Goal: Task Accomplishment & Management: Manage account settings

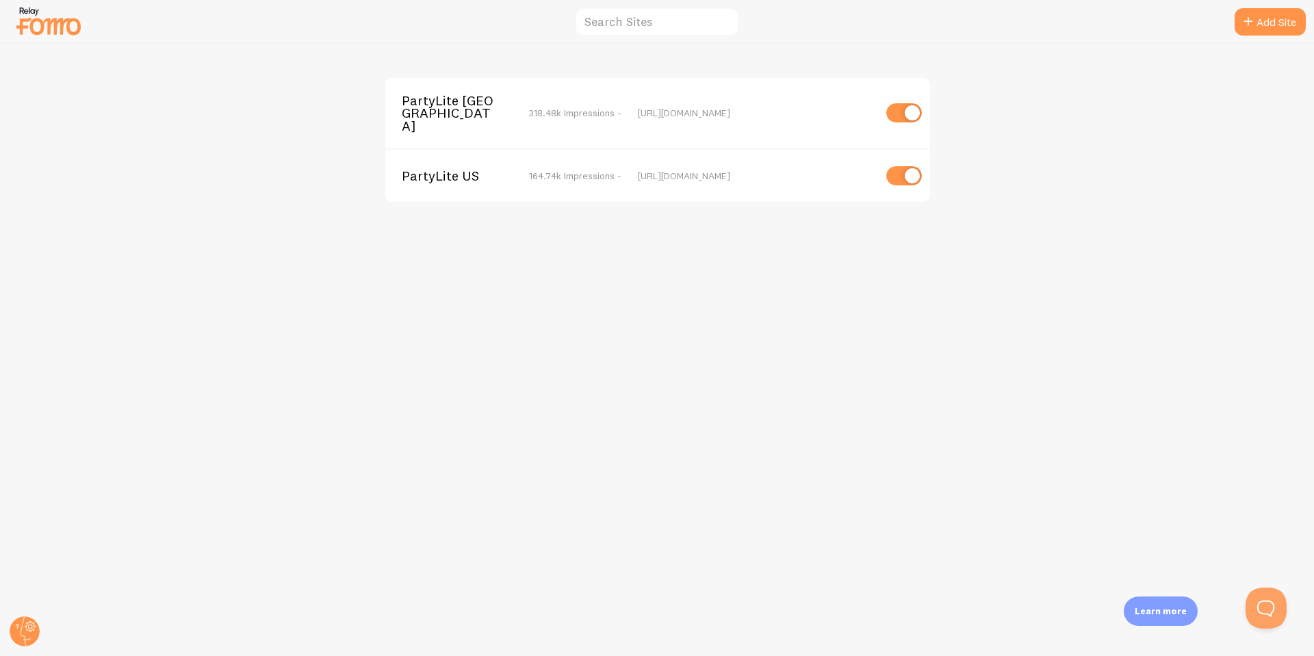
click at [437, 170] on span "PartyLite US" at bounding box center [457, 176] width 110 height 12
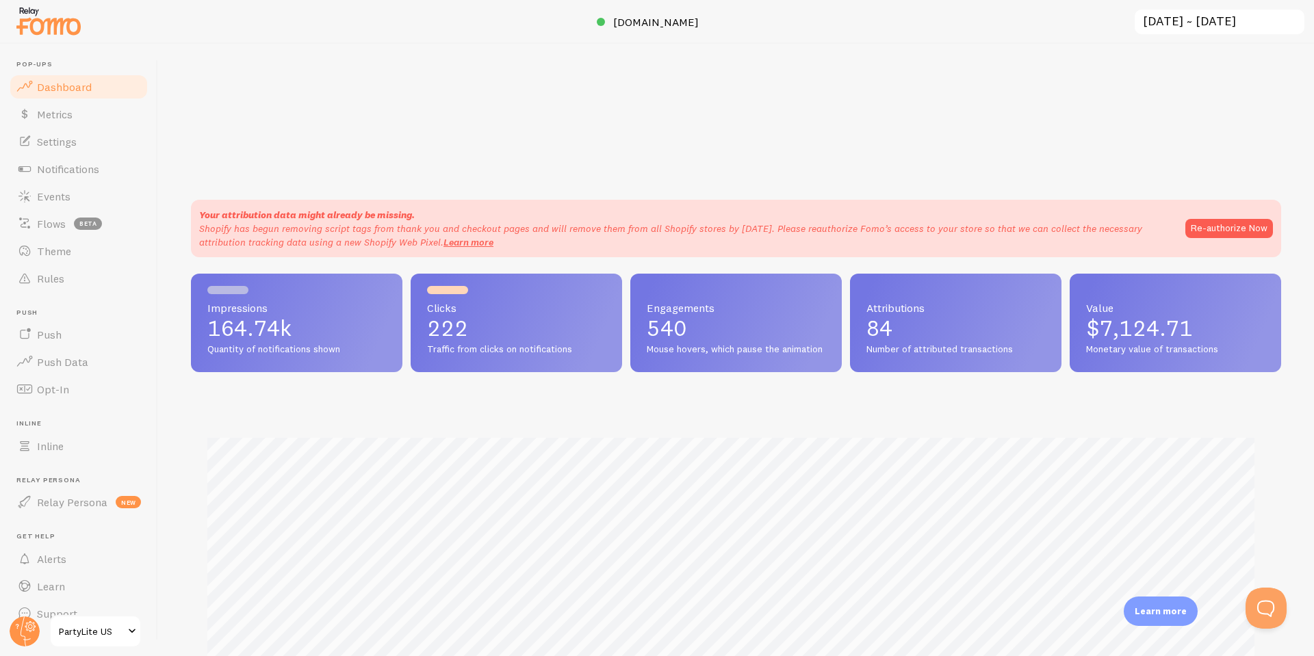
scroll to position [359, 1080]
click at [64, 108] on span "Metrics" at bounding box center [55, 114] width 36 height 14
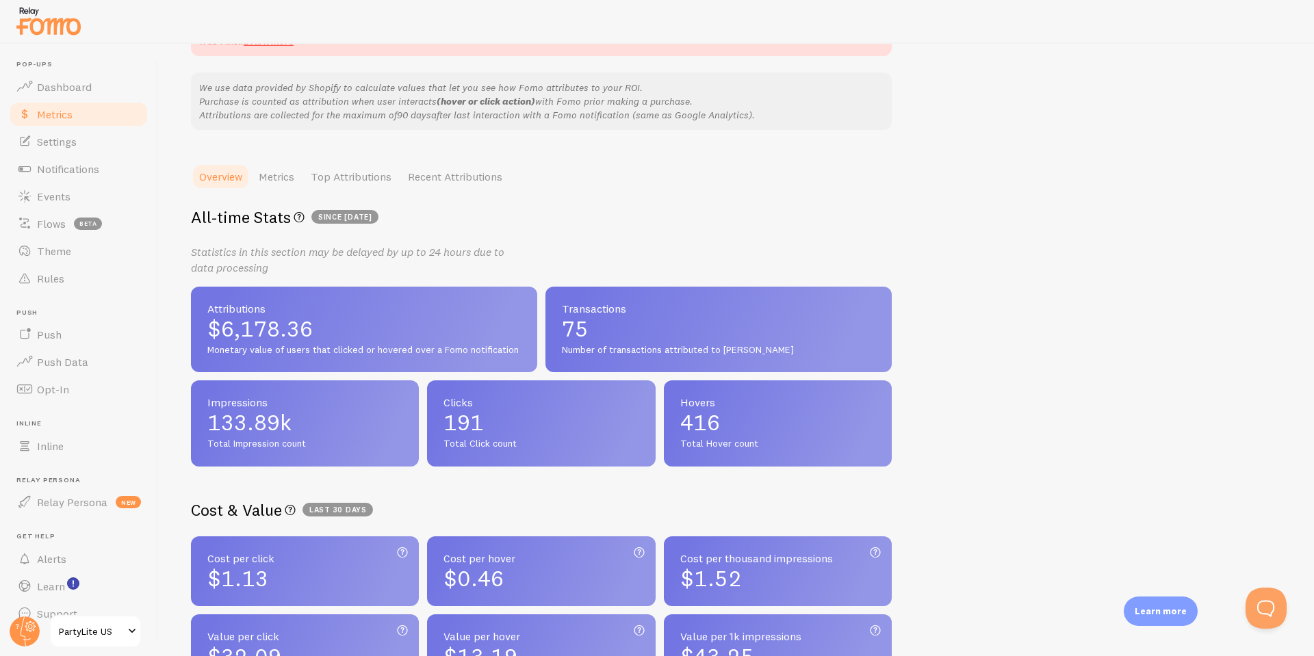
scroll to position [42, 0]
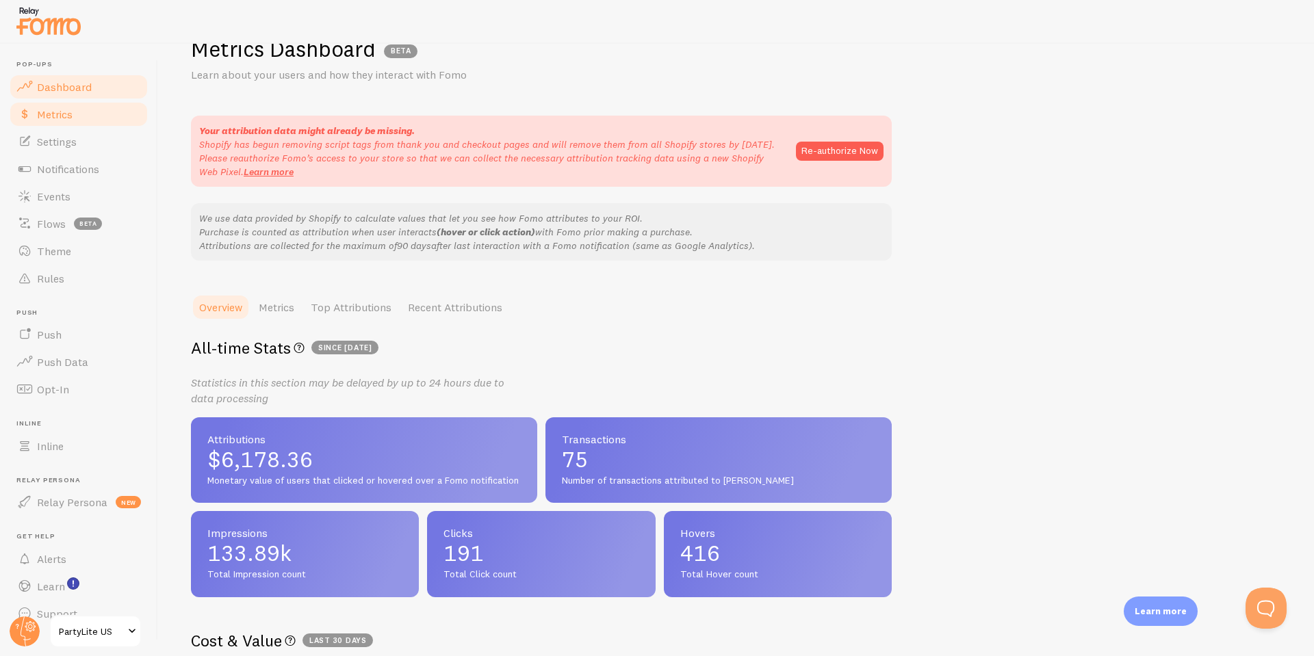
click at [68, 97] on link "Dashboard" at bounding box center [78, 86] width 141 height 27
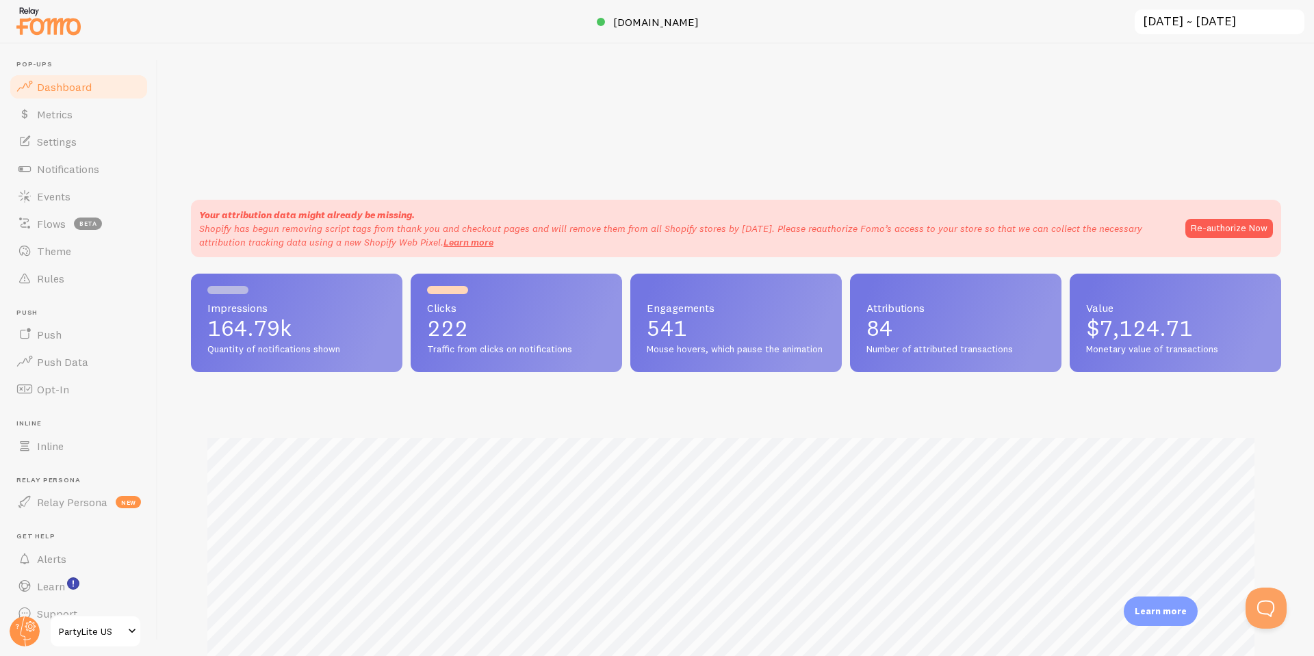
scroll to position [359, 1080]
click at [1199, 234] on button "Re-authorize Now" at bounding box center [1230, 228] width 88 height 19
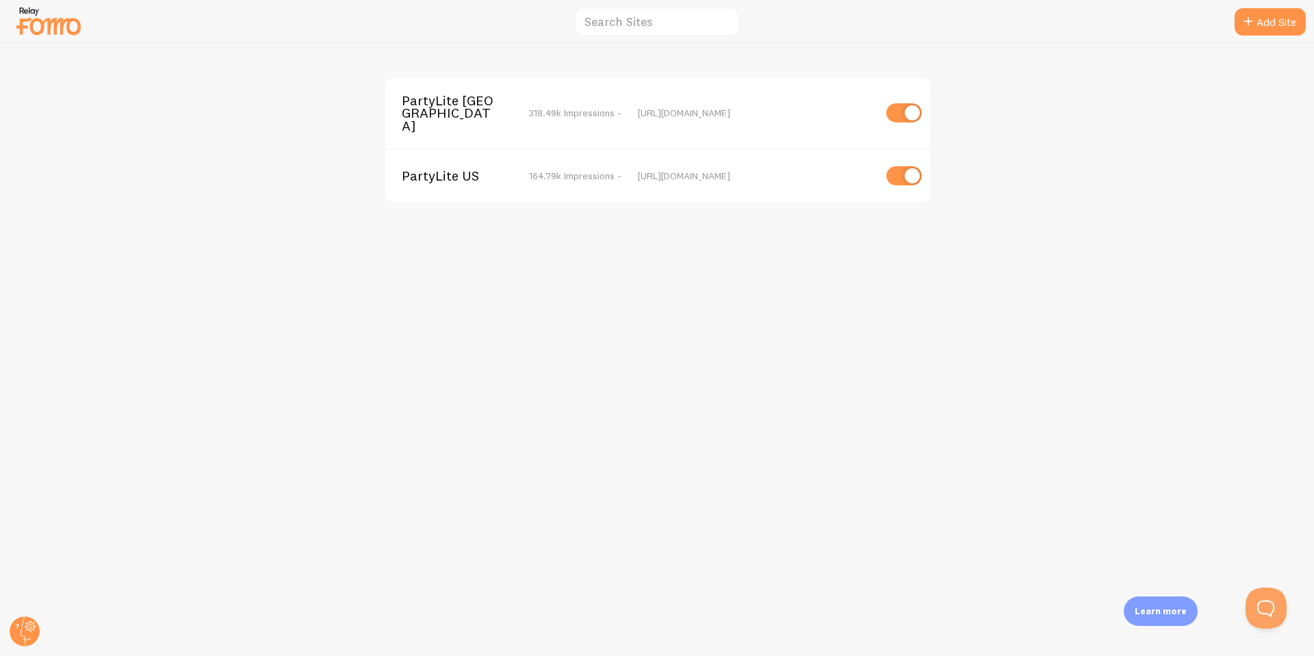
click at [440, 101] on span "PartyLite [GEOGRAPHIC_DATA]" at bounding box center [457, 113] width 110 height 38
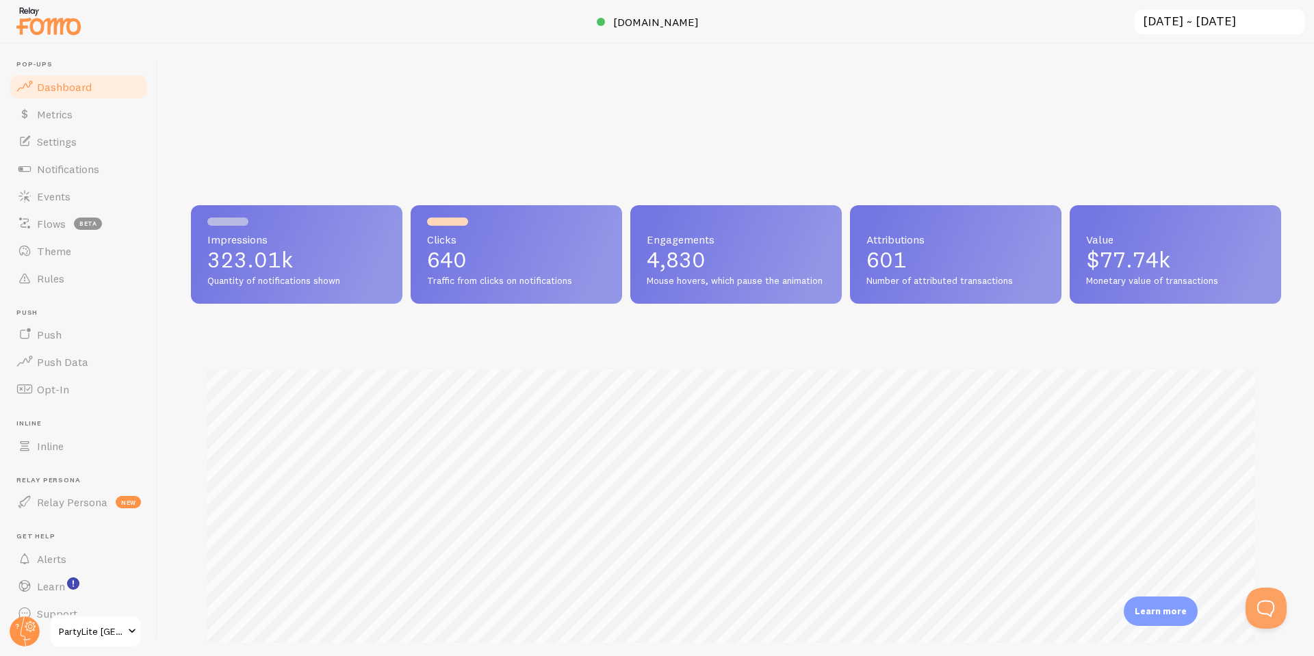
scroll to position [21, 0]
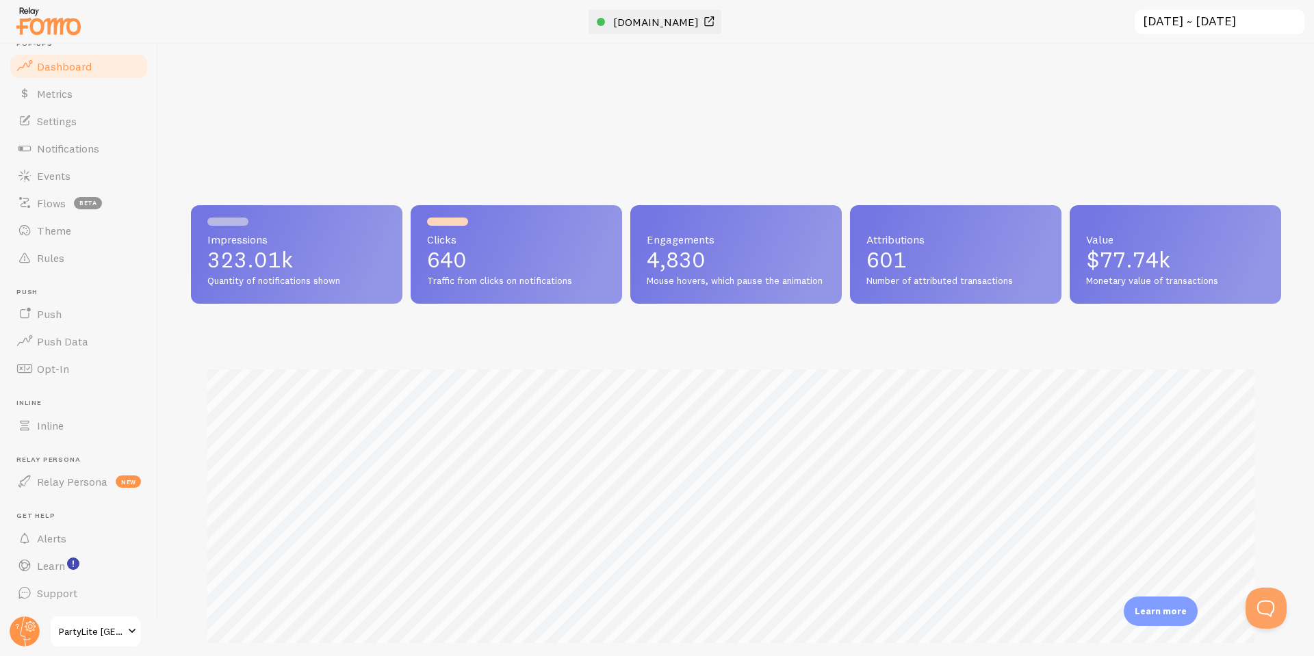
click at [662, 27] on span "www.partylite.ca" at bounding box center [656, 22] width 86 height 14
click at [136, 635] on span at bounding box center [132, 632] width 16 height 16
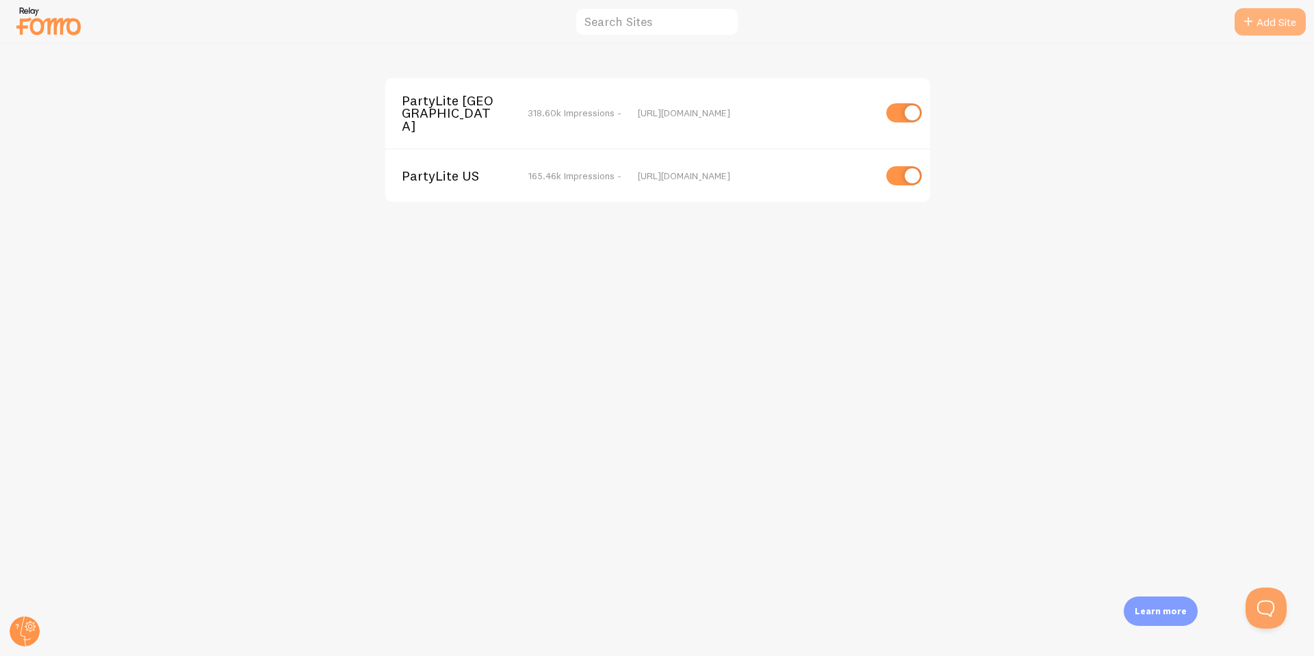
click at [1274, 23] on link "Add Site" at bounding box center [1270, 21] width 71 height 27
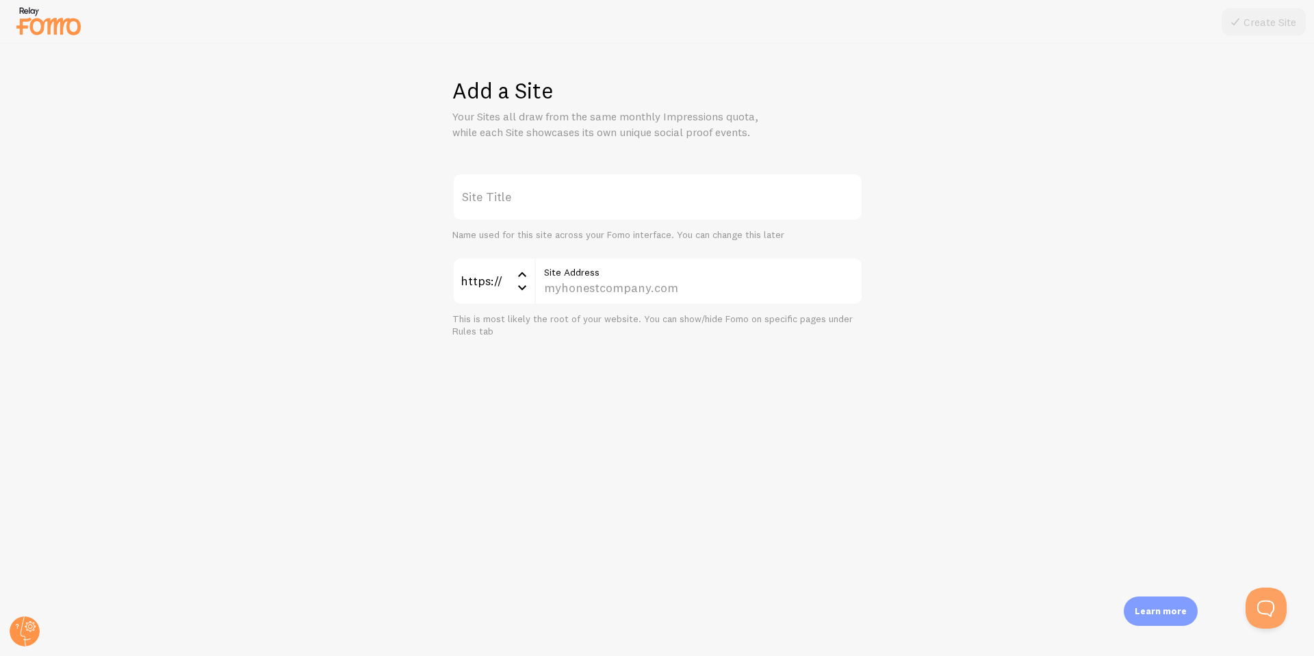
click at [521, 199] on label "Site Title" at bounding box center [657, 197] width 411 height 48
click at [521, 199] on input "Site Title" at bounding box center [657, 197] width 411 height 48
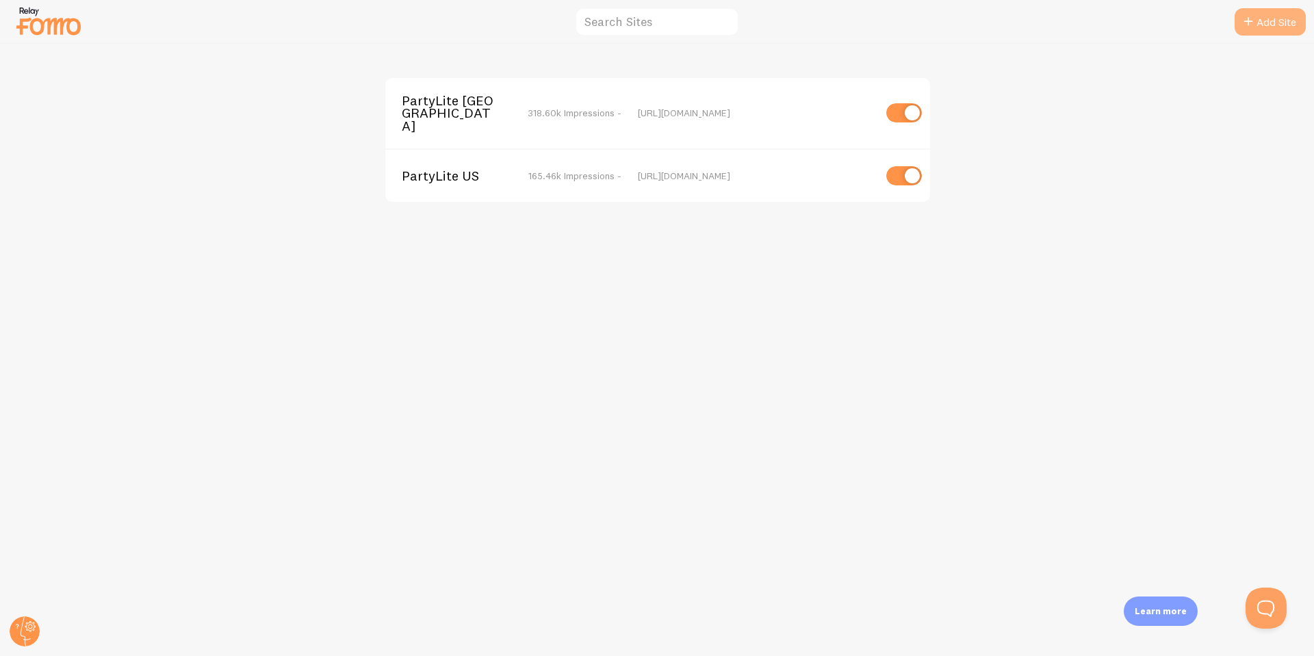
click at [1265, 27] on link "Add Site" at bounding box center [1270, 21] width 71 height 27
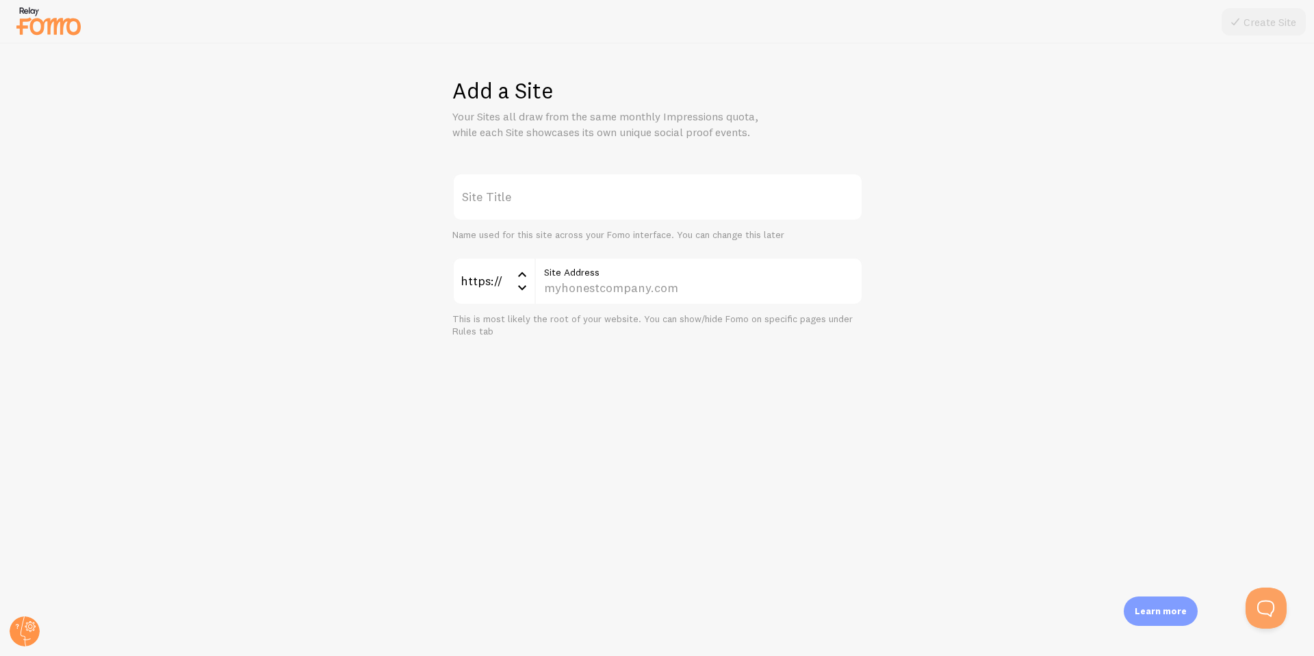
click at [513, 205] on label "Site Title" at bounding box center [657, 197] width 411 height 48
click at [513, 205] on input "Site Title" at bounding box center [657, 197] width 411 height 48
type input "PartyLite UK"
click at [574, 283] on input "Site Address" at bounding box center [699, 281] width 329 height 48
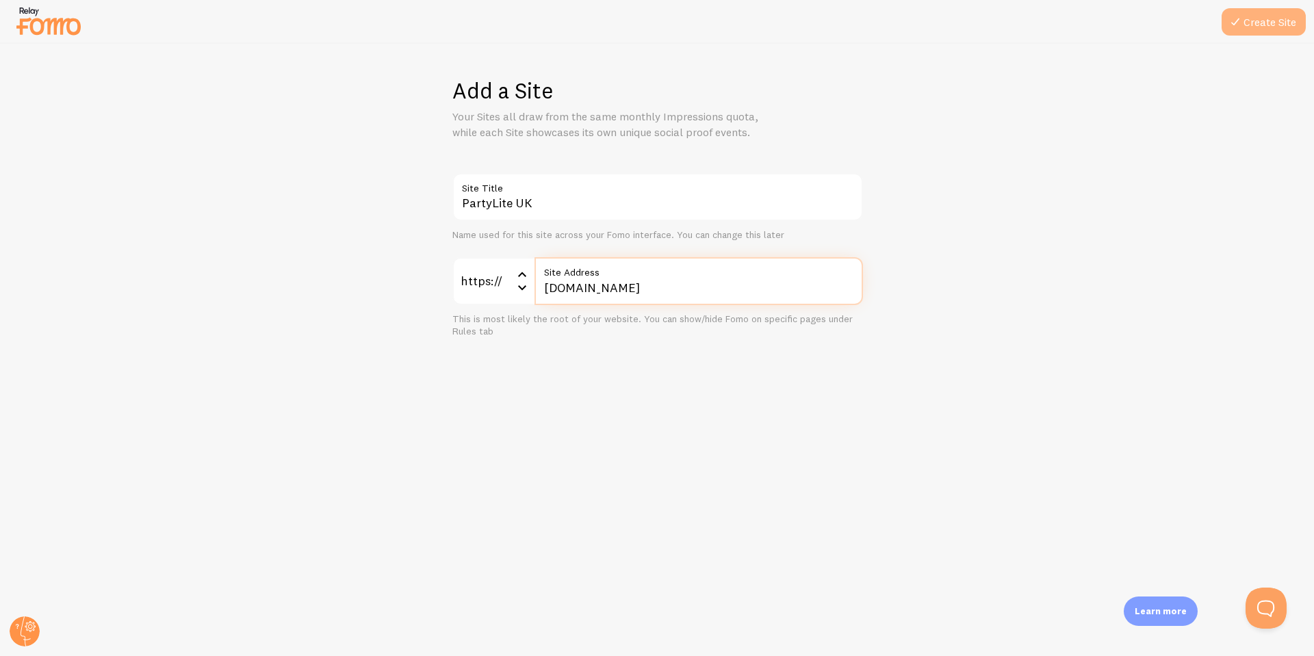
type input "www.partylite.co.uk"
click at [1270, 22] on button "Create Site" at bounding box center [1264, 21] width 84 height 27
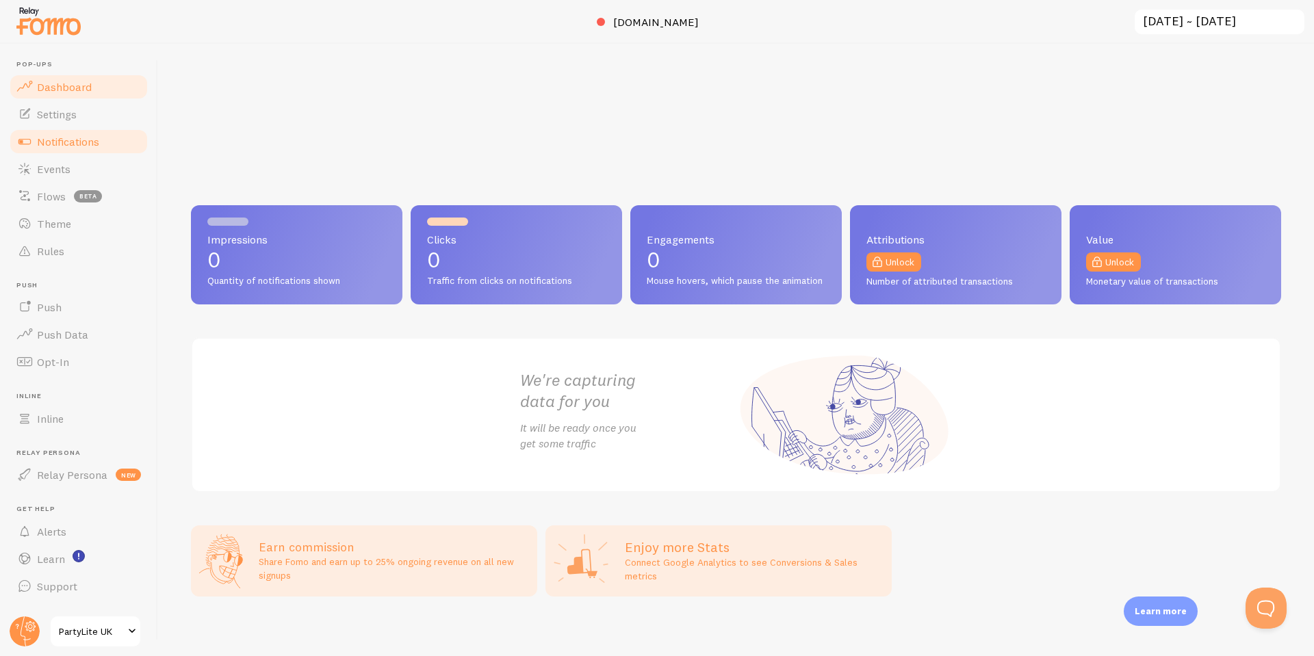
click at [52, 133] on link "Notifications" at bounding box center [78, 141] width 141 height 27
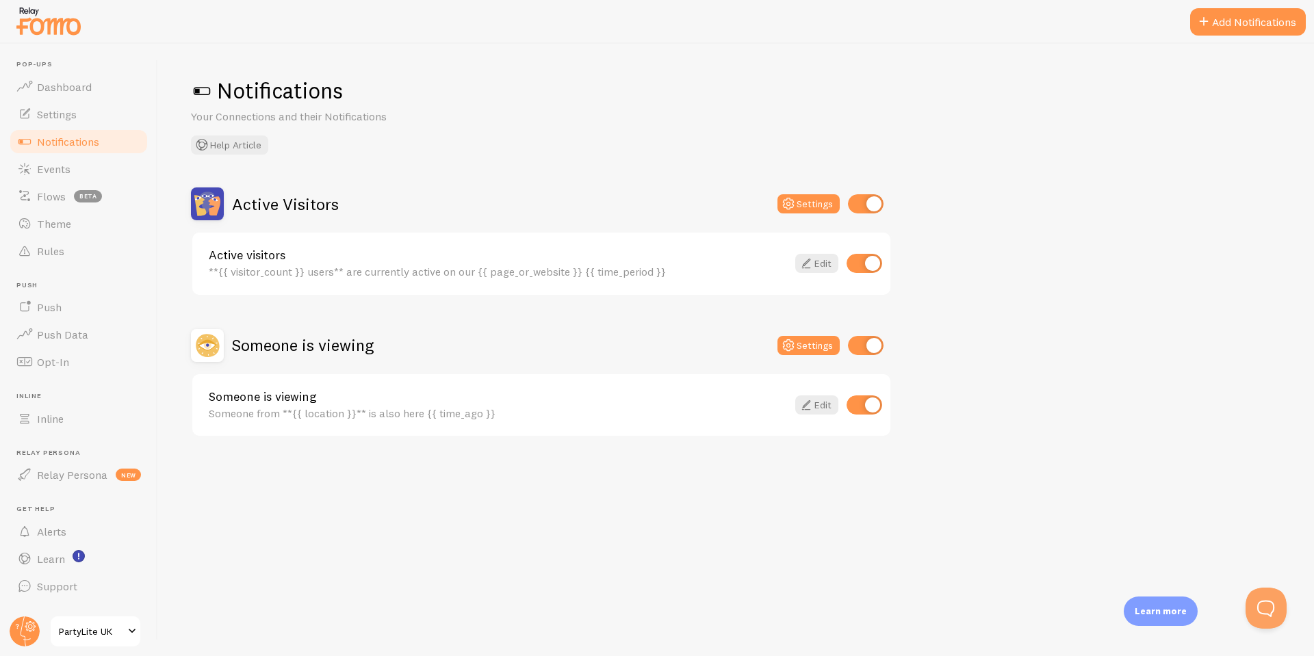
click at [854, 264] on input "checkbox" at bounding box center [865, 263] width 36 height 19
checkbox input "false"
click at [874, 410] on input "checkbox" at bounding box center [865, 405] width 36 height 19
checkbox input "false"
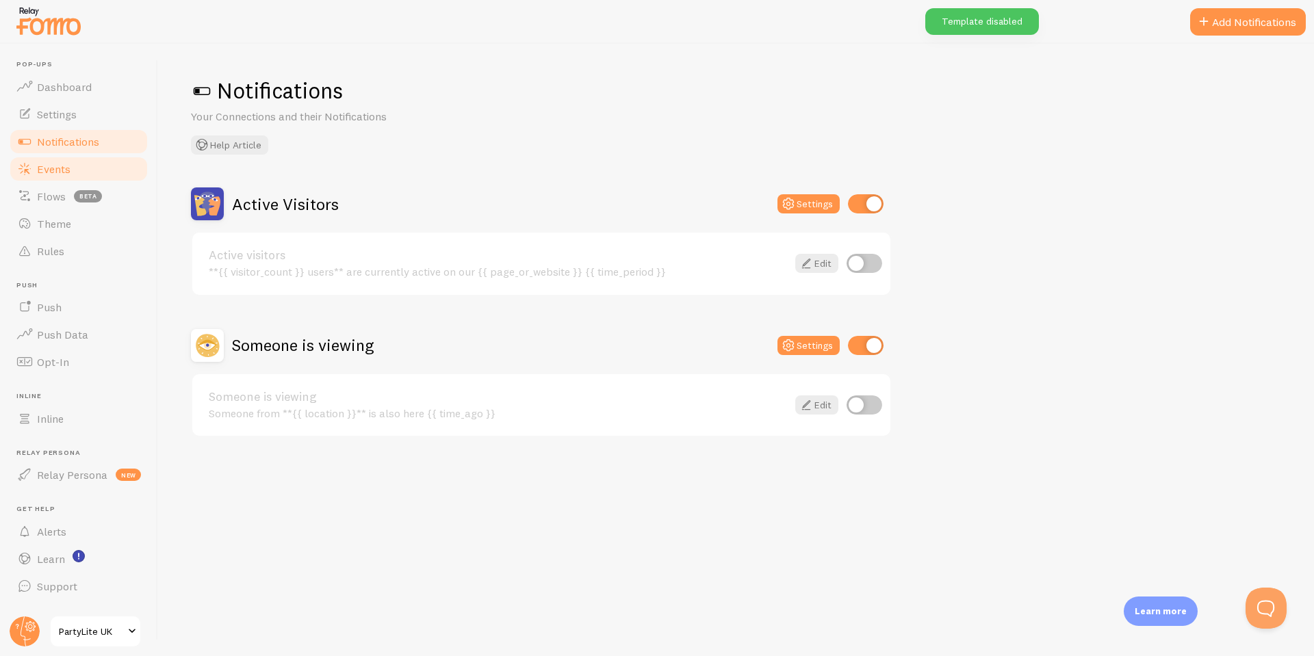
click at [55, 167] on span "Events" at bounding box center [54, 169] width 34 height 14
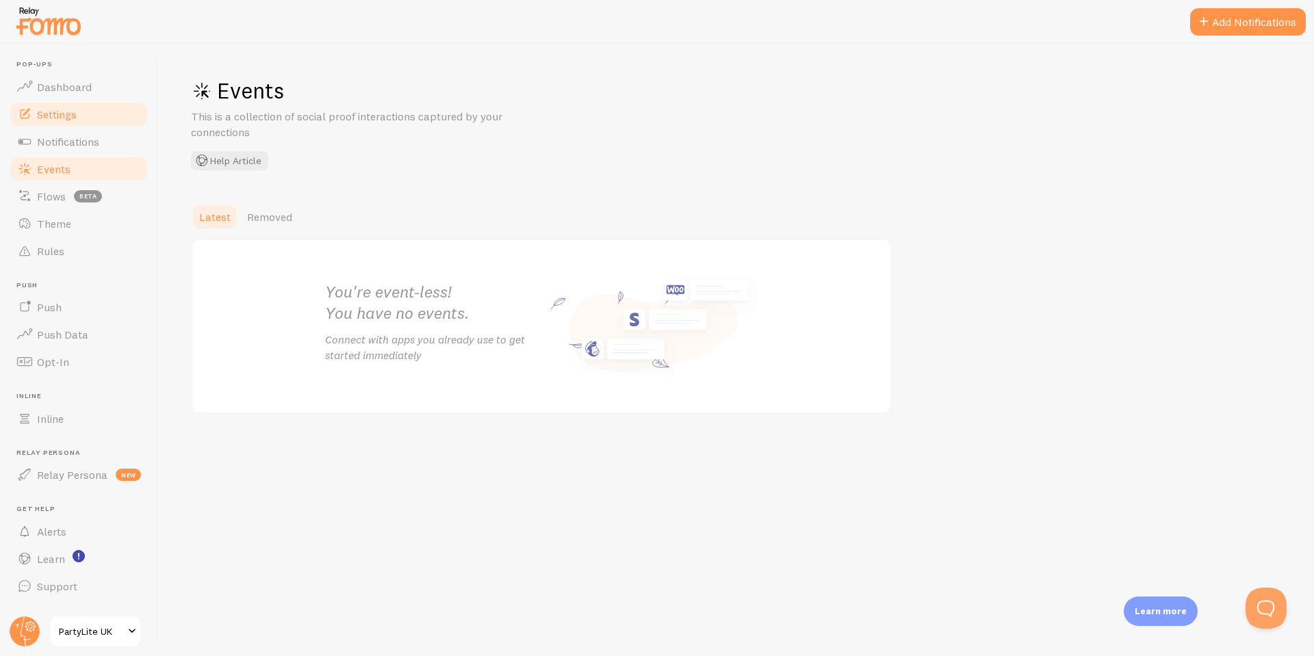
click at [52, 110] on span "Settings" at bounding box center [57, 114] width 40 height 14
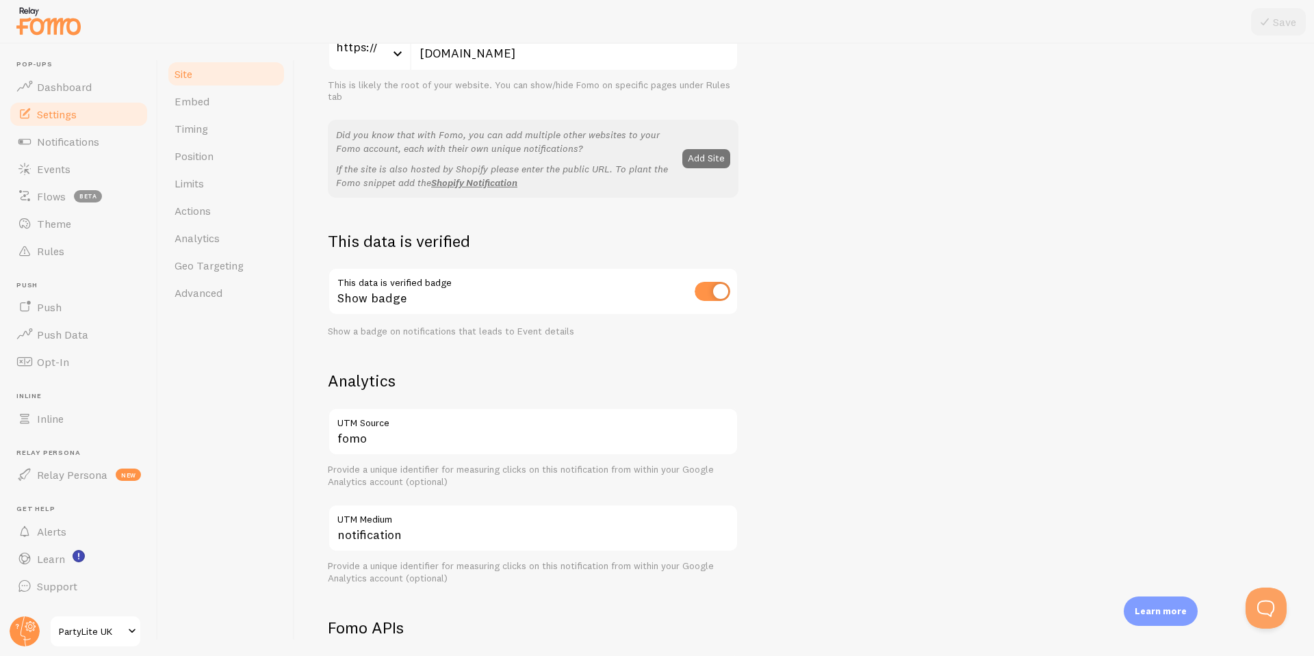
scroll to position [274, 0]
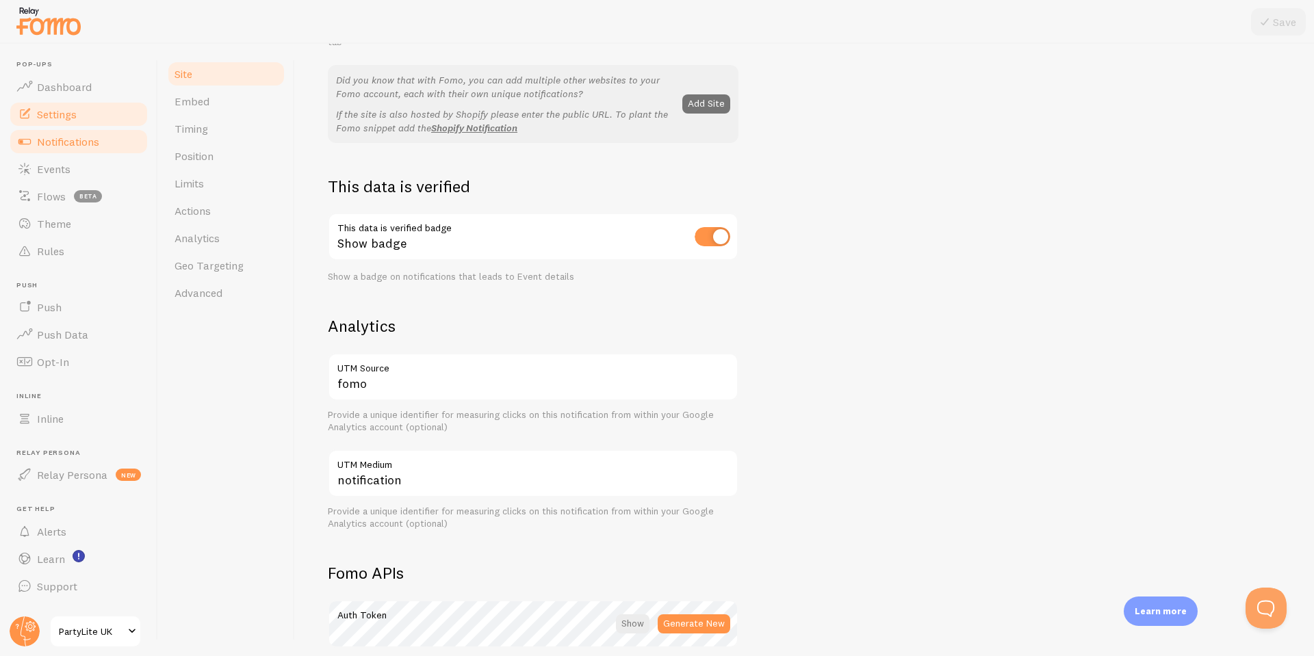
click at [64, 138] on span "Notifications" at bounding box center [68, 142] width 62 height 14
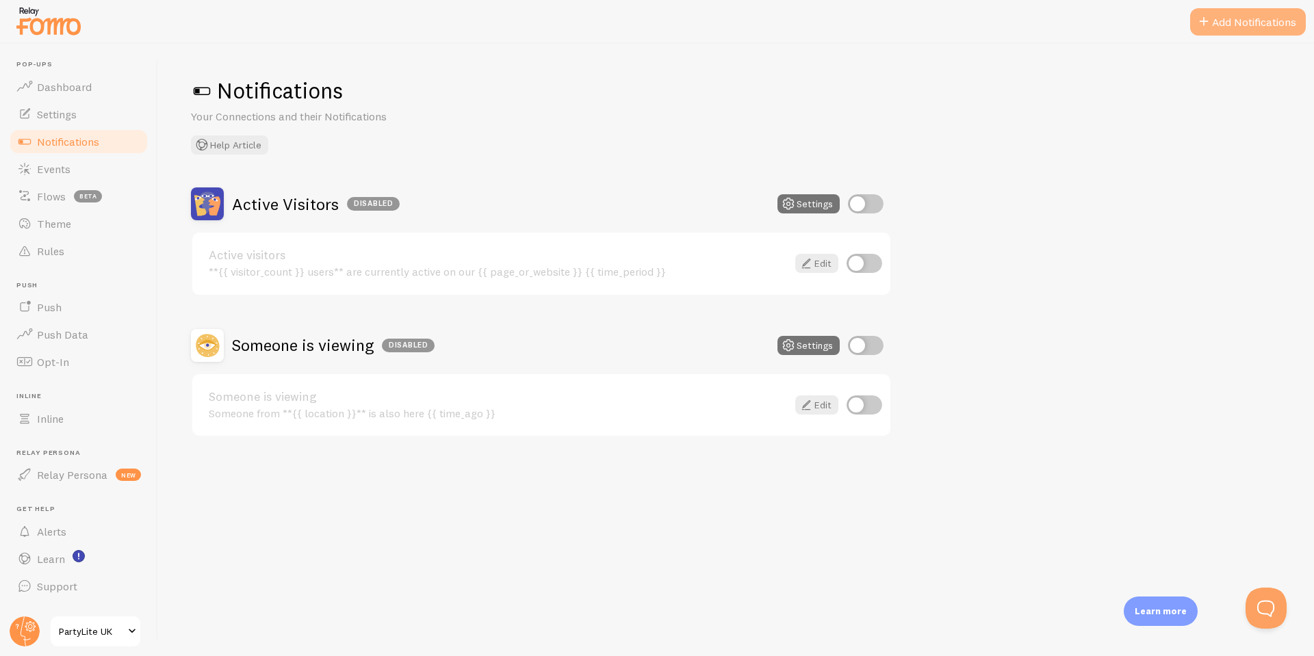
click at [1252, 21] on button "Add Notifications" at bounding box center [1248, 21] width 116 height 27
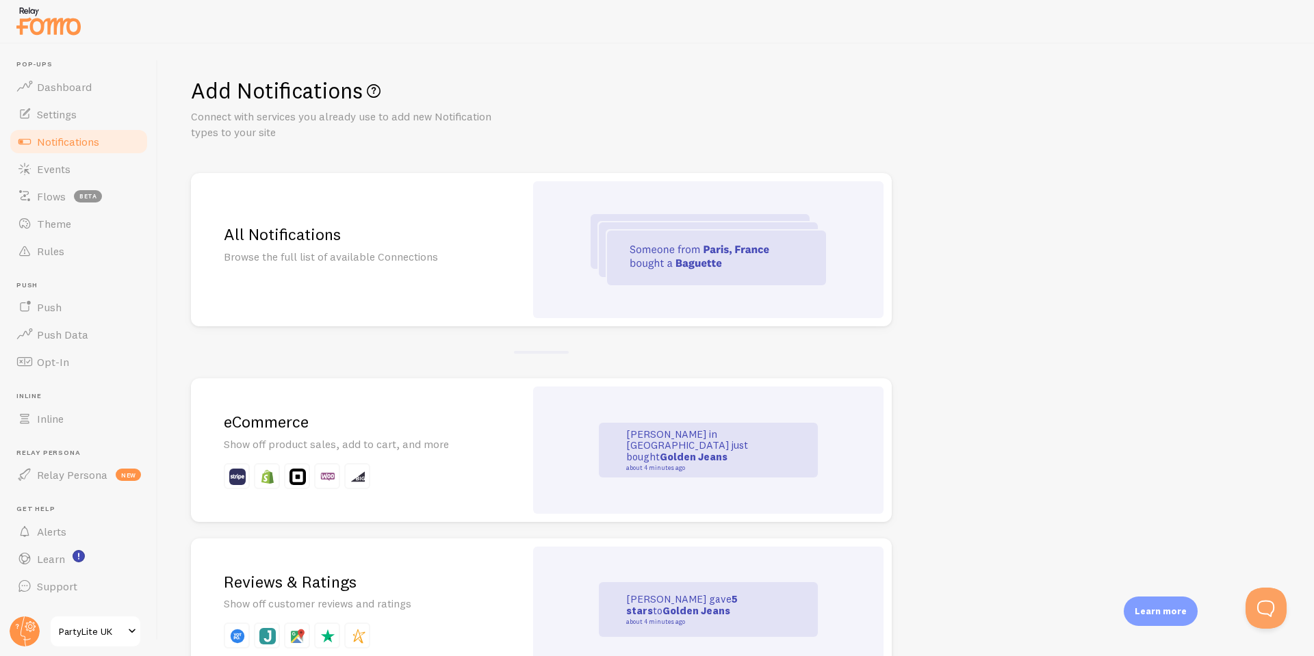
click at [486, 249] on p "Browse the full list of available Connections" at bounding box center [358, 257] width 268 height 16
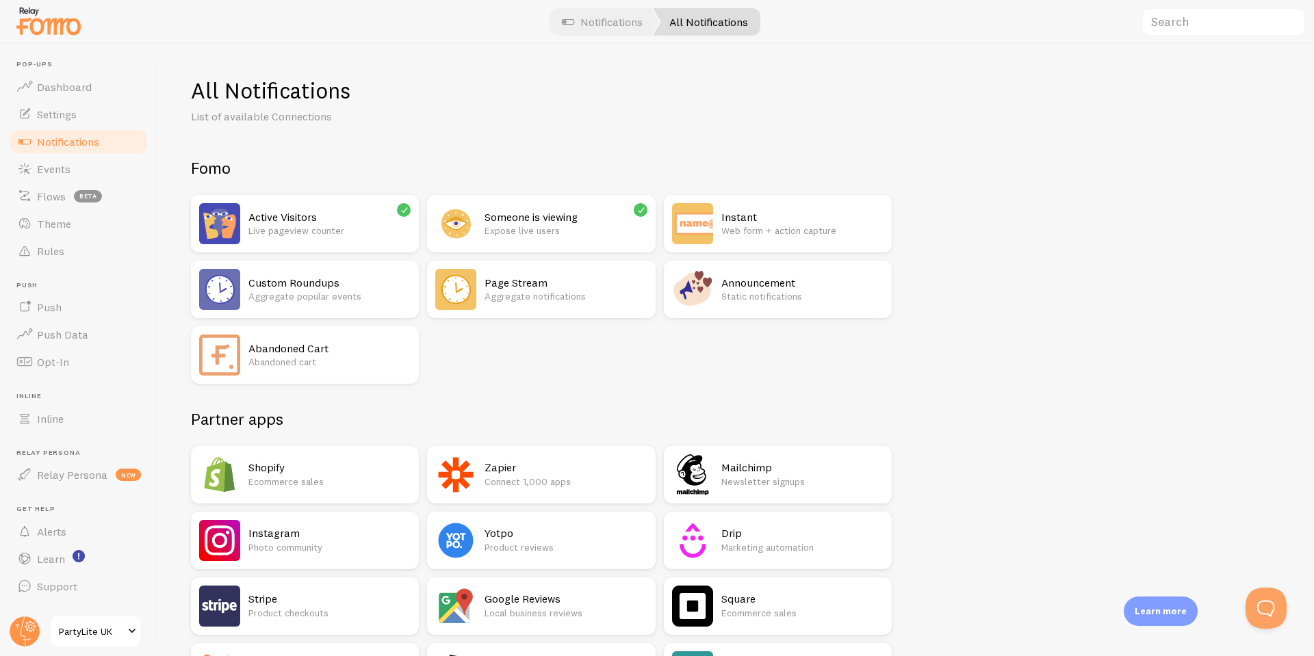
click at [767, 285] on h2 "Announcement" at bounding box center [802, 283] width 162 height 14
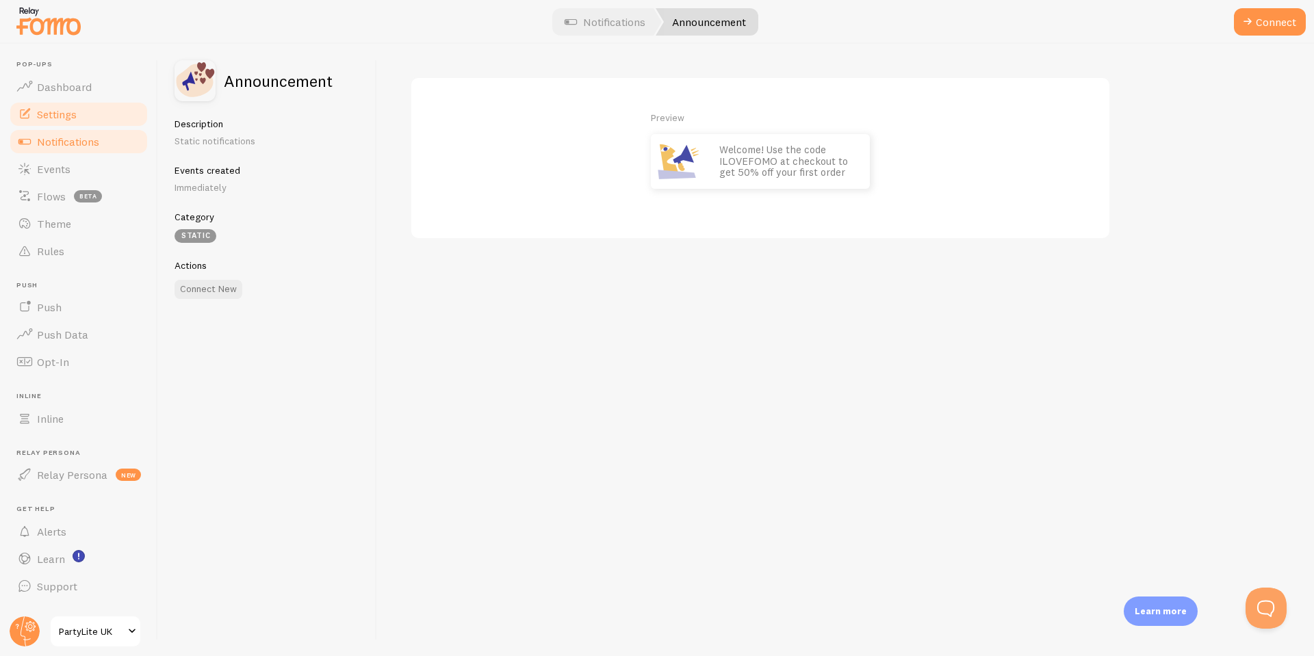
click at [80, 114] on link "Settings" at bounding box center [78, 114] width 141 height 27
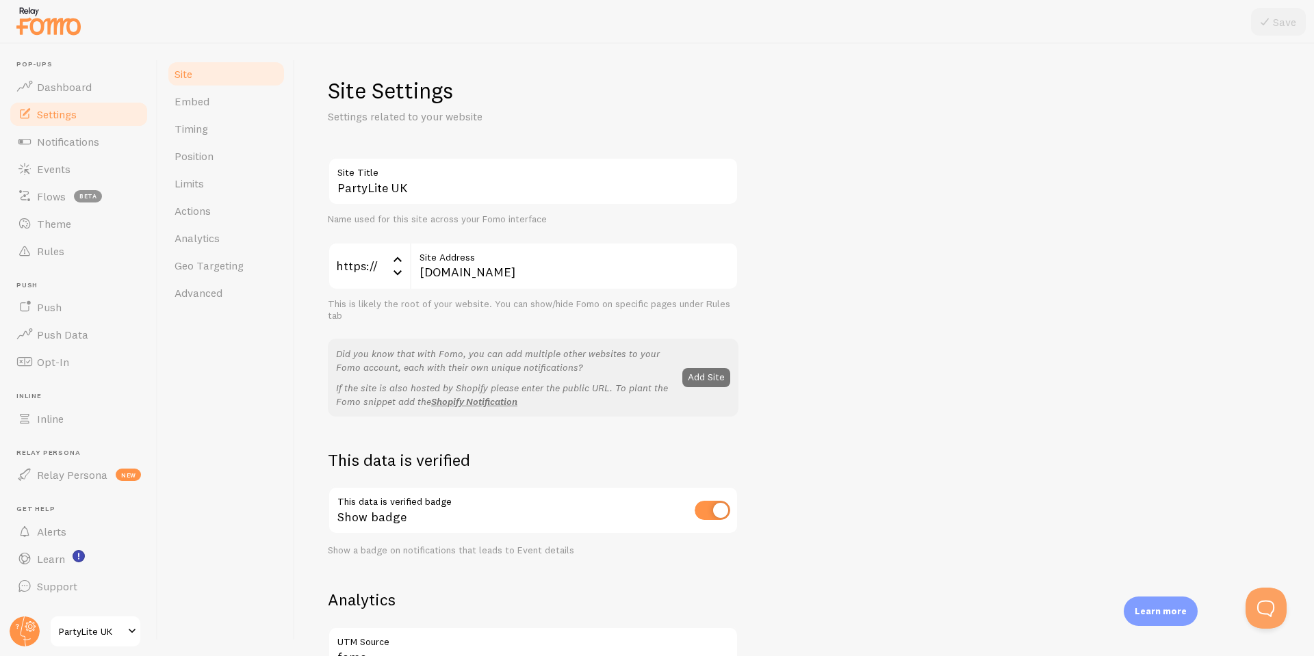
click at [68, 102] on link "Settings" at bounding box center [78, 114] width 141 height 27
click at [62, 85] on span "Dashboard" at bounding box center [64, 87] width 55 height 14
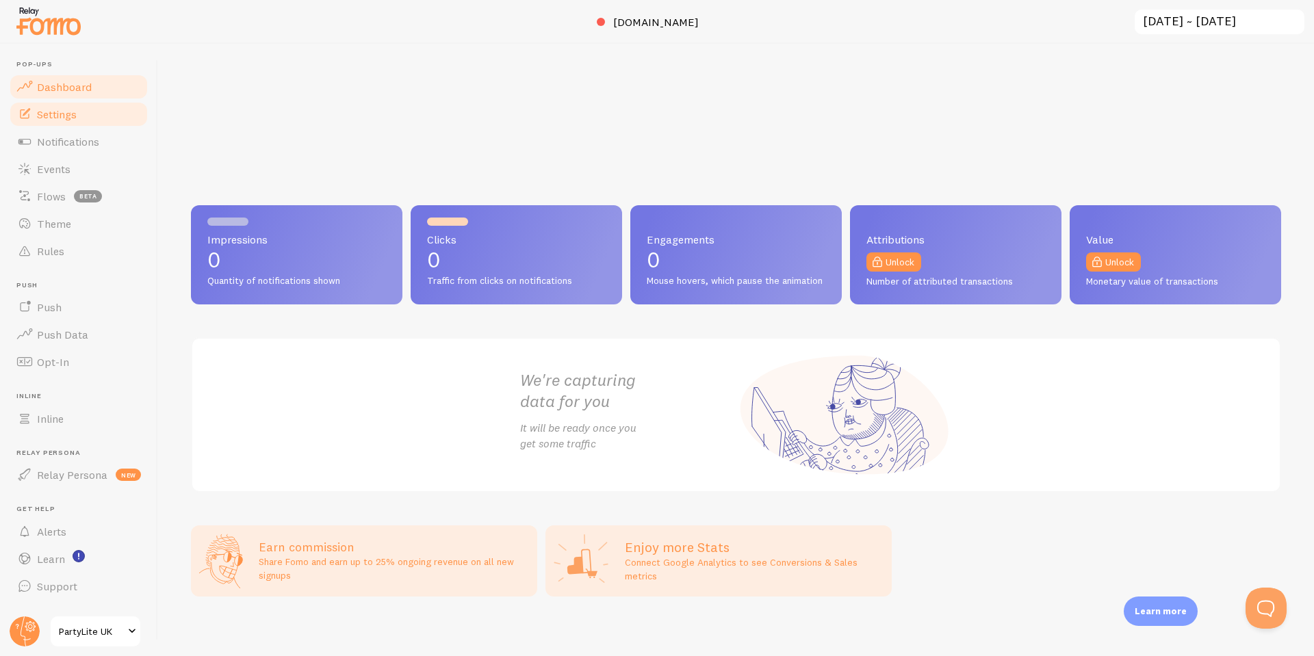
click at [57, 107] on span "Settings" at bounding box center [57, 114] width 40 height 14
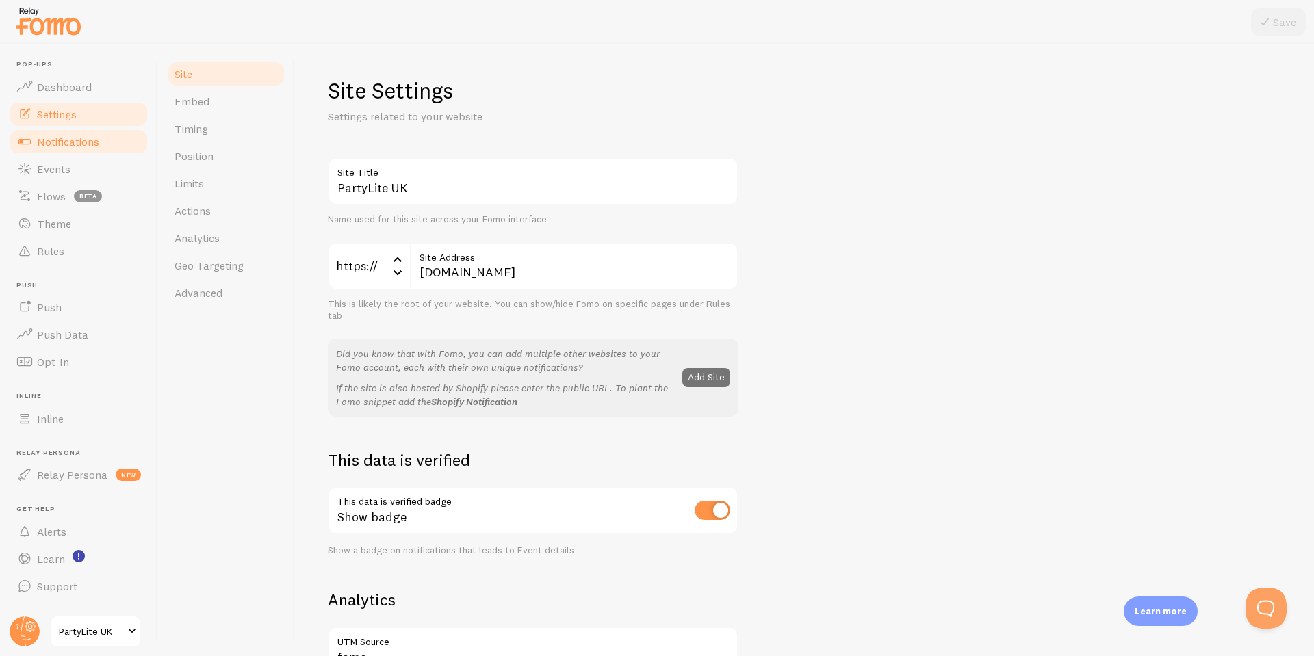
click at [53, 141] on span "Notifications" at bounding box center [68, 142] width 62 height 14
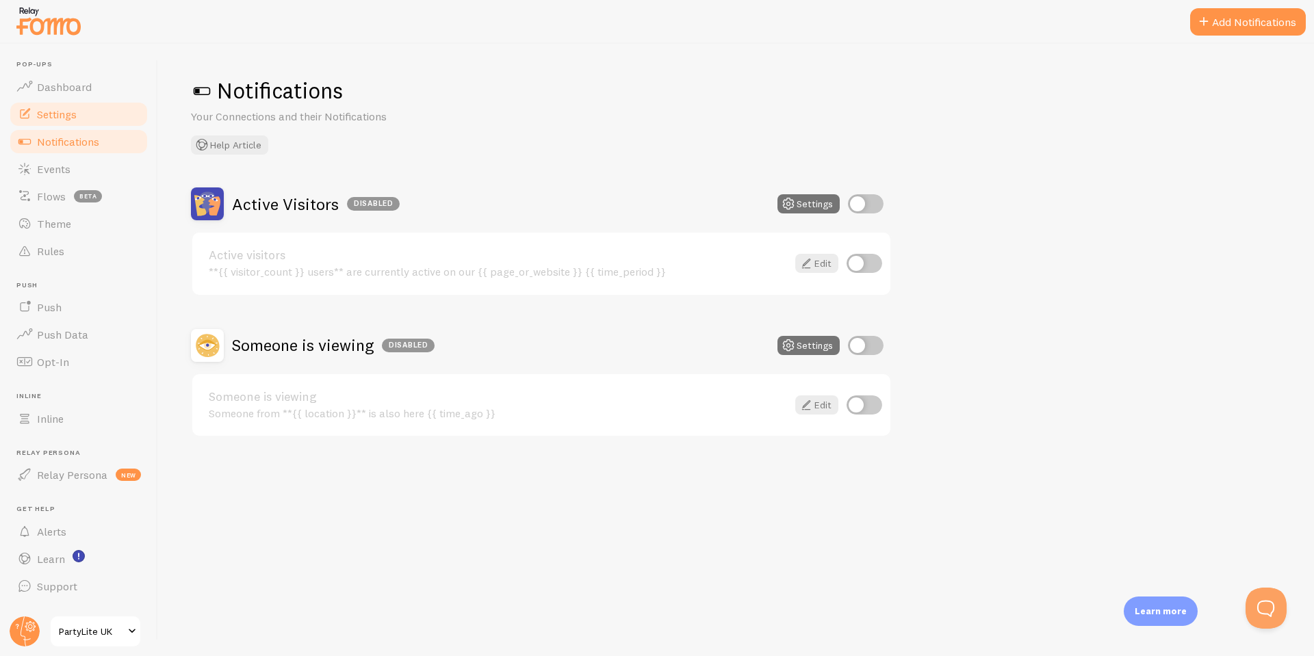
click at [55, 116] on span "Settings" at bounding box center [57, 114] width 40 height 14
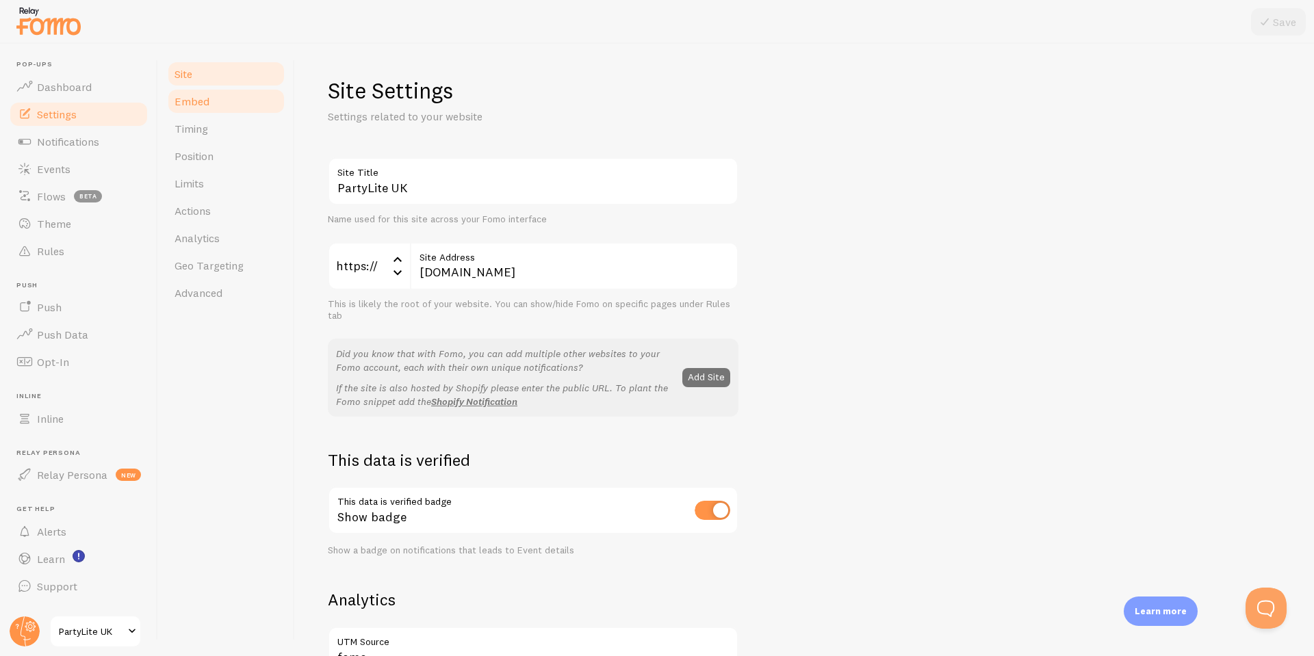
click at [190, 99] on span "Embed" at bounding box center [192, 101] width 35 height 14
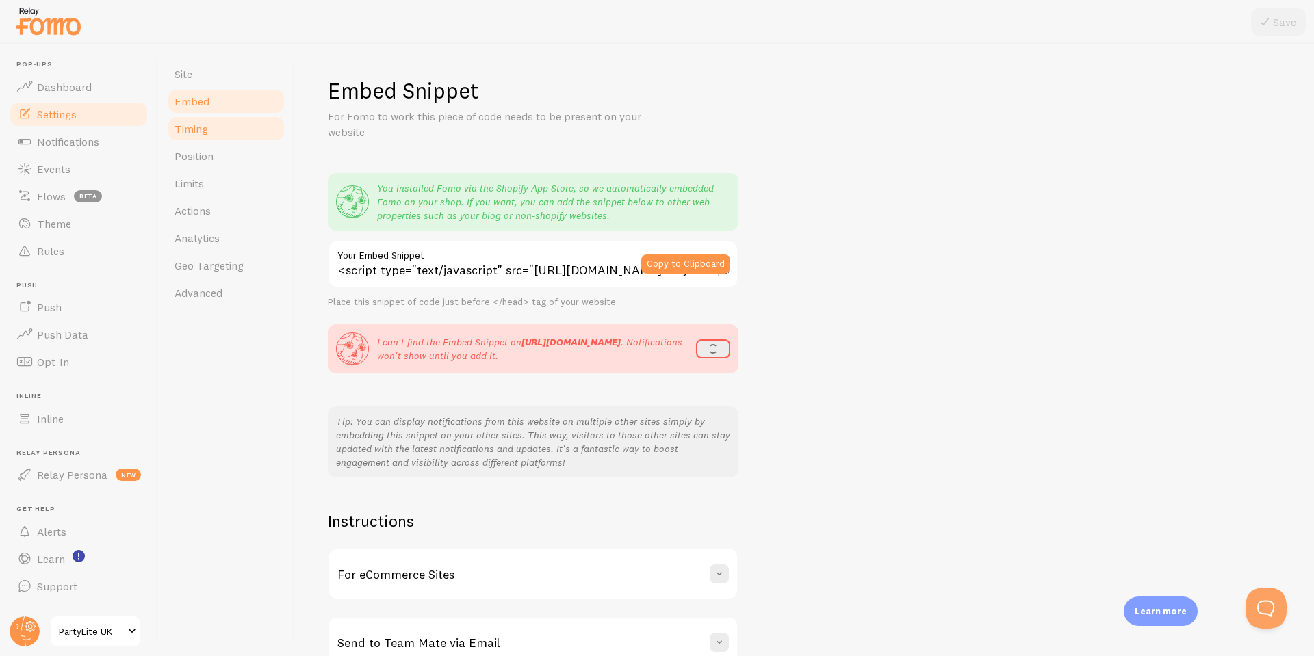
click at [190, 119] on link "Timing" at bounding box center [226, 128] width 120 height 27
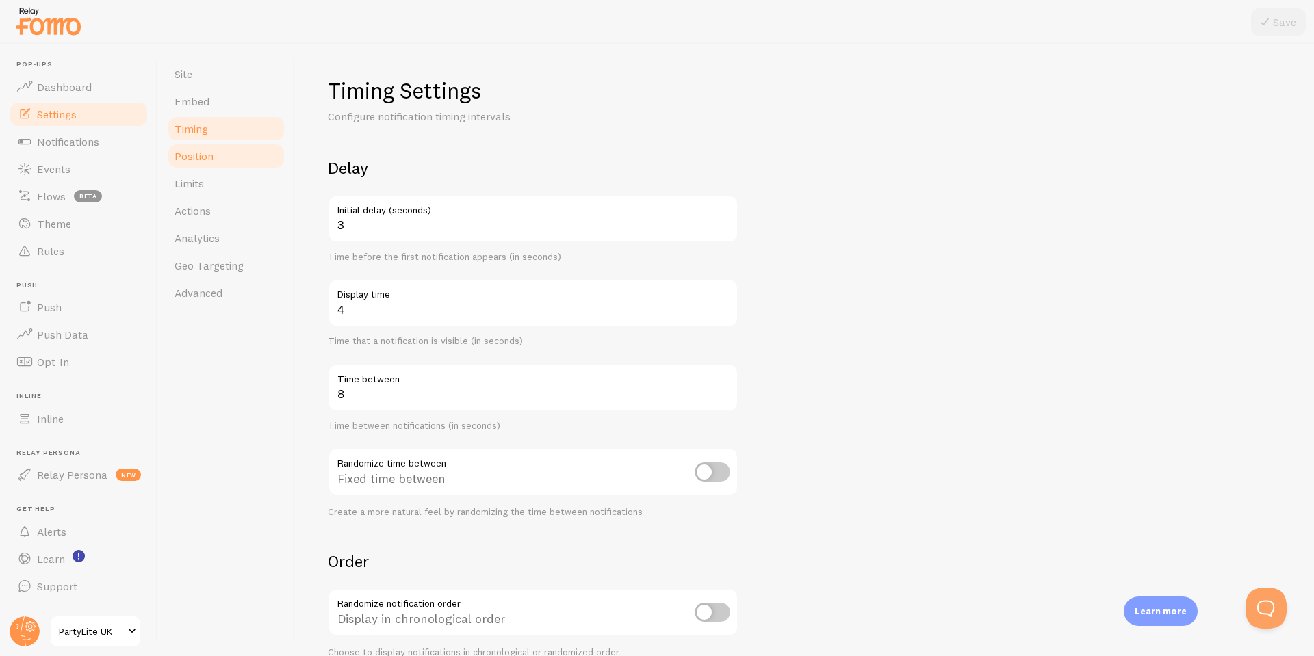
click at [181, 151] on span "Position" at bounding box center [194, 156] width 39 height 14
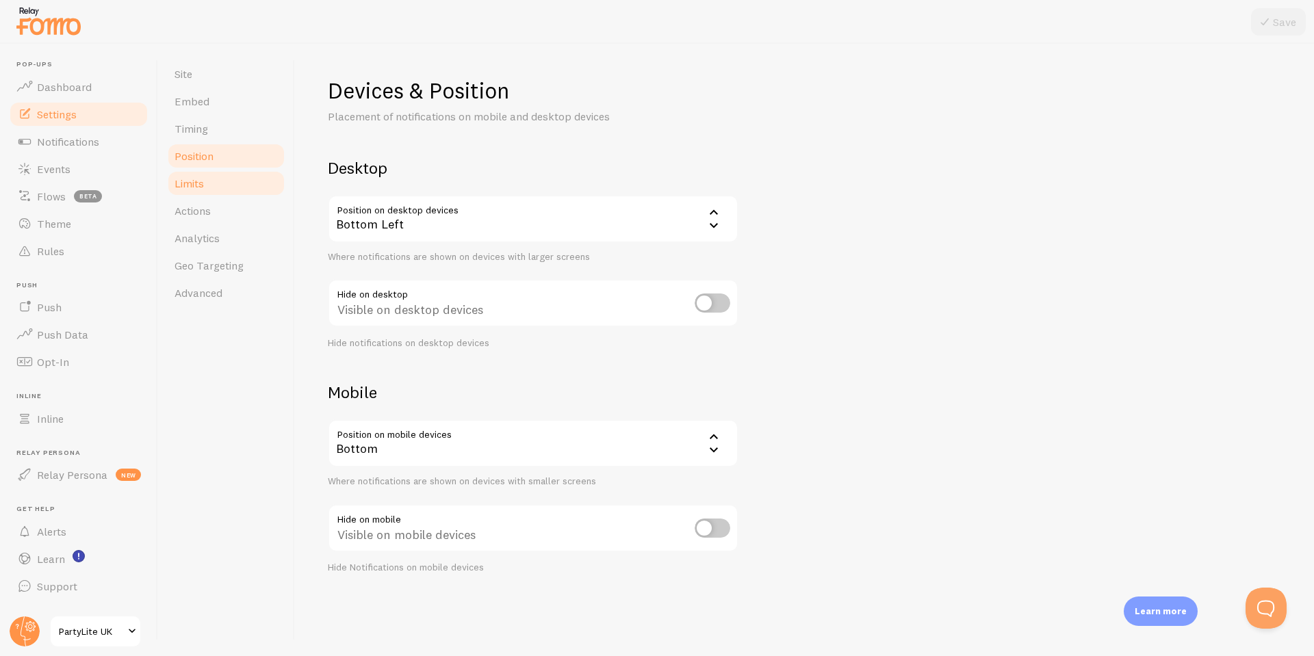
click at [190, 190] on span "Limits" at bounding box center [189, 184] width 29 height 14
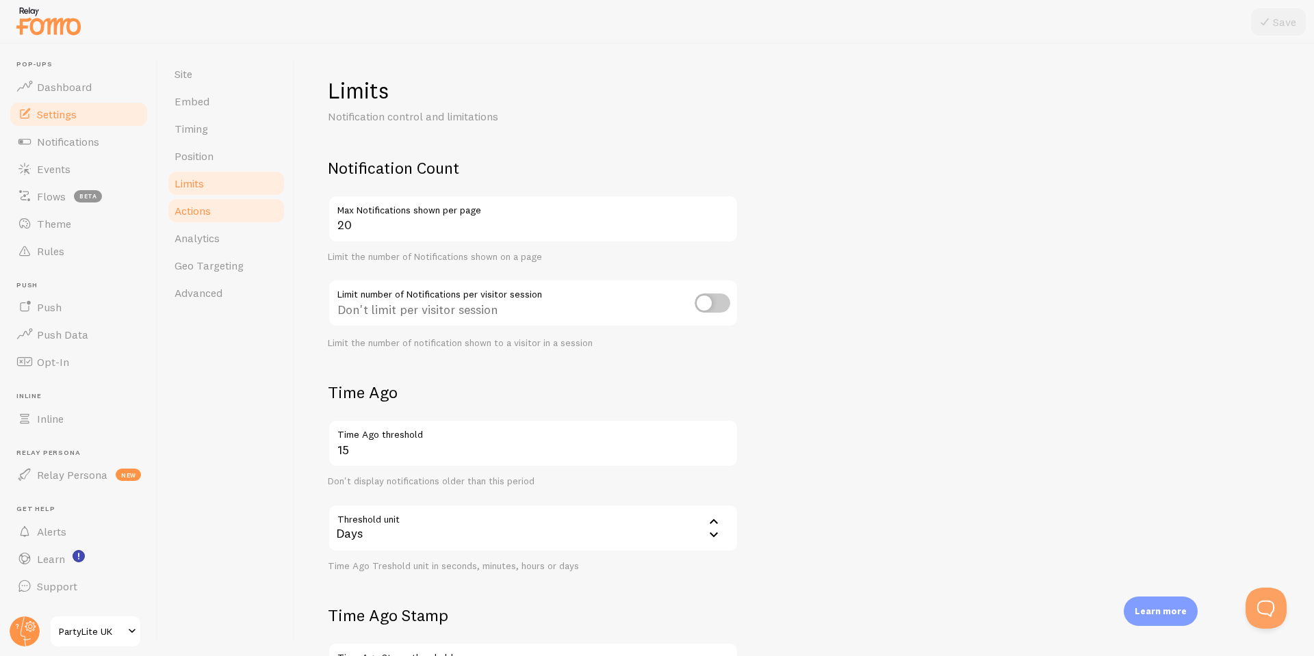
click at [194, 213] on span "Actions" at bounding box center [193, 211] width 36 height 14
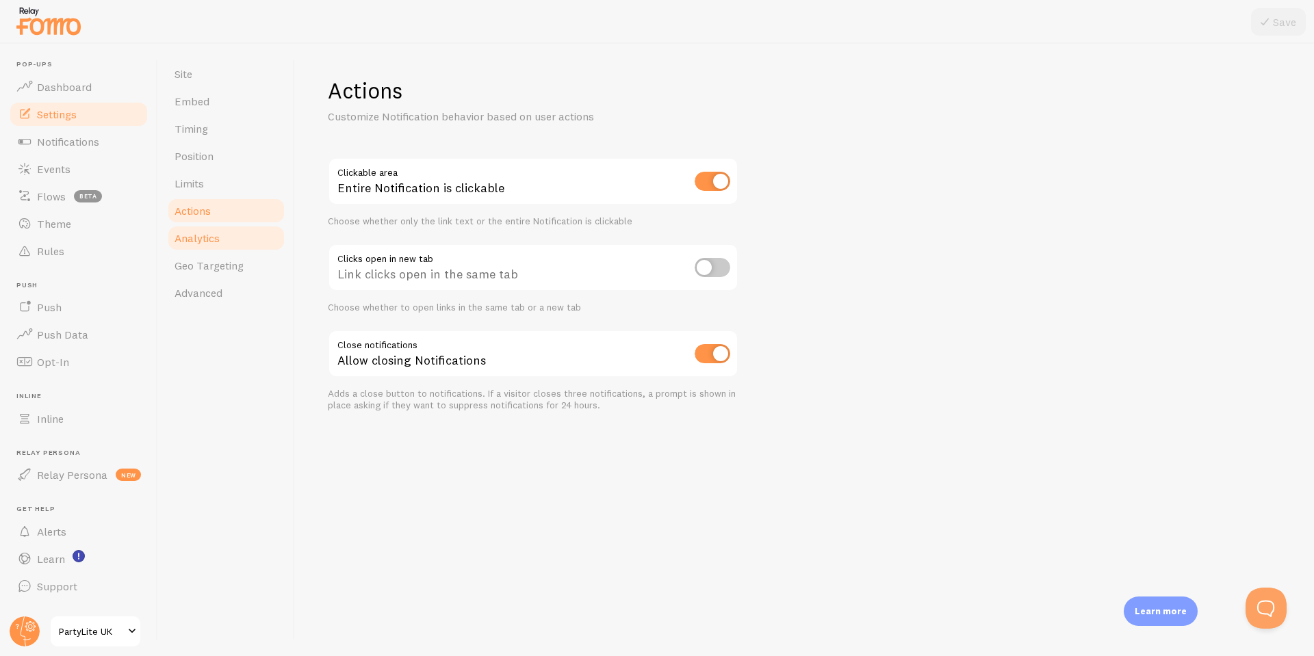
click at [188, 238] on span "Analytics" at bounding box center [197, 238] width 45 height 14
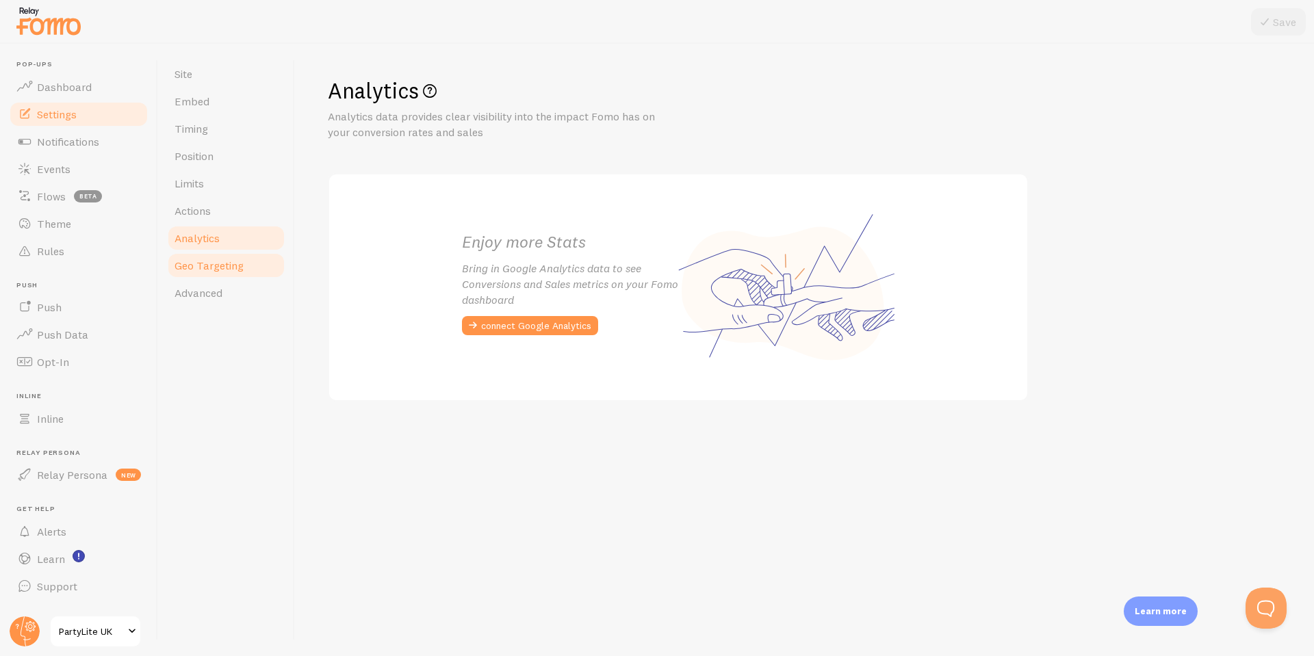
click at [197, 260] on span "Geo Targeting" at bounding box center [209, 266] width 69 height 14
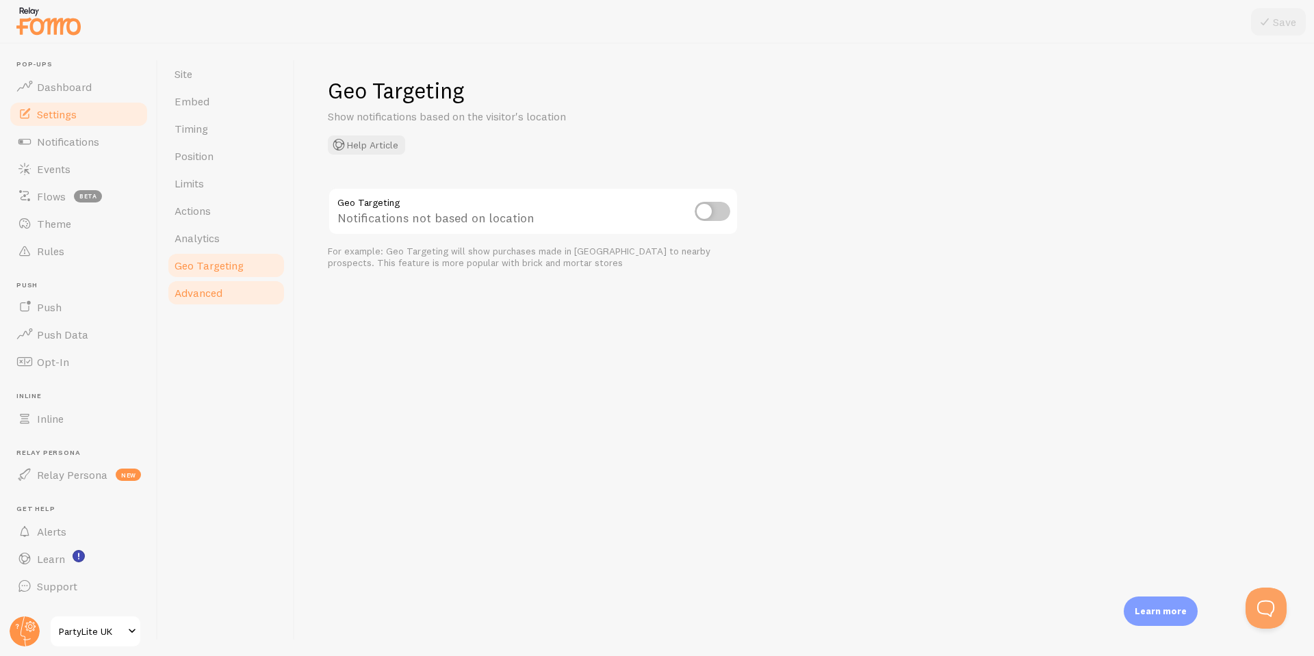
click at [184, 288] on span "Advanced" at bounding box center [199, 293] width 48 height 14
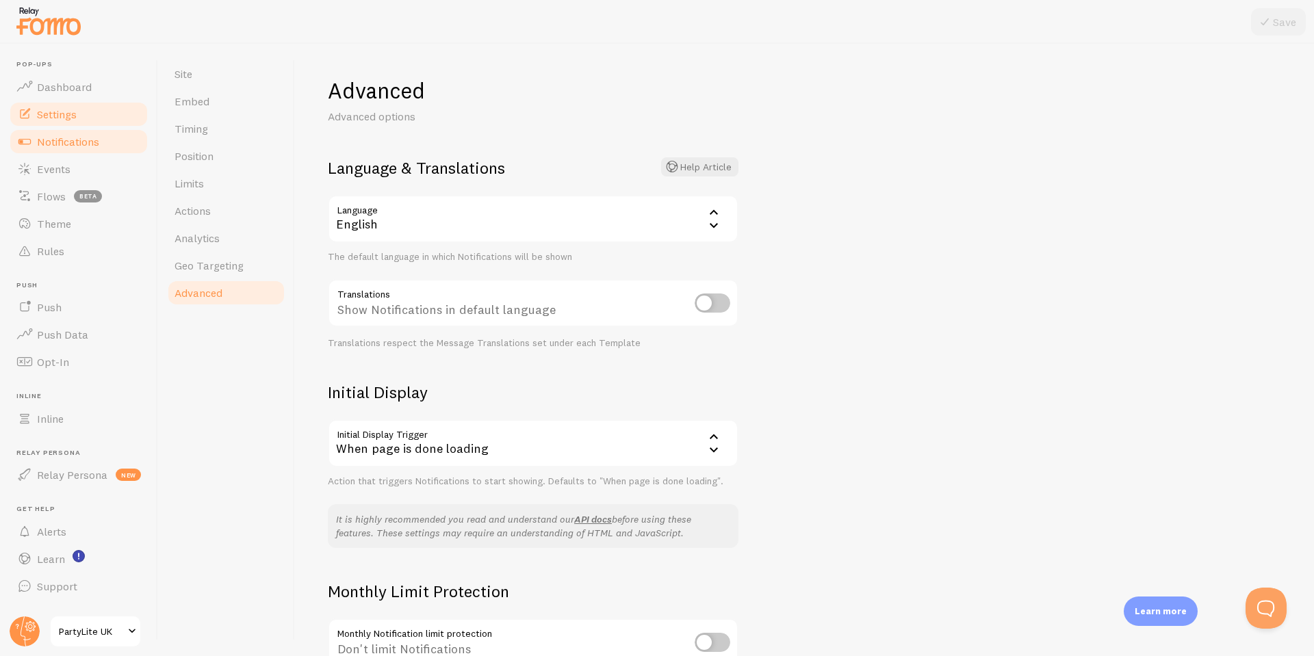
click at [71, 144] on span "Notifications" at bounding box center [68, 142] width 62 height 14
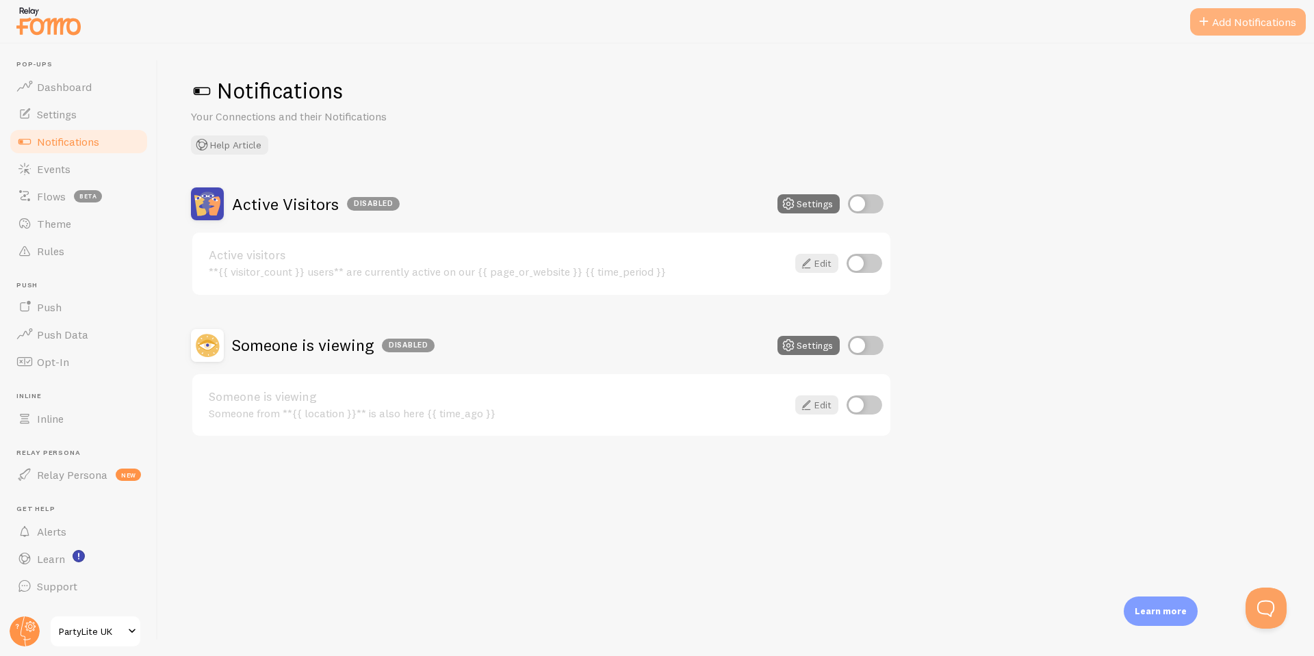
click at [1229, 31] on button "Add Notifications" at bounding box center [1248, 21] width 116 height 27
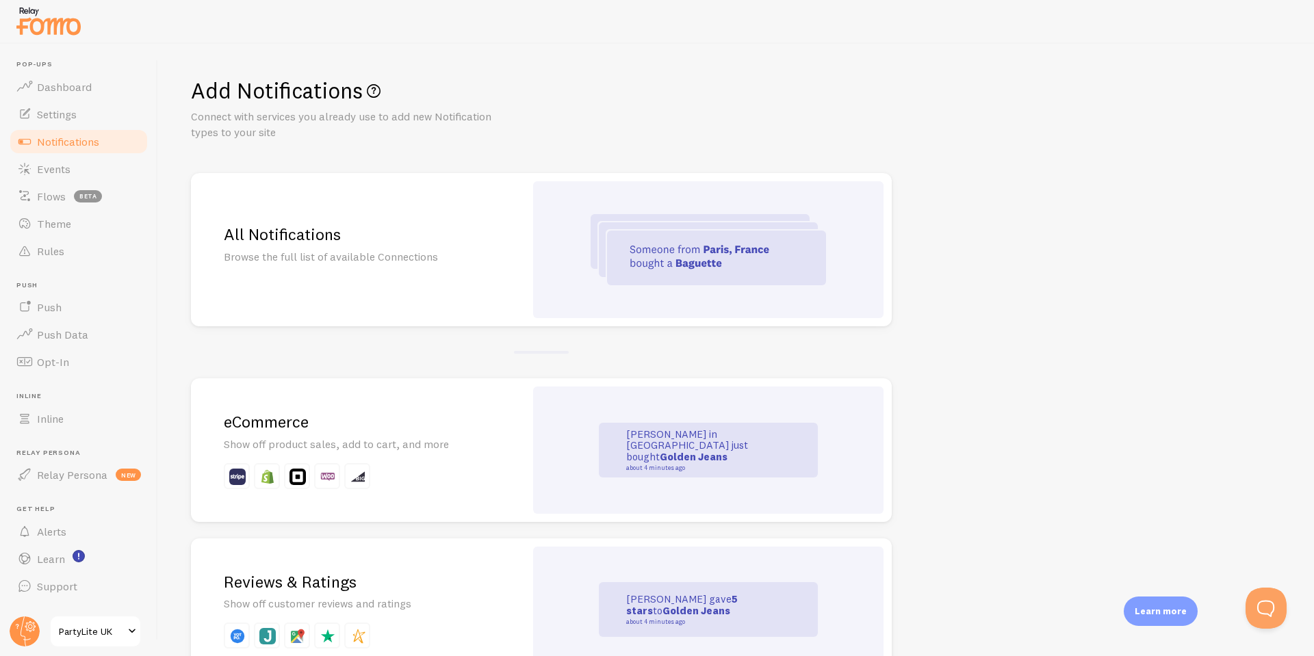
click at [309, 256] on p "Browse the full list of available Connections" at bounding box center [358, 257] width 268 height 16
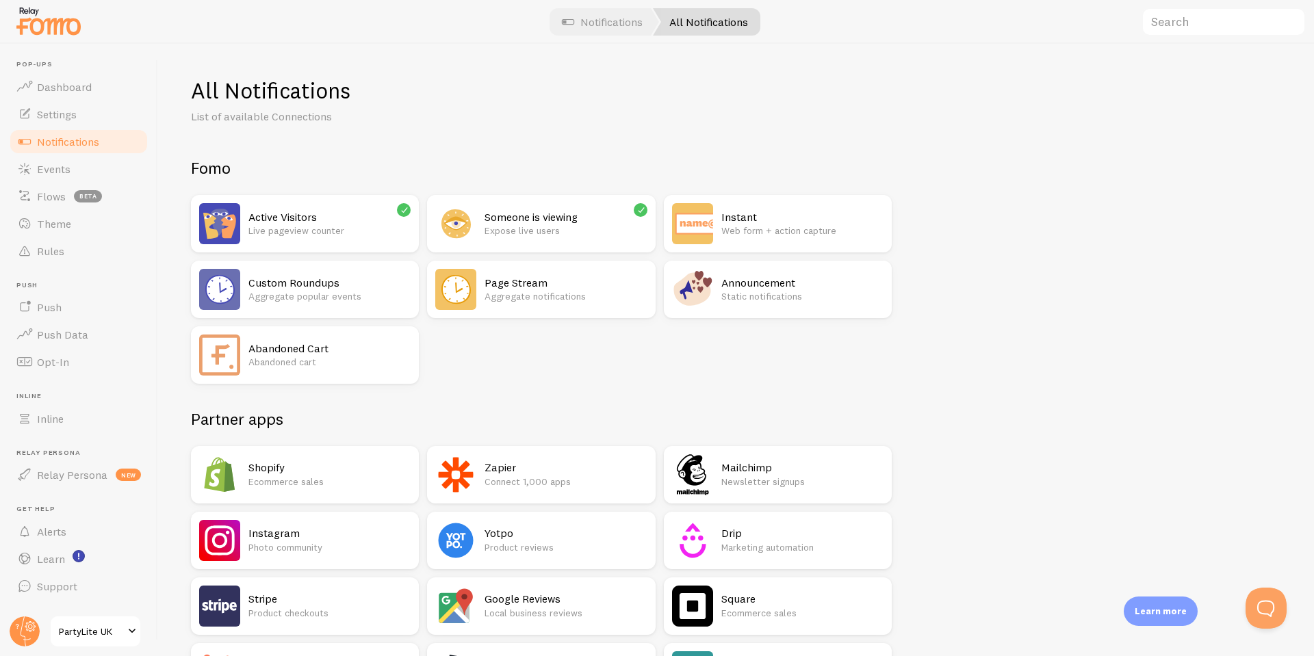
click at [272, 279] on h2 "Custom Roundups" at bounding box center [329, 283] width 162 height 14
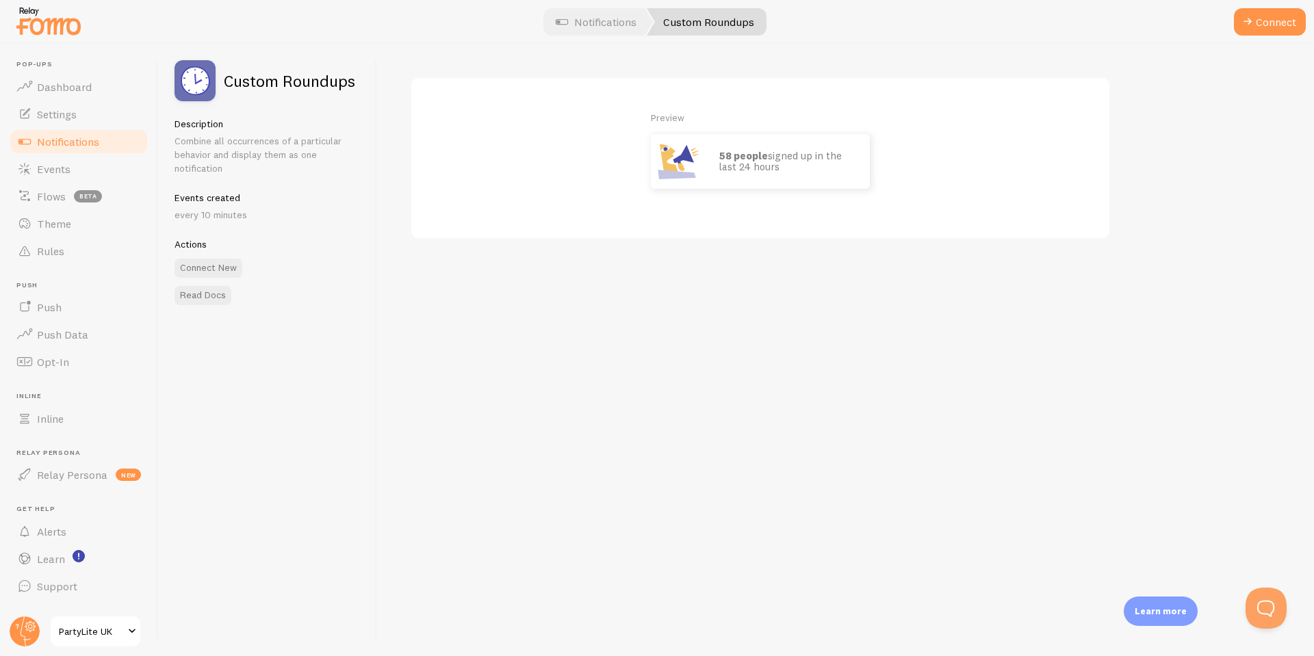
click at [58, 137] on span "Notifications" at bounding box center [68, 142] width 62 height 14
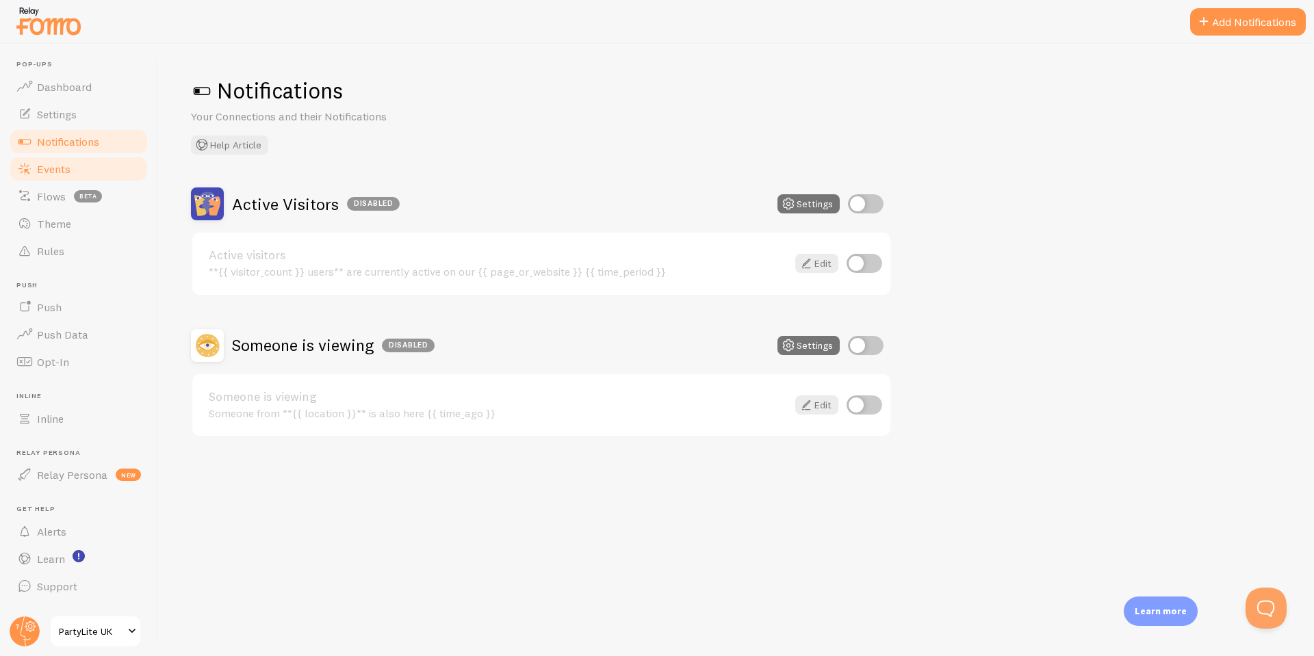
click at [47, 166] on span "Events" at bounding box center [54, 169] width 34 height 14
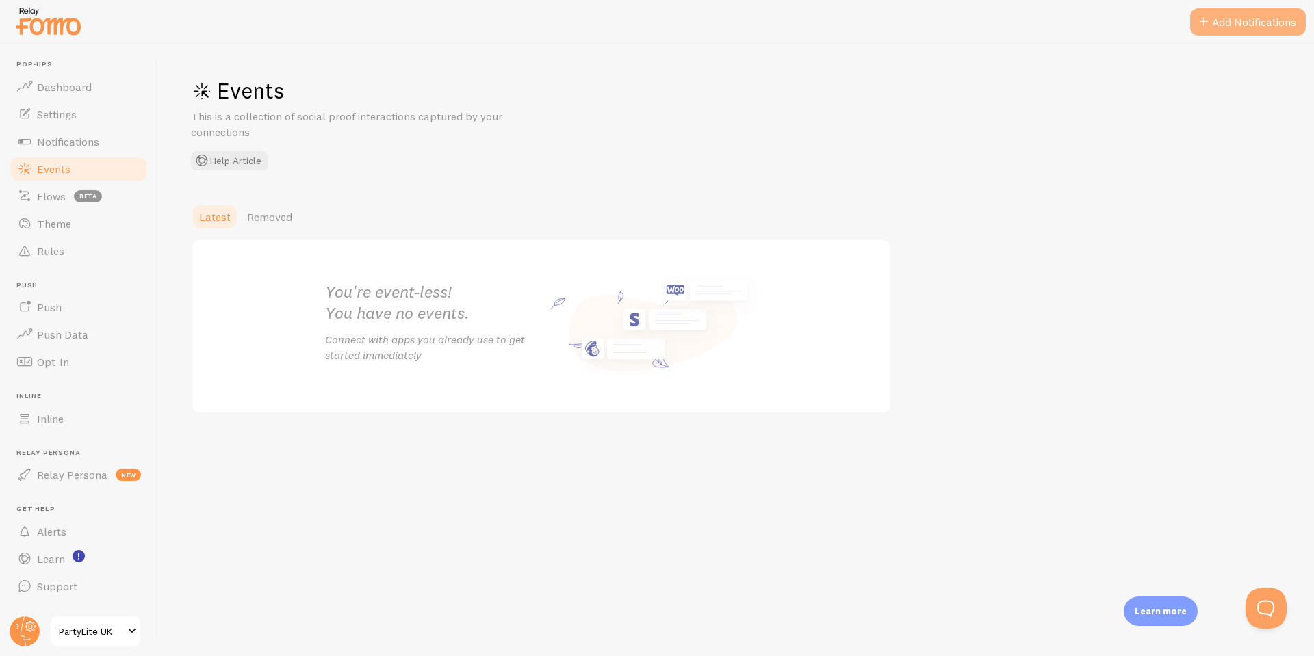
click at [1287, 18] on button "Add Notifications" at bounding box center [1248, 21] width 116 height 27
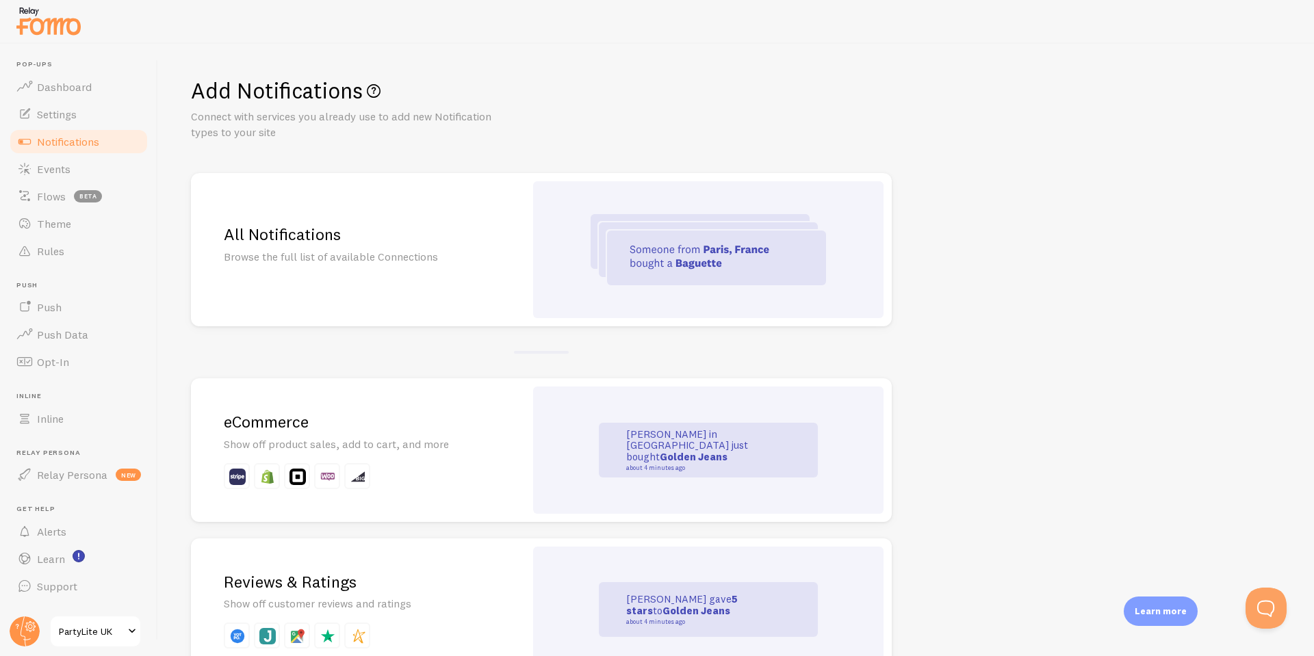
click at [473, 434] on div "eCommerce Show off product sales, add to cart, and more" at bounding box center [358, 451] width 334 height 144
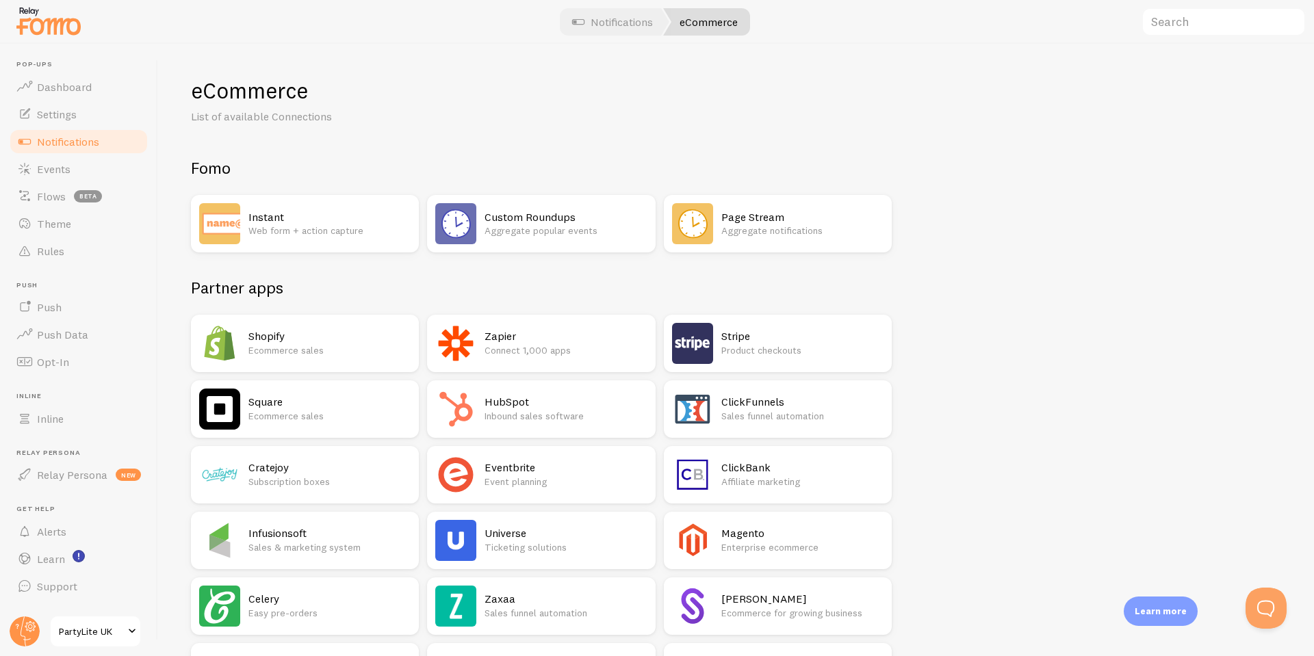
click at [539, 213] on h2 "Custom Roundups" at bounding box center [566, 217] width 162 height 14
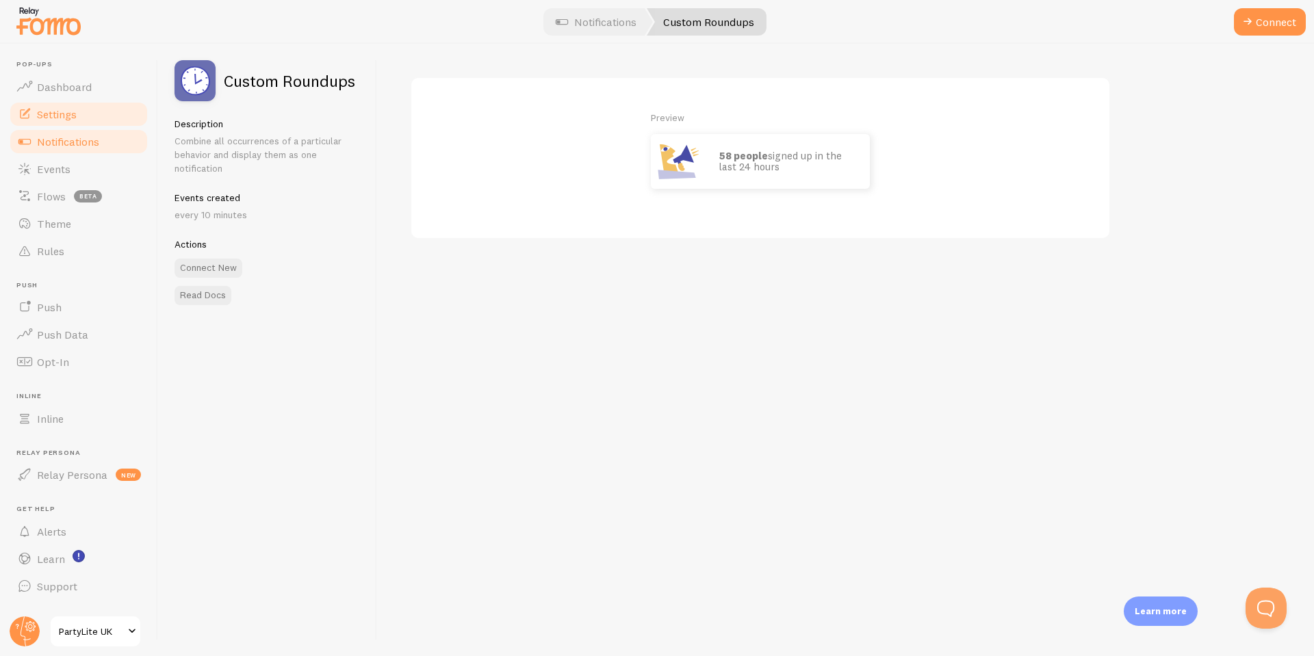
click at [65, 101] on link "Settings" at bounding box center [78, 114] width 141 height 27
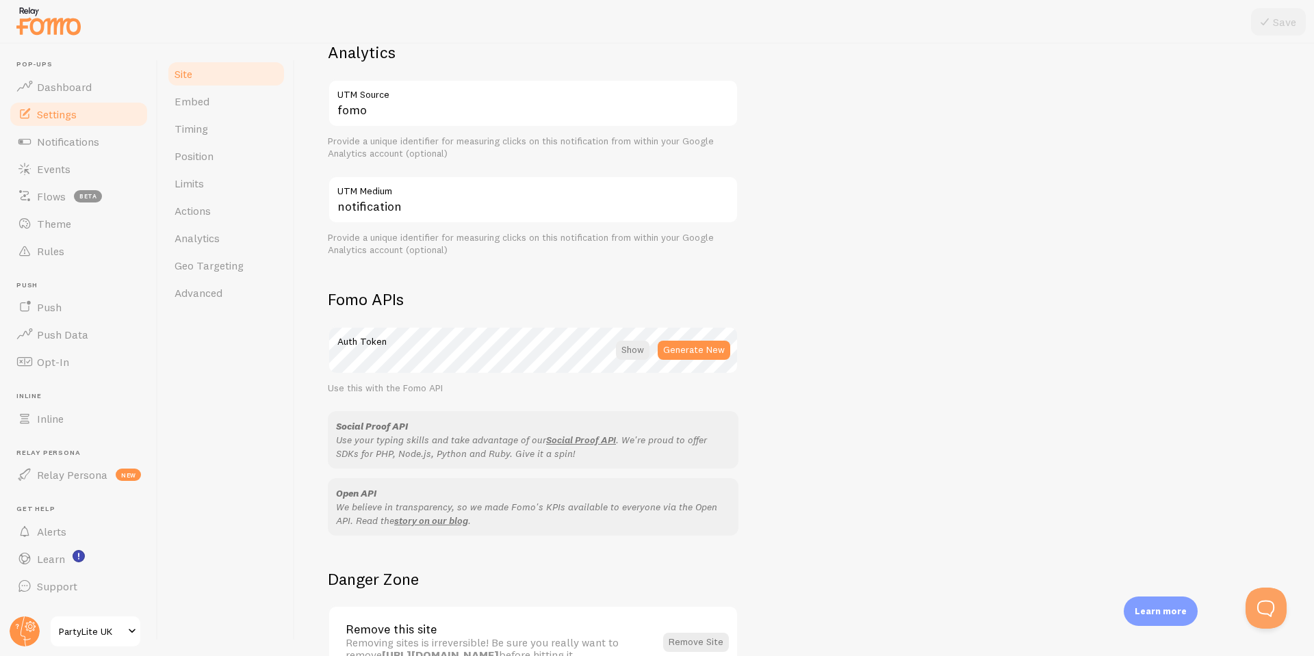
scroll to position [636, 0]
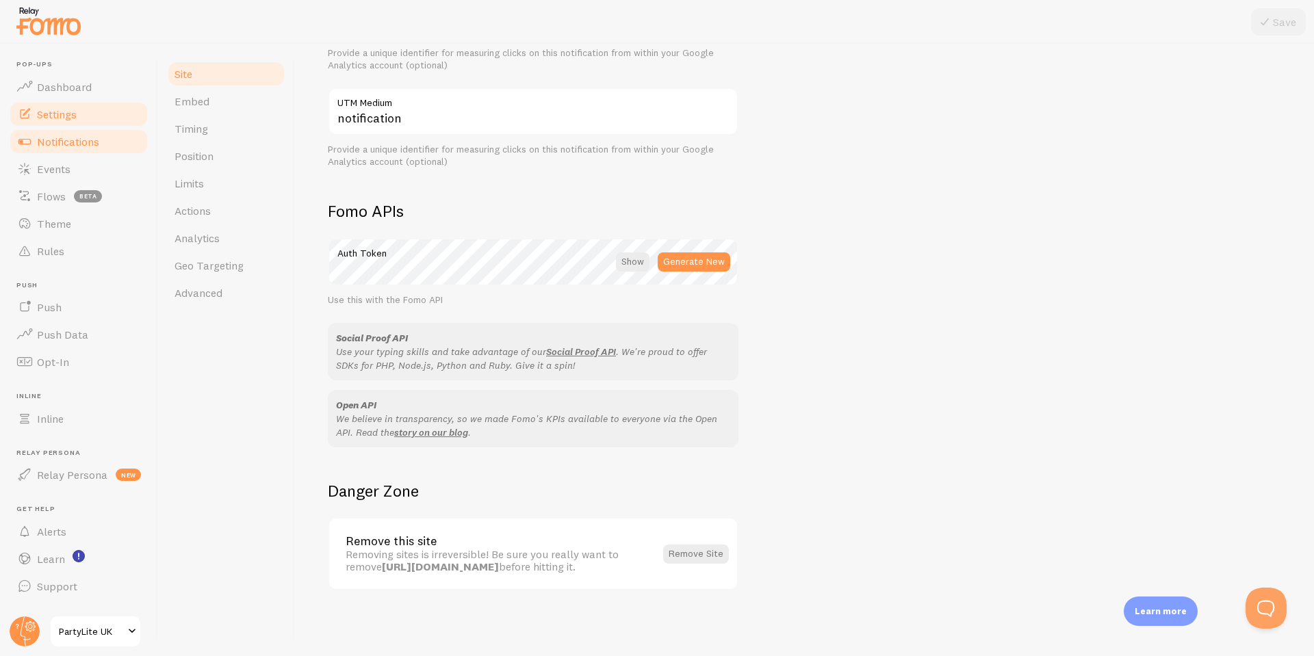
click at [81, 145] on span "Notifications" at bounding box center [68, 142] width 62 height 14
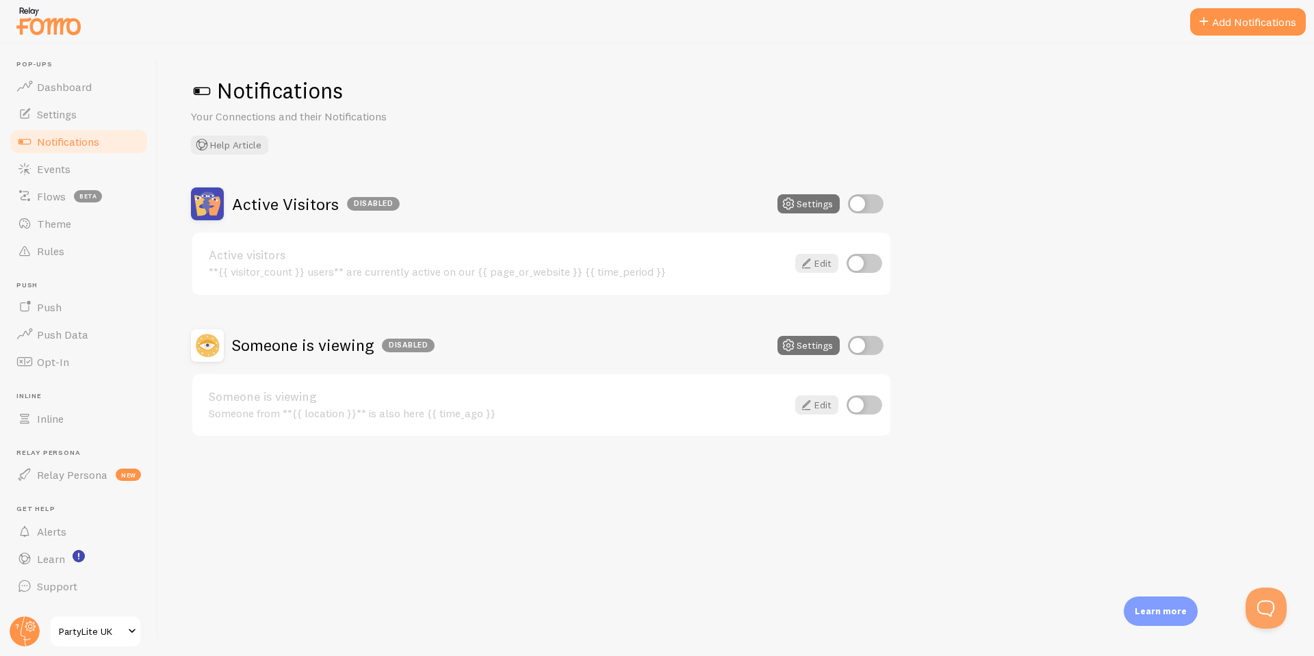
click at [138, 638] on span at bounding box center [132, 632] width 16 height 16
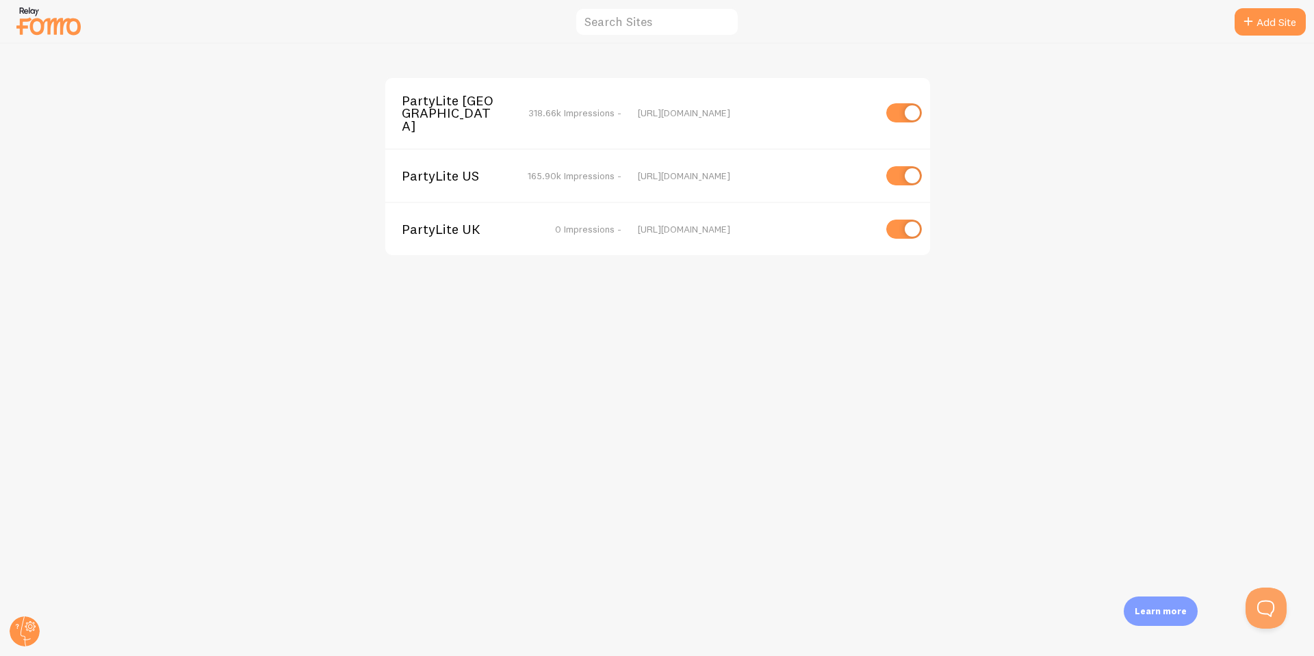
click at [491, 105] on span "PartyLite Canada" at bounding box center [457, 113] width 110 height 38
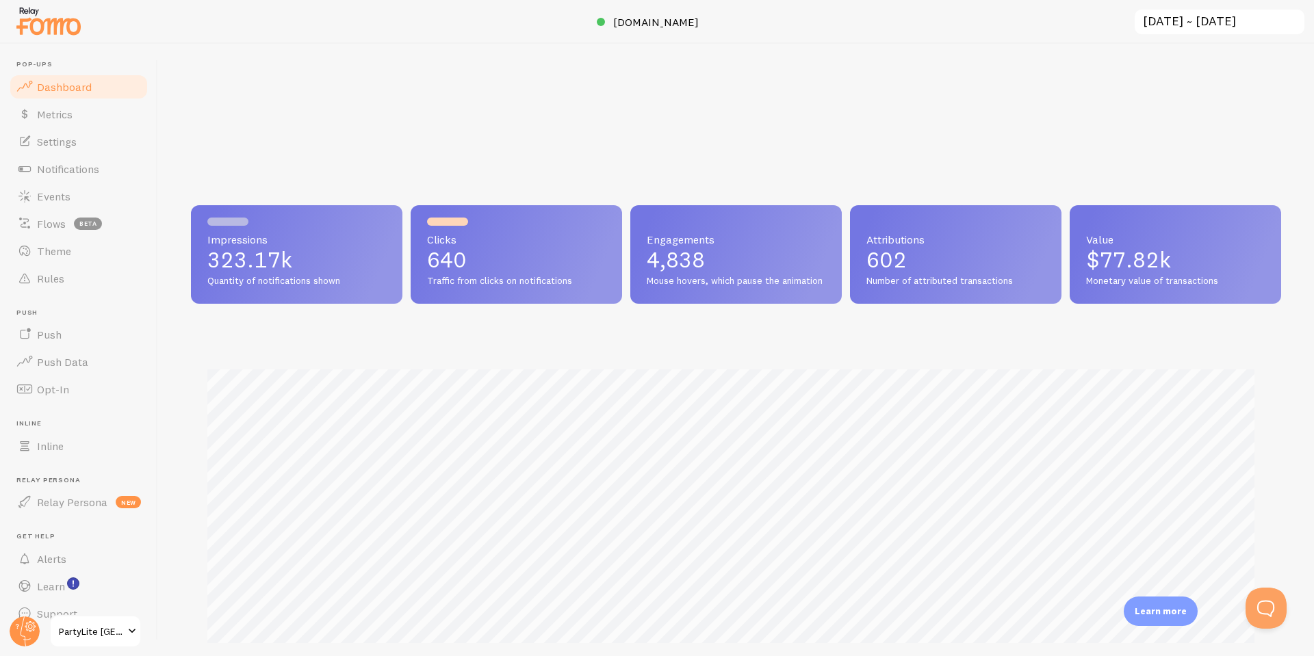
scroll to position [359, 1080]
click at [71, 170] on span "Notifications" at bounding box center [68, 169] width 62 height 14
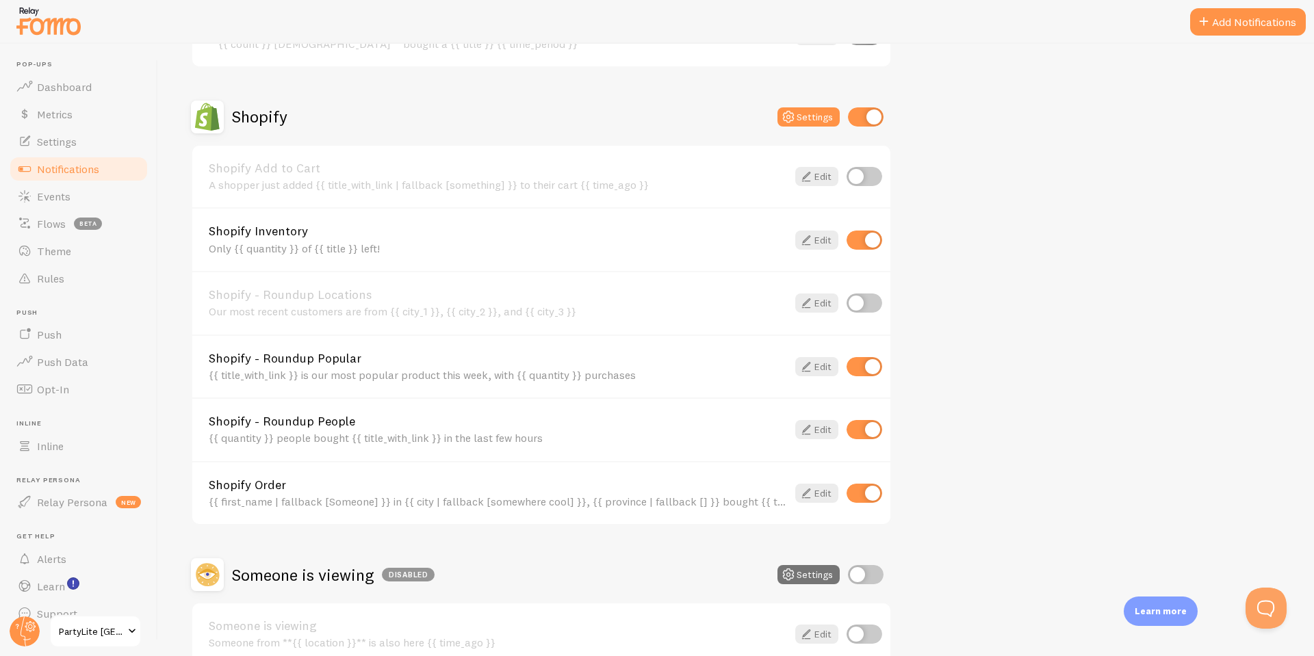
scroll to position [753, 0]
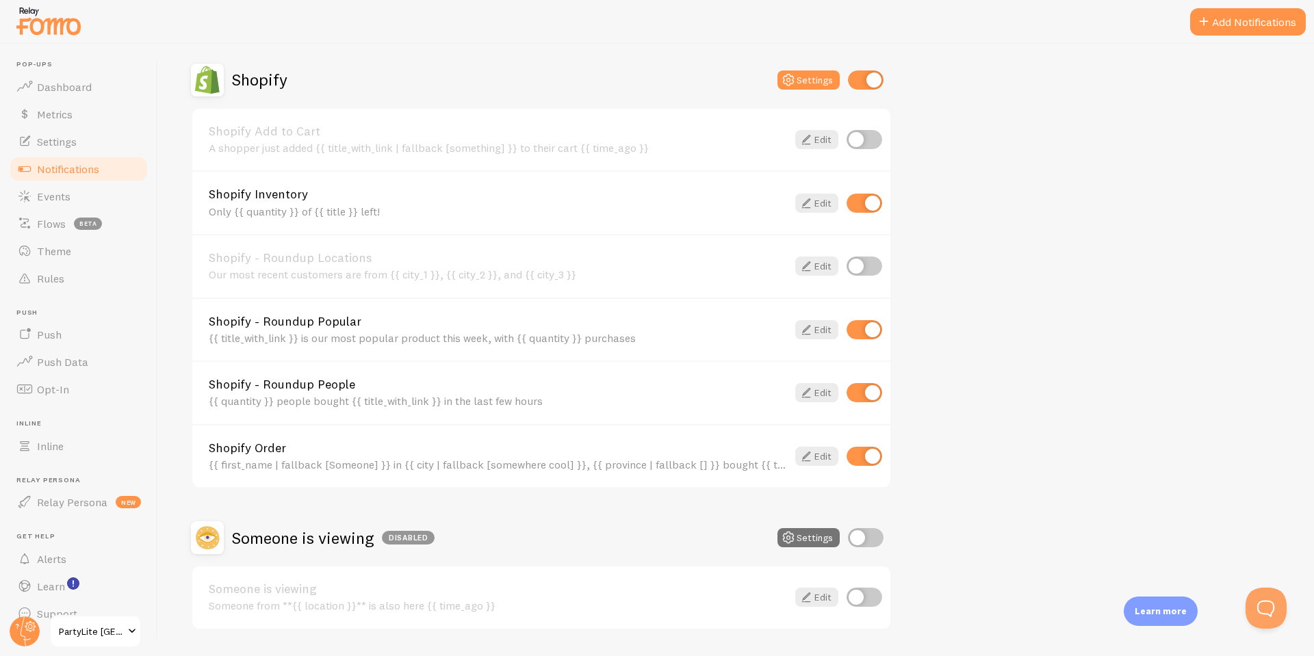
click at [101, 632] on span "PartyLite Canada" at bounding box center [91, 632] width 65 height 16
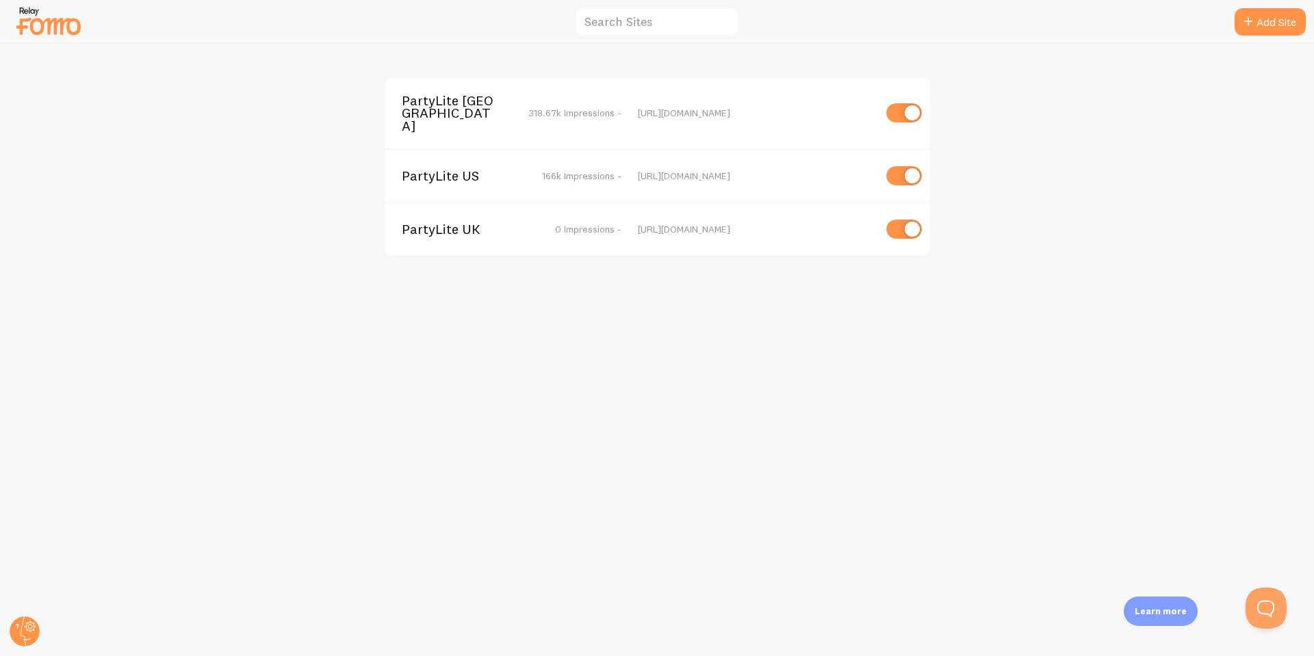
click at [535, 170] on div "PartyLite US 166k Impressions -" at bounding box center [512, 176] width 220 height 12
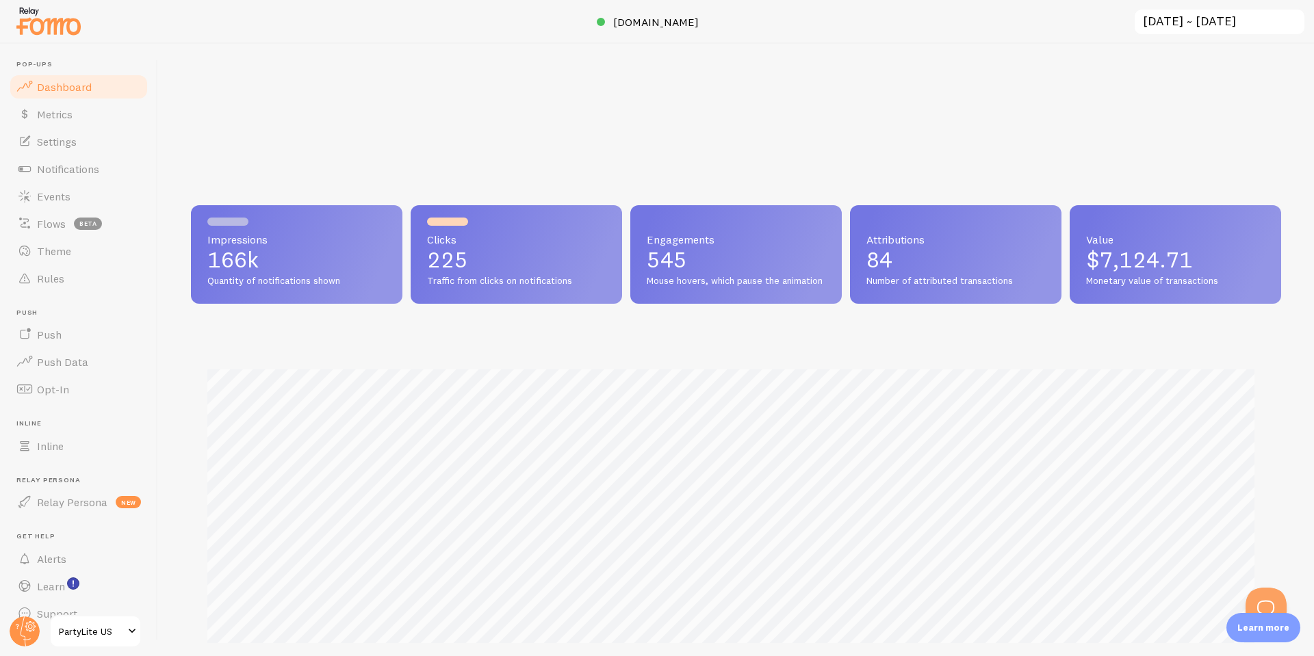
scroll to position [359, 1080]
click at [55, 164] on span "Notifications" at bounding box center [68, 169] width 62 height 14
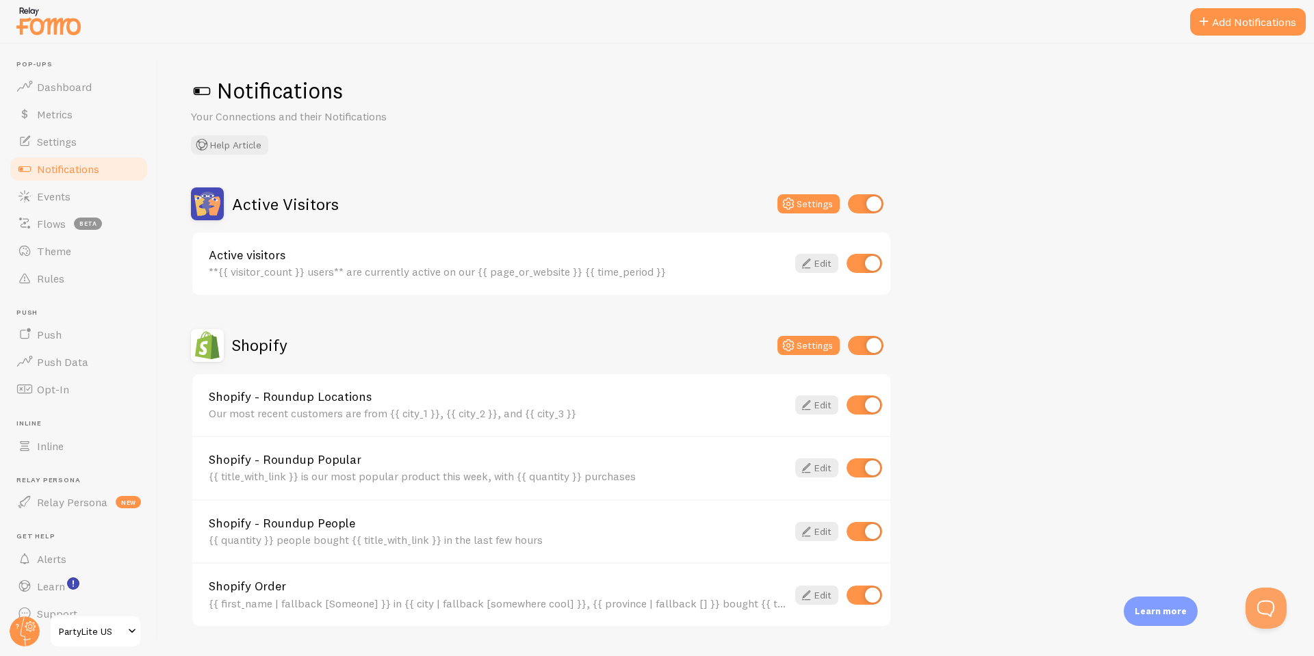
click at [88, 637] on span "PartyLite US" at bounding box center [91, 632] width 65 height 16
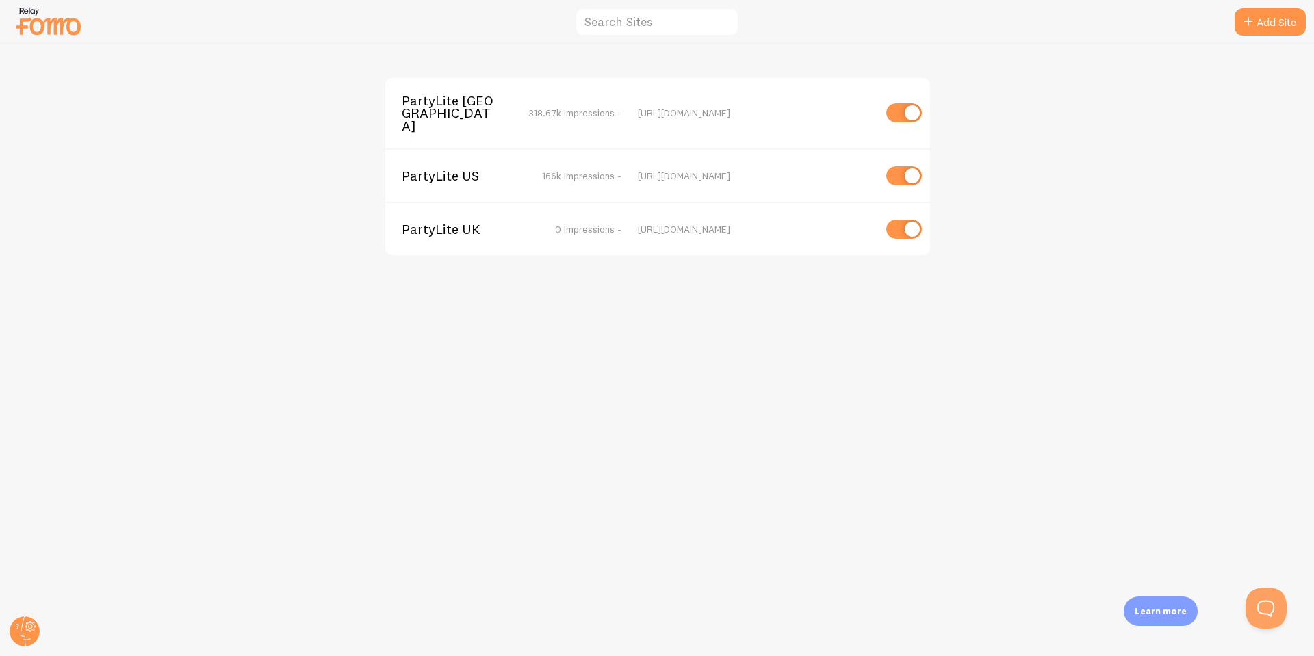
click at [489, 233] on div "PartyLite UK 0 Impressions - https://www.partylite.co.uk" at bounding box center [657, 228] width 545 height 53
click at [465, 223] on span "PartyLite UK" at bounding box center [457, 229] width 110 height 12
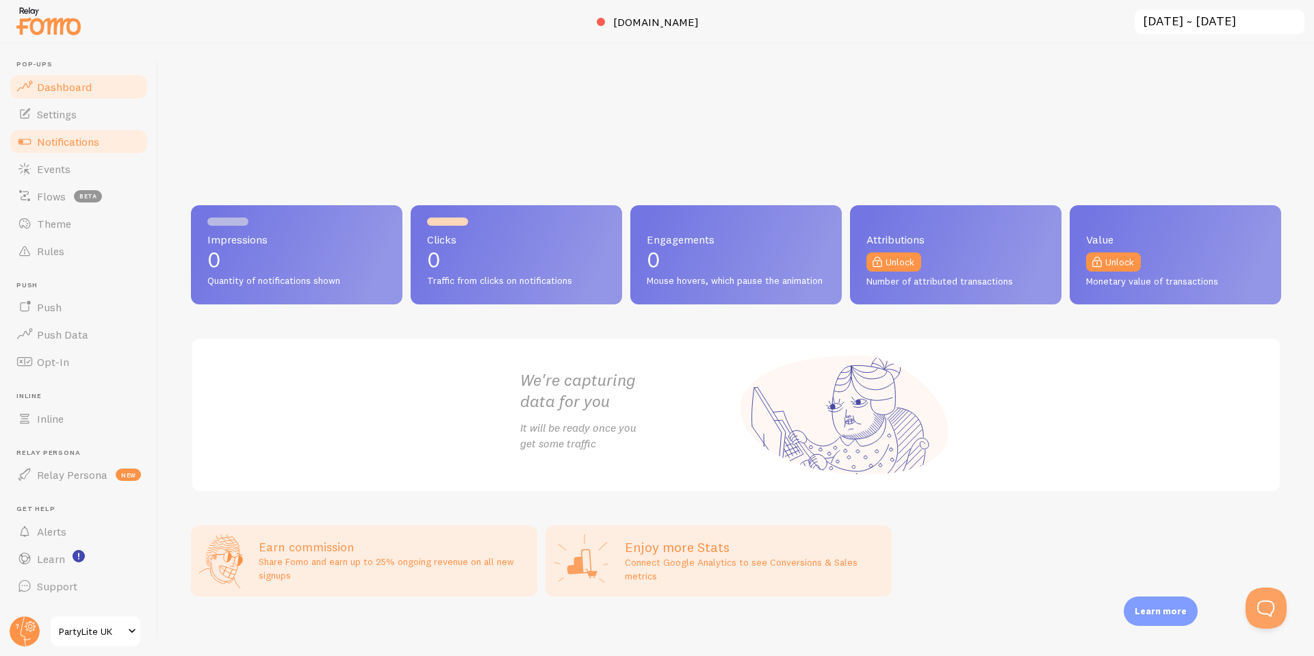
click at [64, 135] on span "Notifications" at bounding box center [68, 142] width 62 height 14
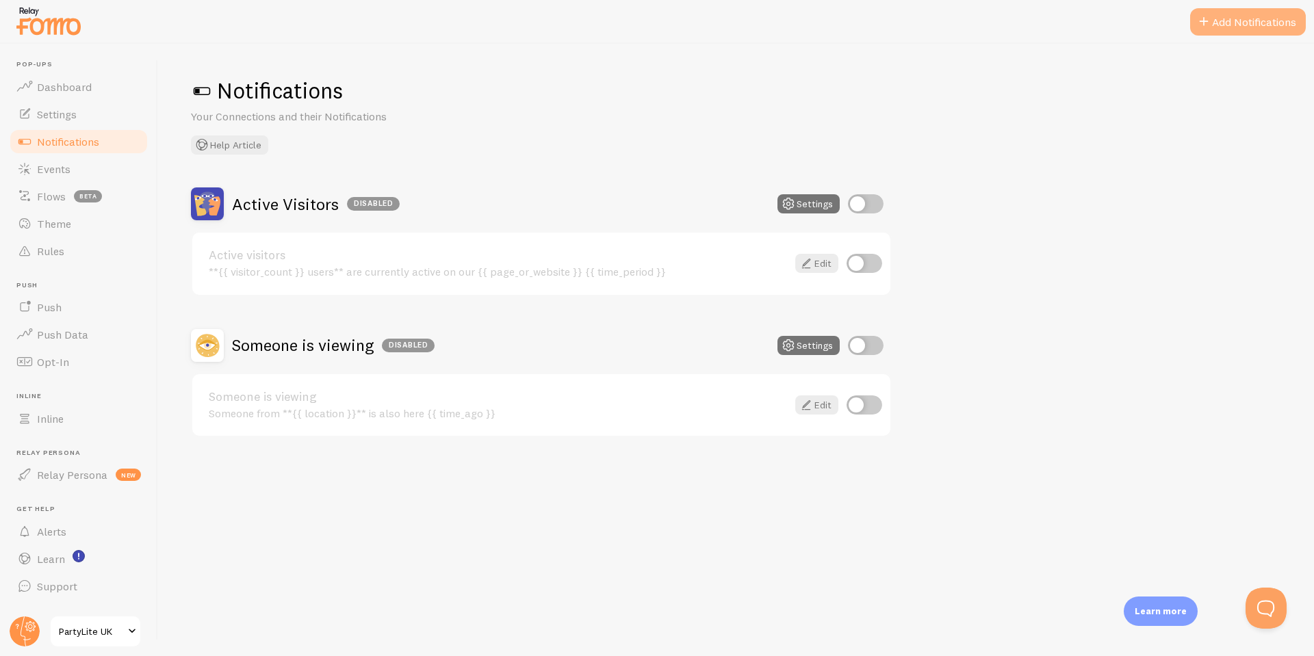
click at [1234, 13] on button "Add Notifications" at bounding box center [1248, 21] width 116 height 27
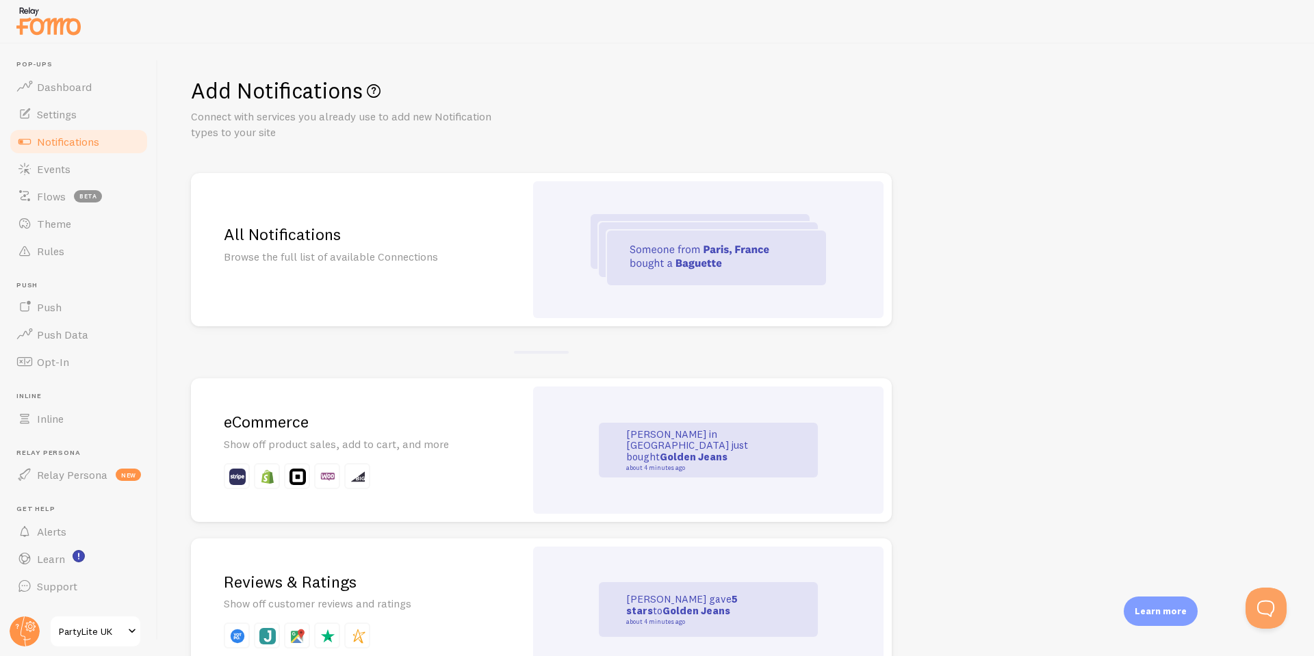
click at [277, 416] on h2 "eCommerce" at bounding box center [358, 421] width 268 height 21
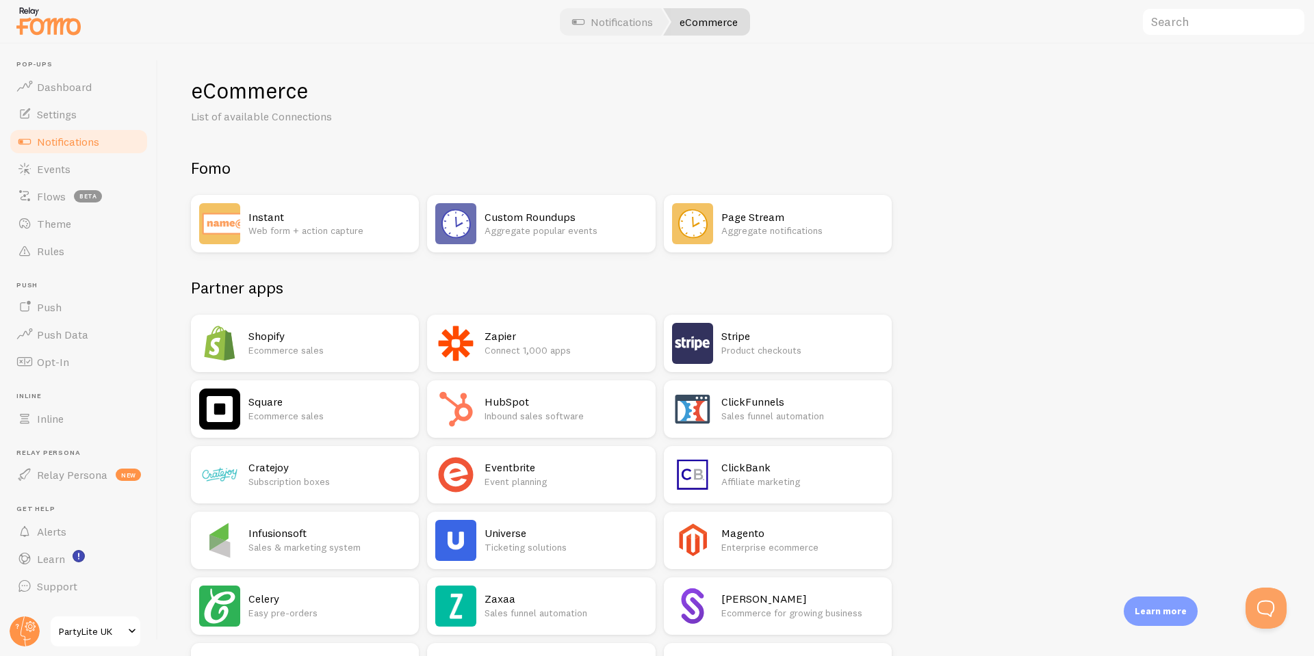
click at [281, 337] on h2 "Shopify" at bounding box center [329, 336] width 162 height 14
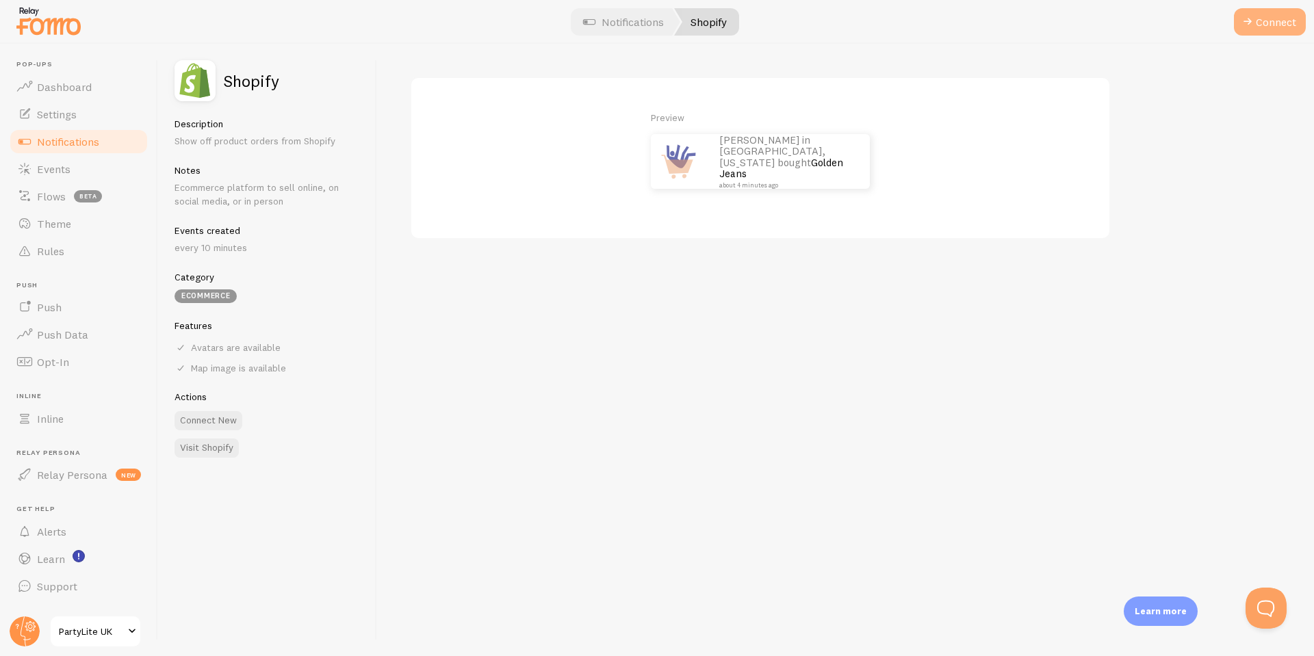
click at [1276, 29] on button "Connect" at bounding box center [1270, 21] width 72 height 27
click at [75, 634] on span "PartyLite UK" at bounding box center [91, 632] width 65 height 16
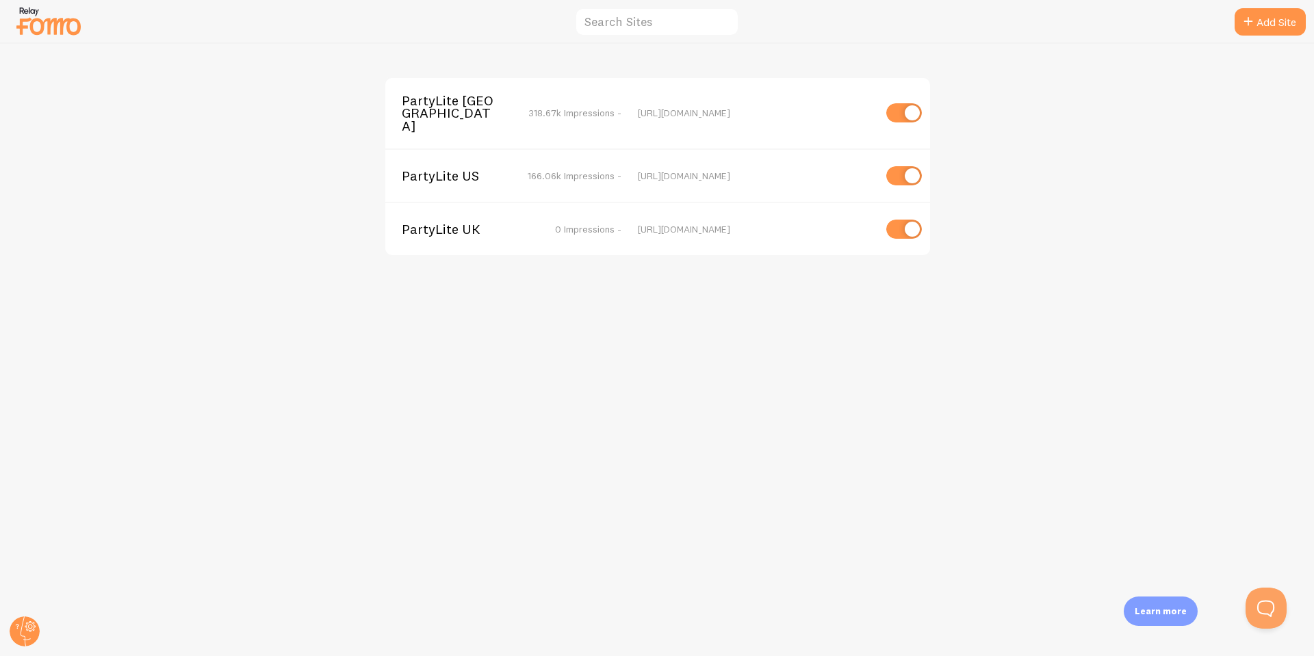
click at [452, 170] on span "PartyLite US" at bounding box center [457, 176] width 110 height 12
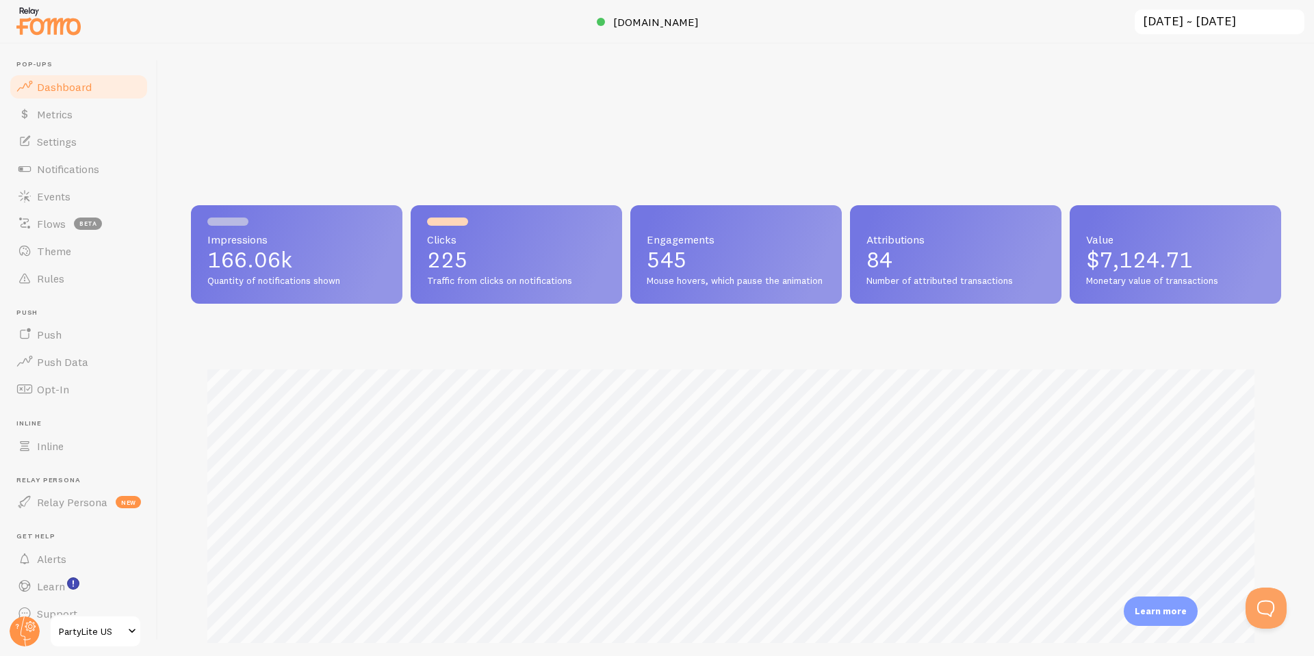
scroll to position [359, 1080]
click at [81, 139] on link "Settings" at bounding box center [78, 141] width 141 height 27
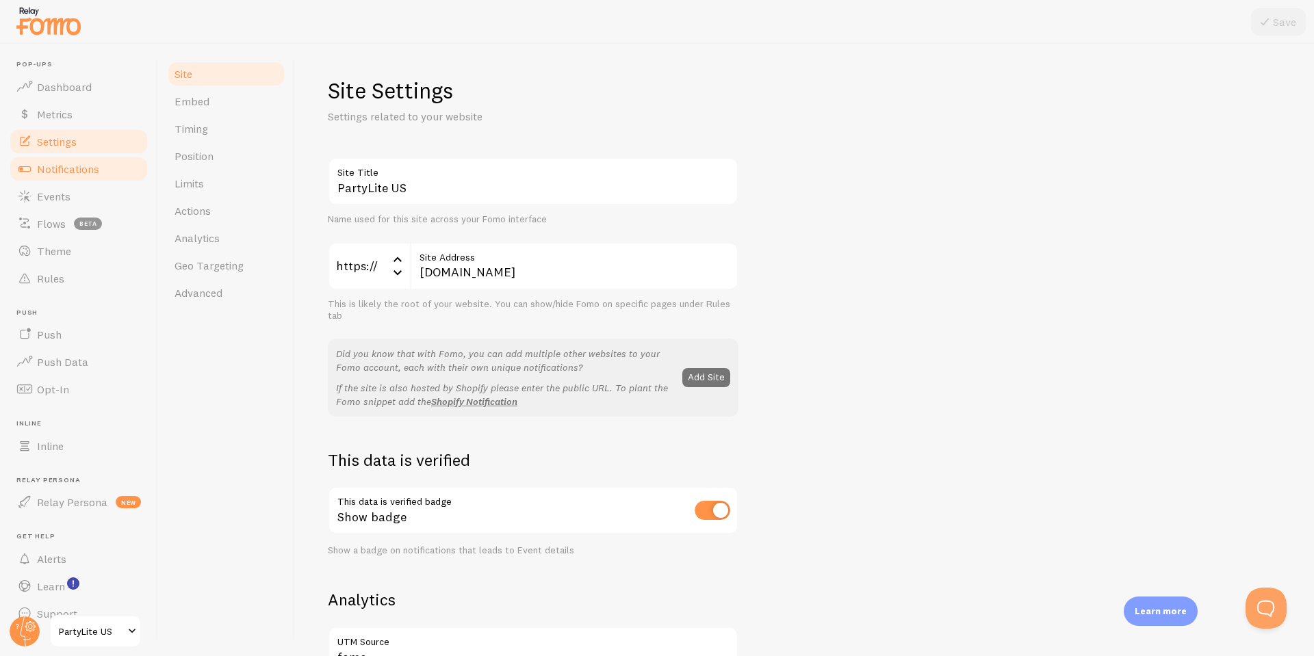
click at [41, 174] on span "Notifications" at bounding box center [68, 169] width 62 height 14
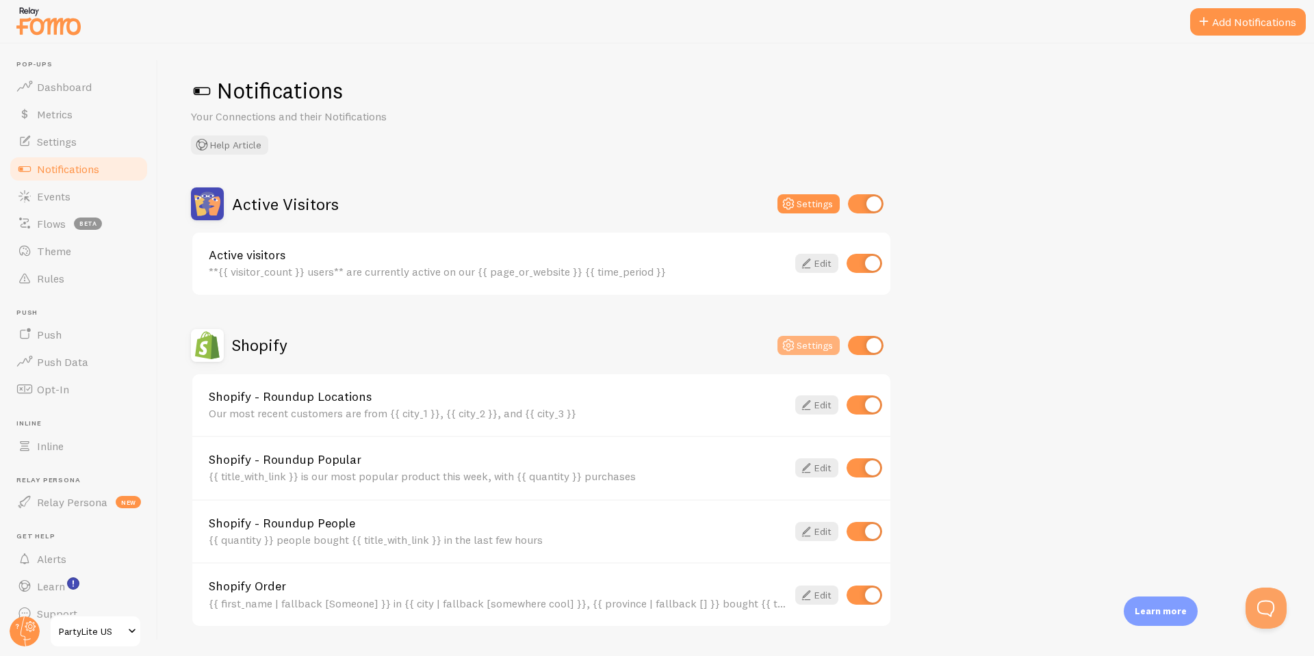
click at [794, 340] on icon at bounding box center [788, 345] width 16 height 16
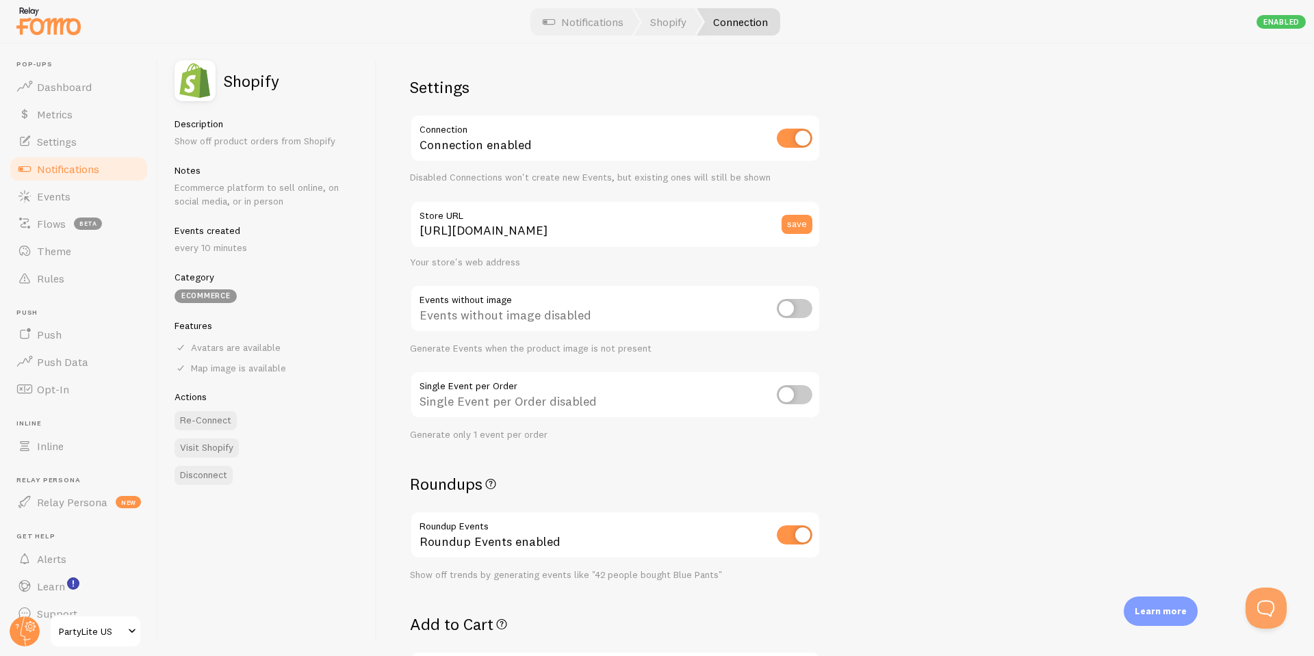
click at [71, 634] on span "PartyLite US" at bounding box center [91, 632] width 65 height 16
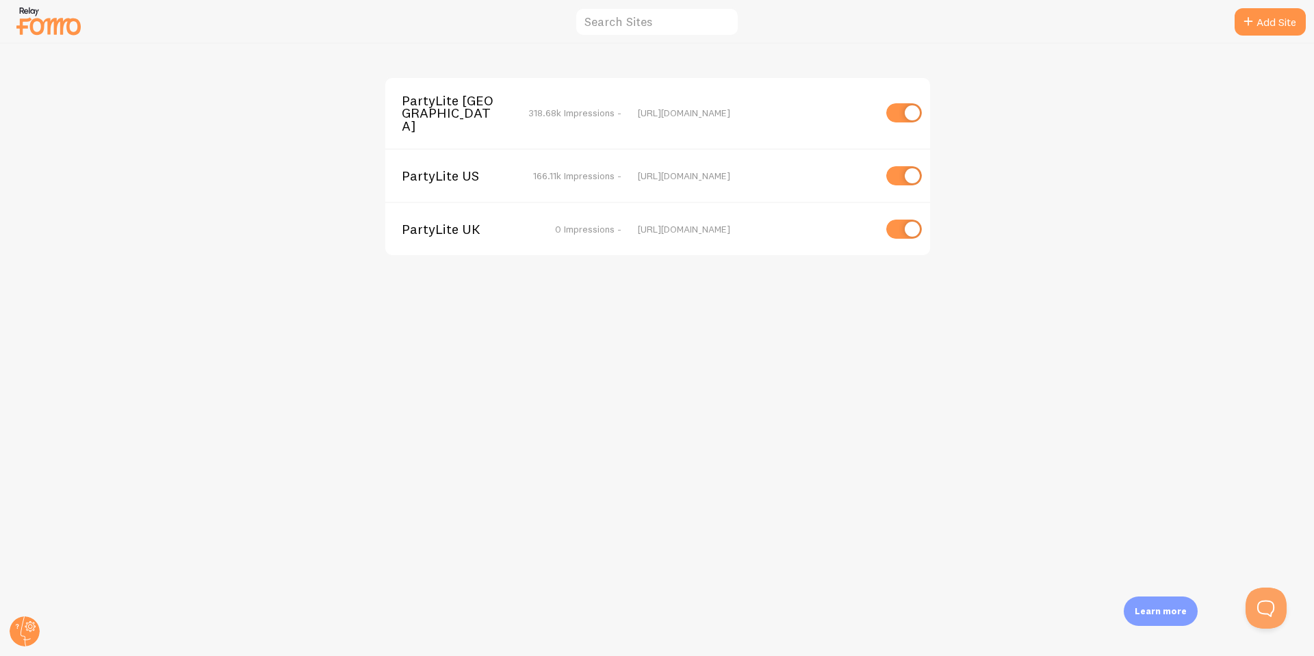
click at [452, 223] on span "PartyLite UK" at bounding box center [457, 229] width 110 height 12
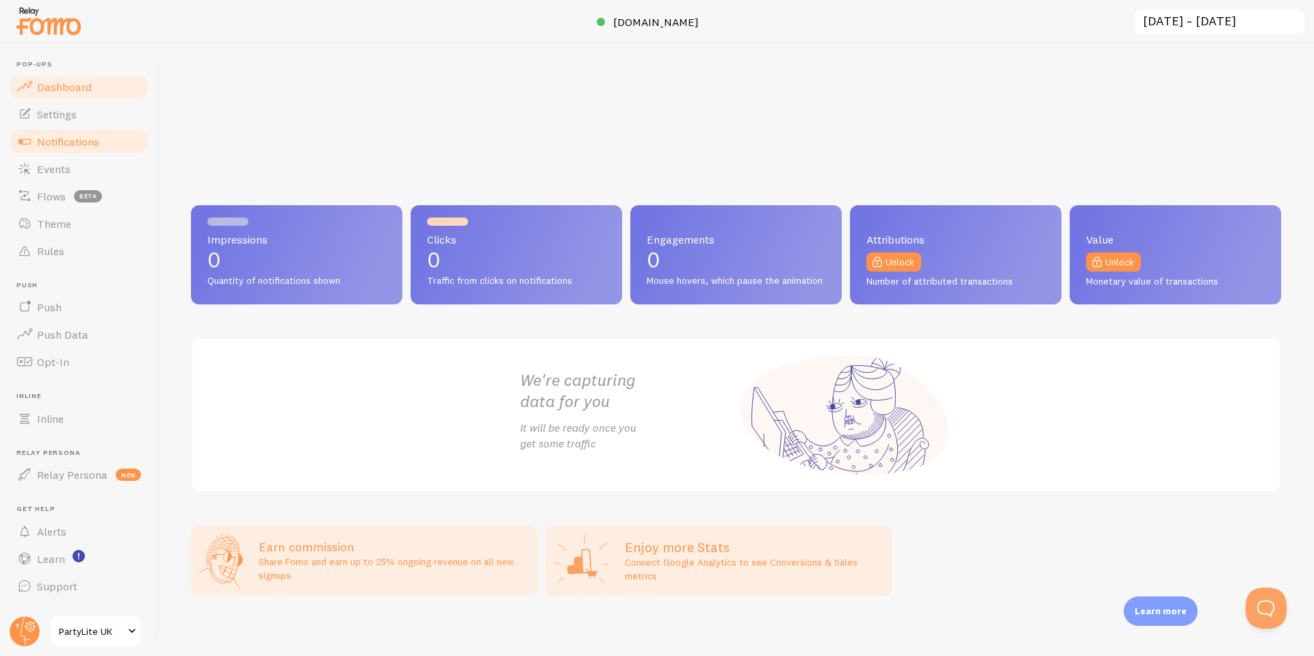
click at [84, 135] on span "Notifications" at bounding box center [68, 142] width 62 height 14
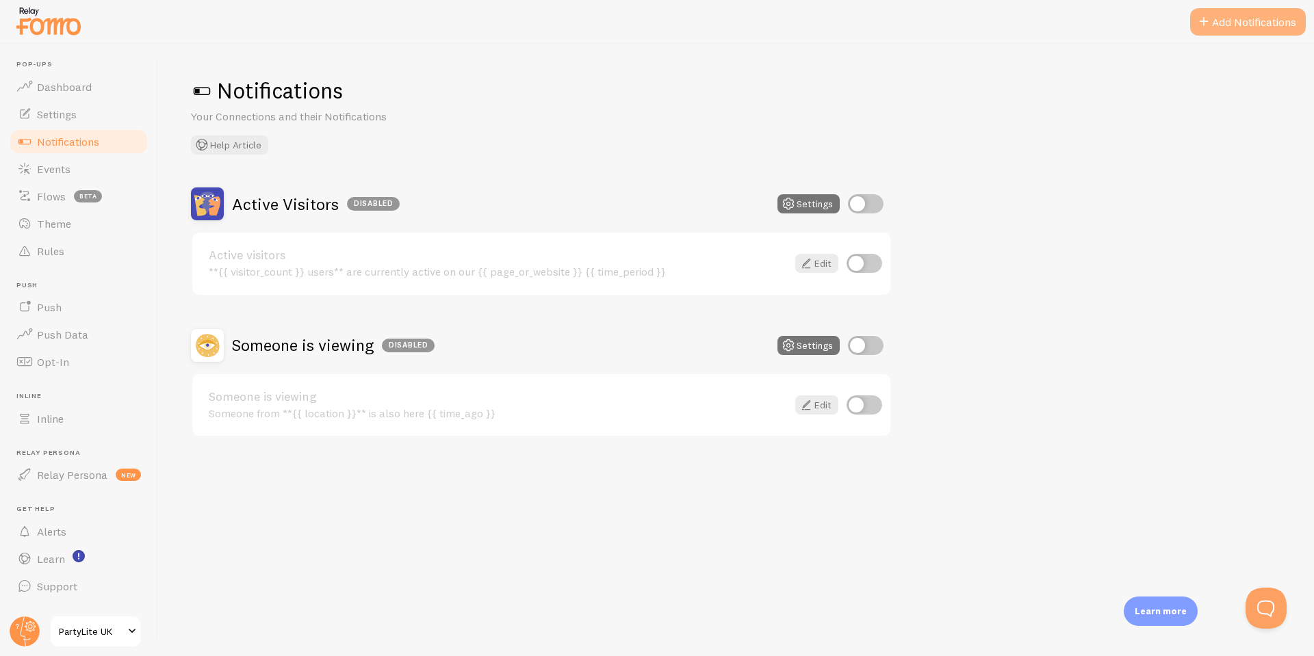
click at [1218, 30] on button "Add Notifications" at bounding box center [1248, 21] width 116 height 27
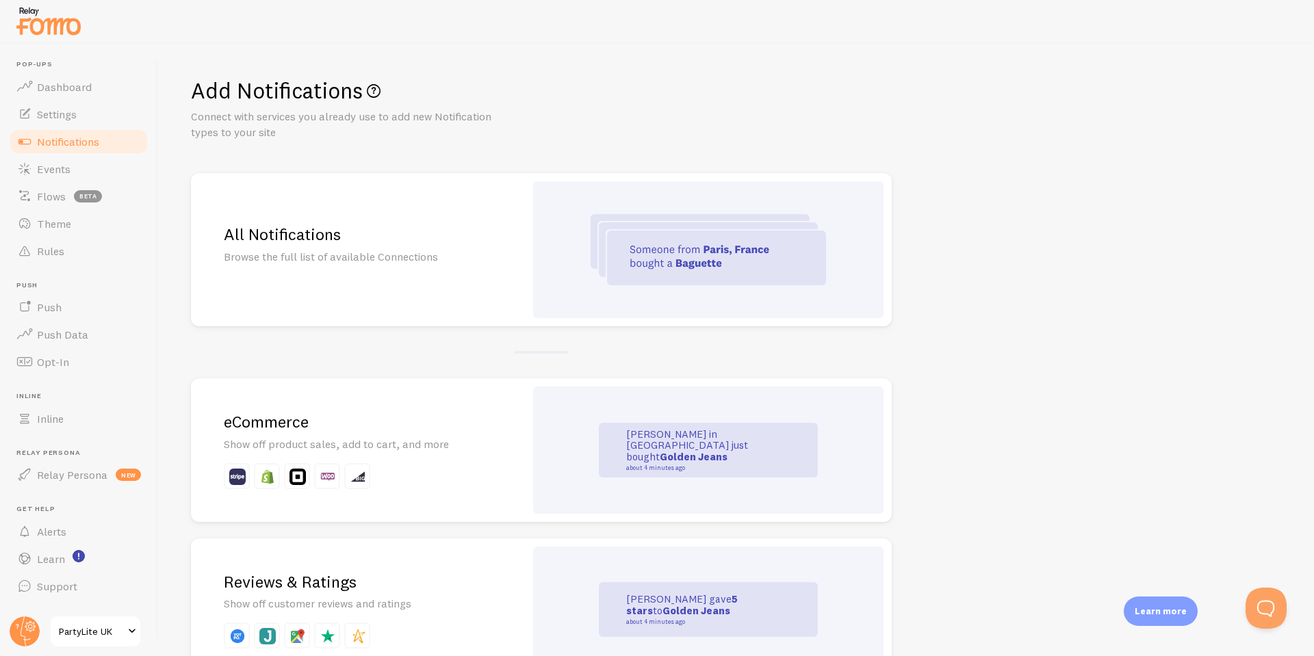
click at [413, 440] on p "Show off product sales, add to cart, and more" at bounding box center [358, 445] width 268 height 16
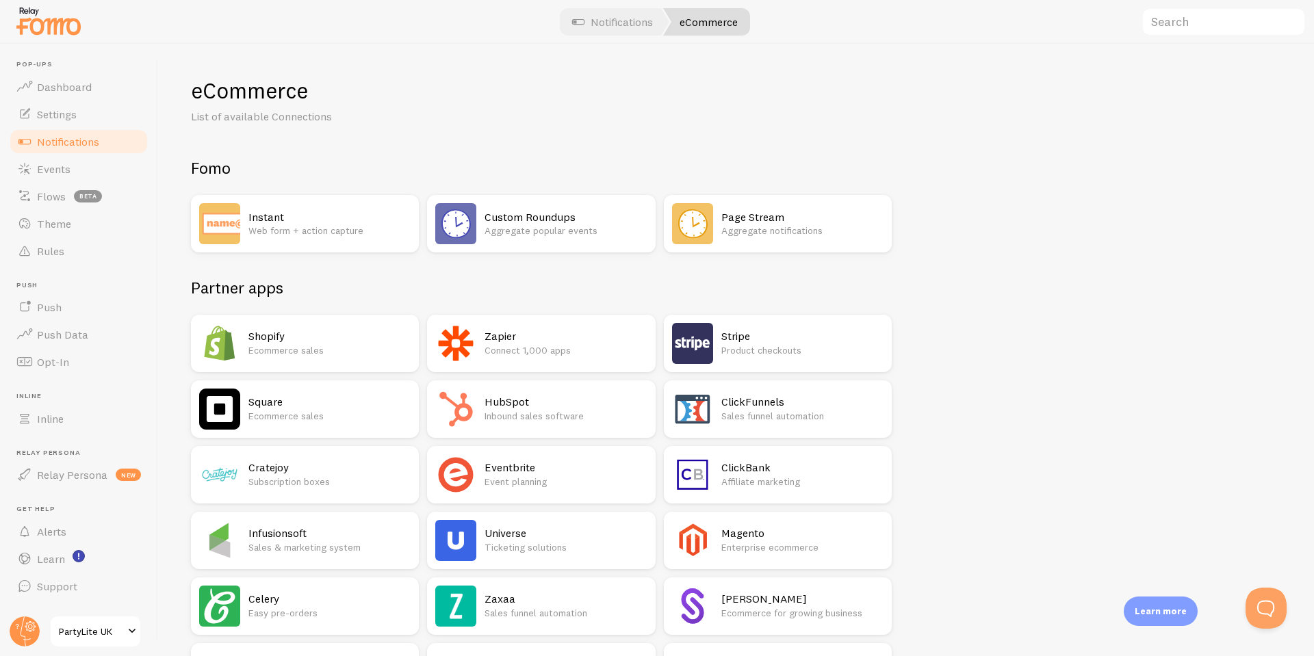
click at [299, 351] on p "Ecommerce sales" at bounding box center [329, 351] width 162 height 14
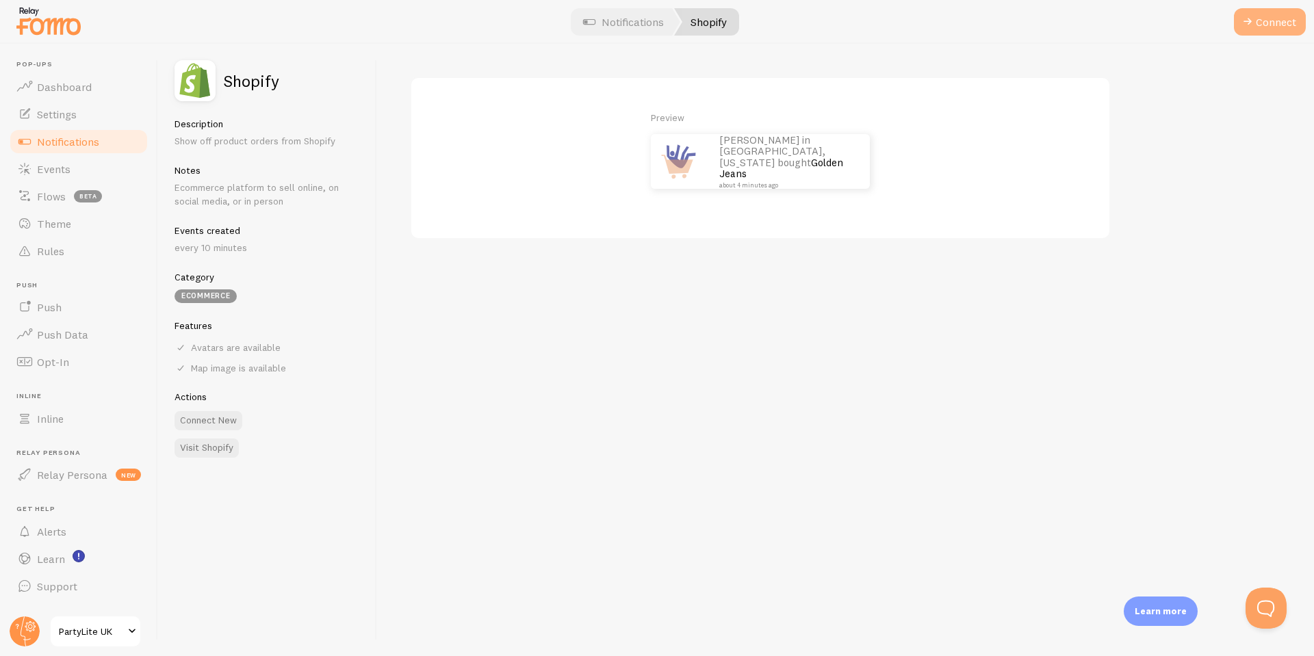
click at [1254, 32] on button "Connect" at bounding box center [1270, 21] width 72 height 27
click at [433, 104] on label "myshopify domain" at bounding box center [615, 101] width 411 height 48
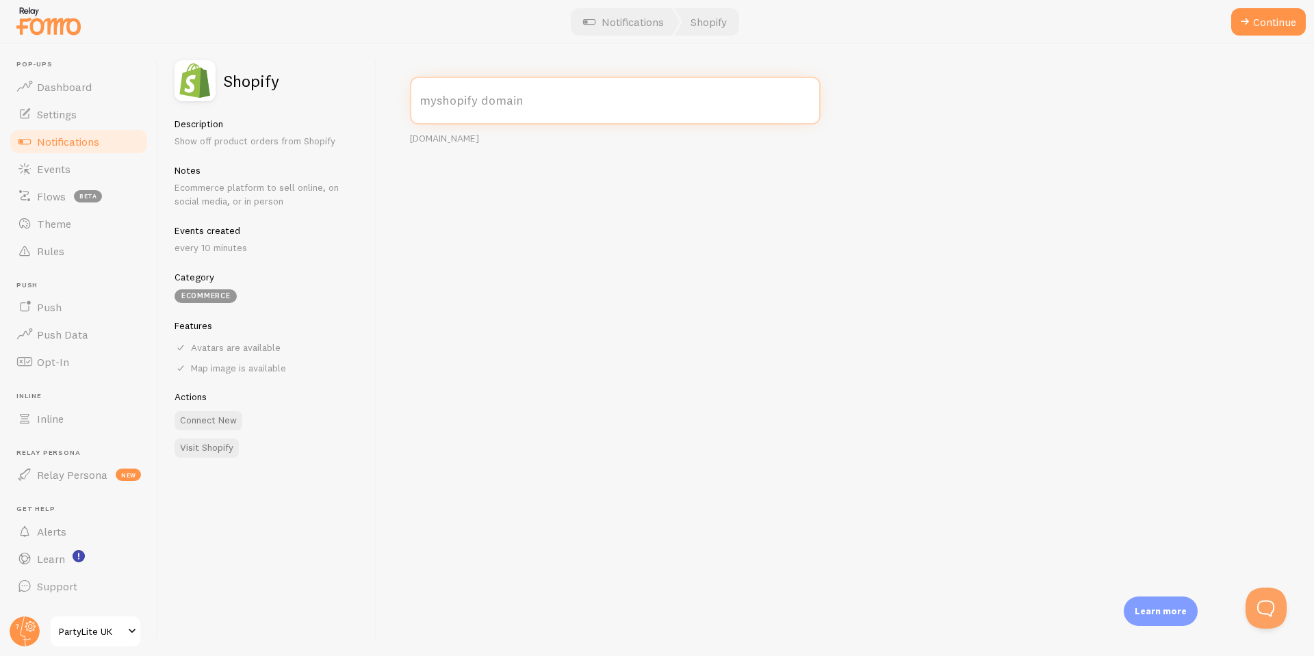
click at [433, 104] on input "myshopify domain" at bounding box center [615, 101] width 411 height 48
click at [456, 104] on label "myshopify domain" at bounding box center [615, 101] width 411 height 48
click at [456, 104] on input "myshopify domain" at bounding box center [615, 101] width 411 height 48
paste input "partylite-uk.myshopify.com"
type input "partylite-uk.myshopify.com"
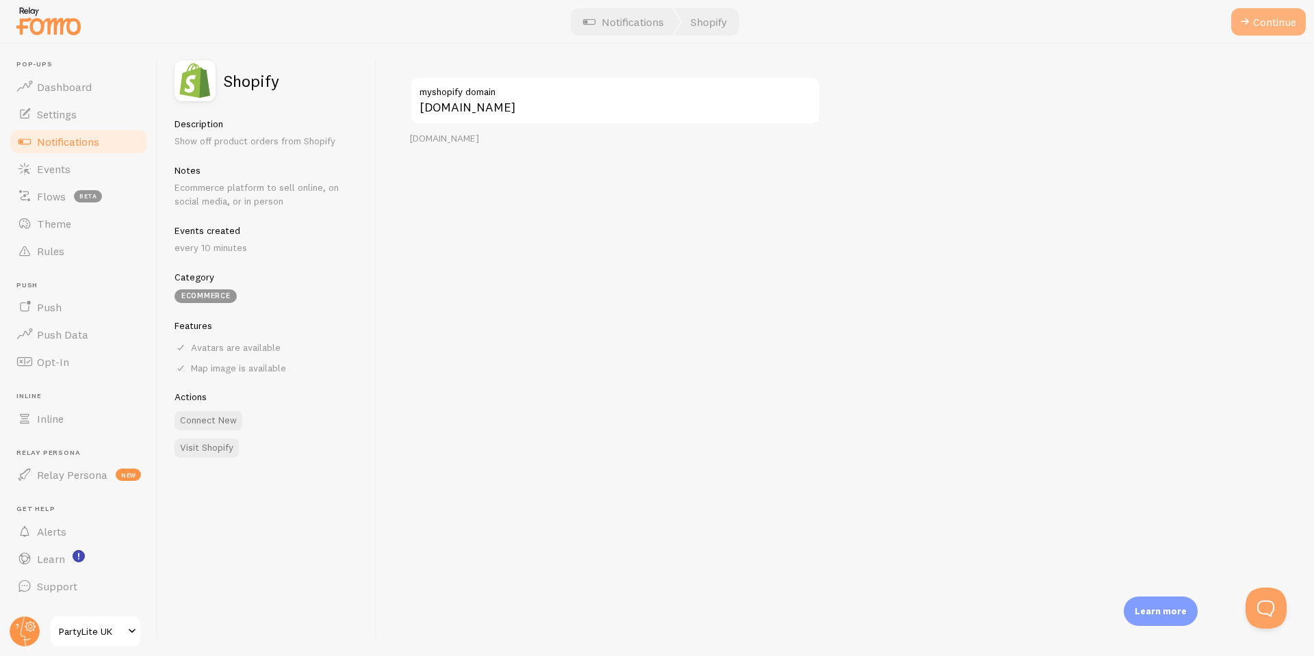
click at [1276, 25] on button "Continue" at bounding box center [1268, 21] width 75 height 27
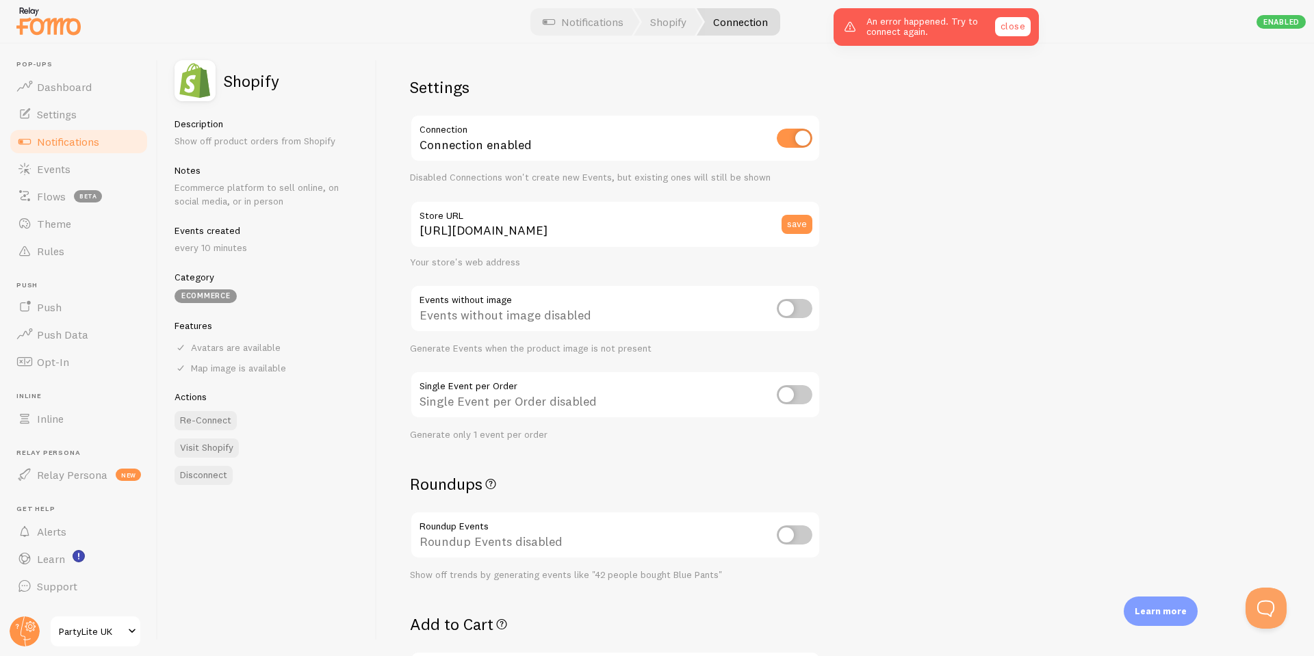
click at [1008, 25] on link "close" at bounding box center [1013, 26] width 36 height 19
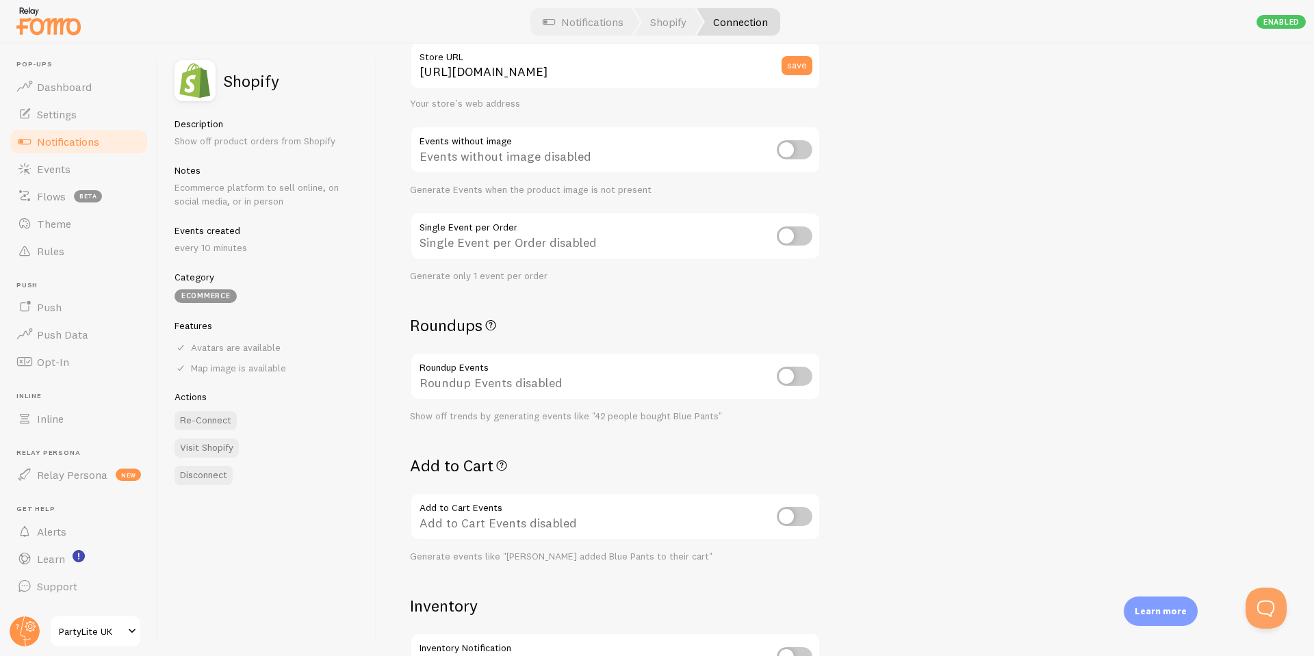
scroll to position [205, 0]
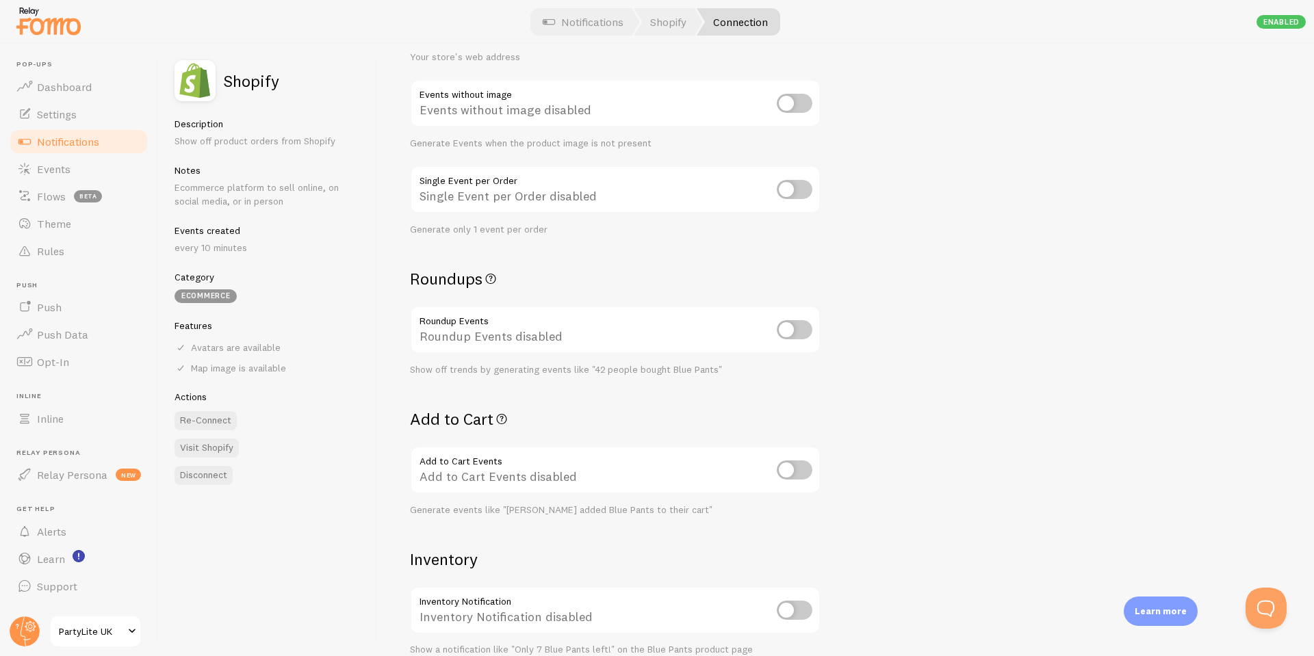
click at [798, 322] on input "checkbox" at bounding box center [795, 329] width 36 height 19
checkbox input "true"
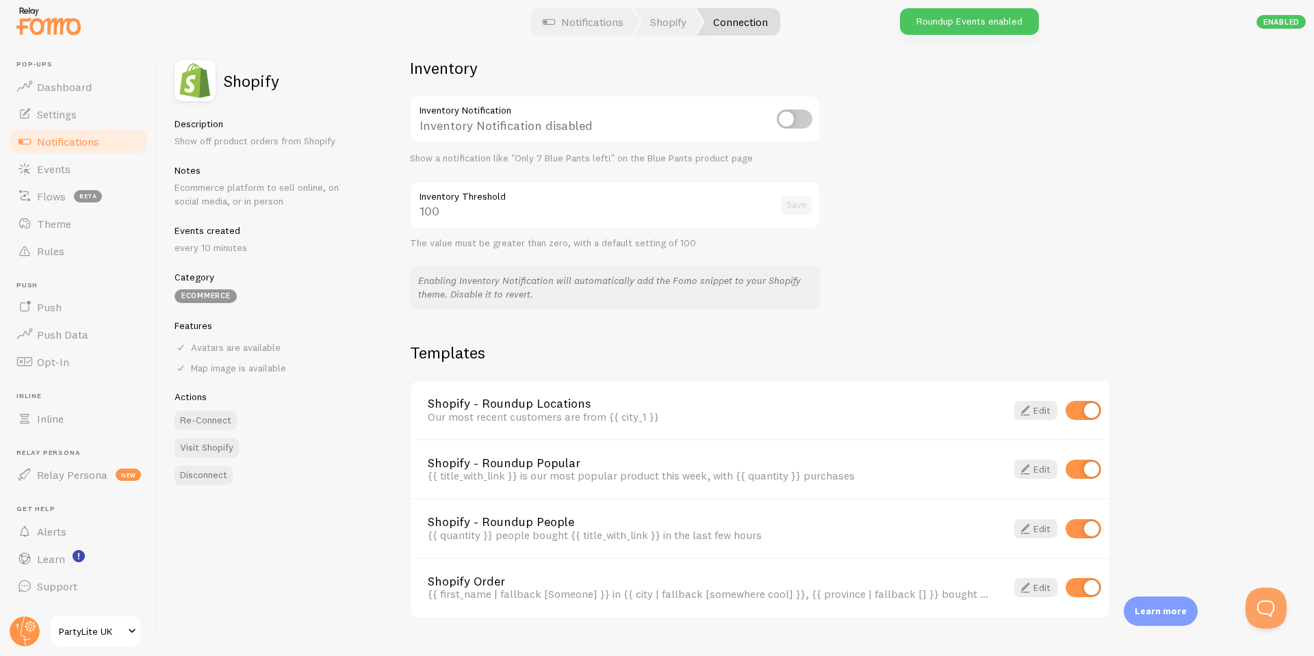
scroll to position [725, 0]
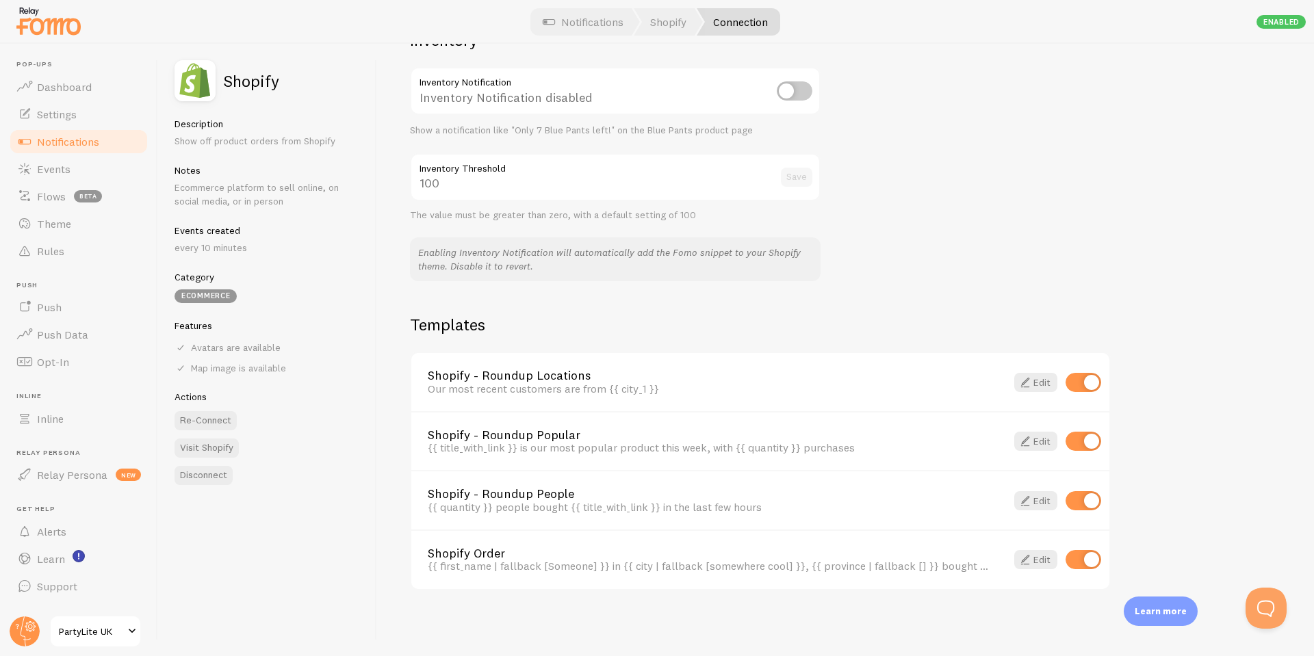
click at [51, 138] on span "Notifications" at bounding box center [68, 142] width 62 height 14
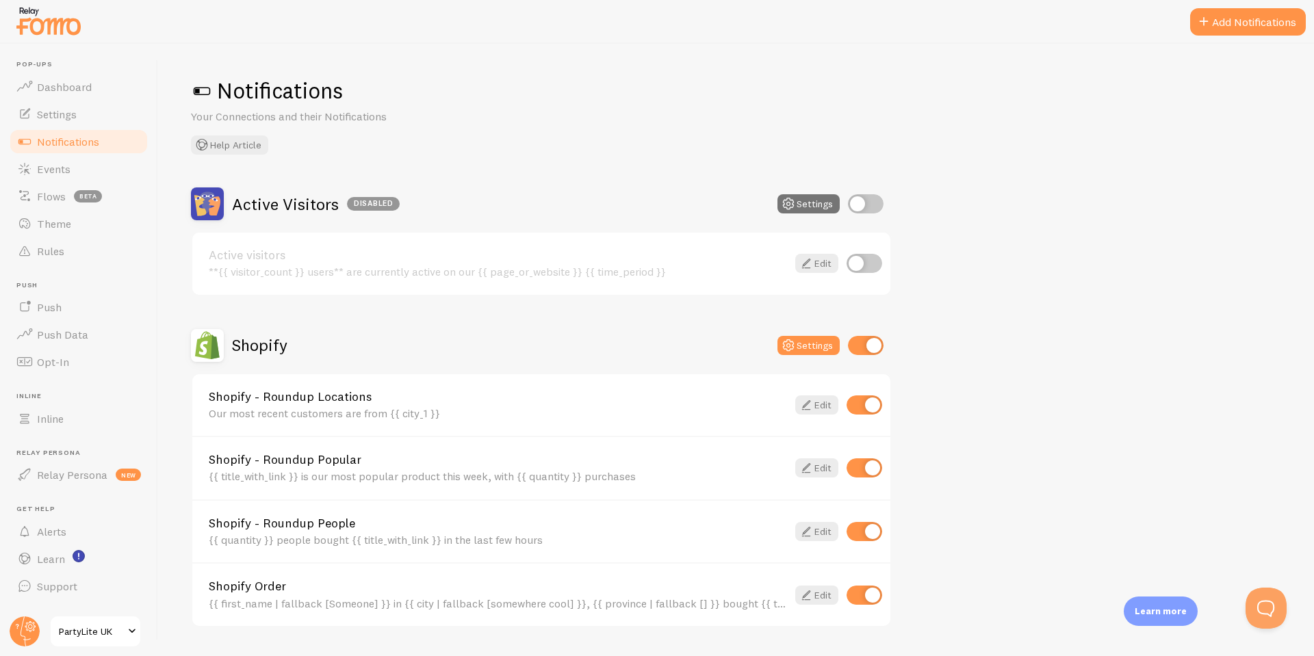
checkbox input "true"
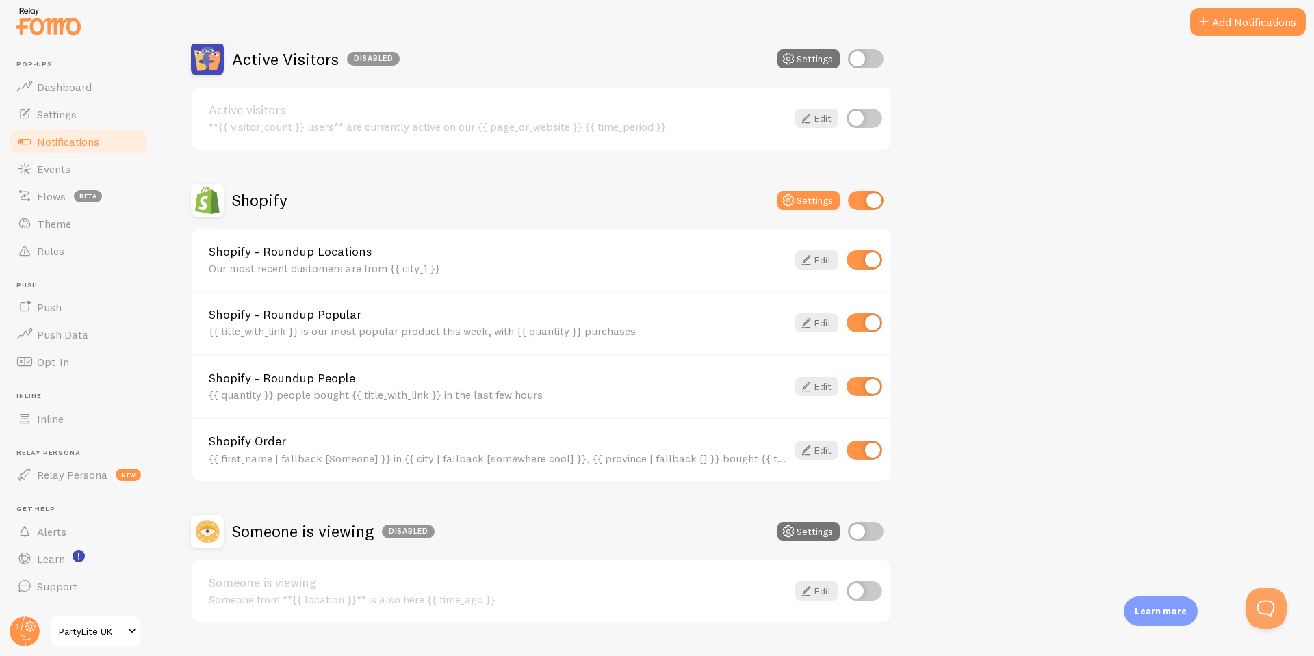
scroll to position [178, 0]
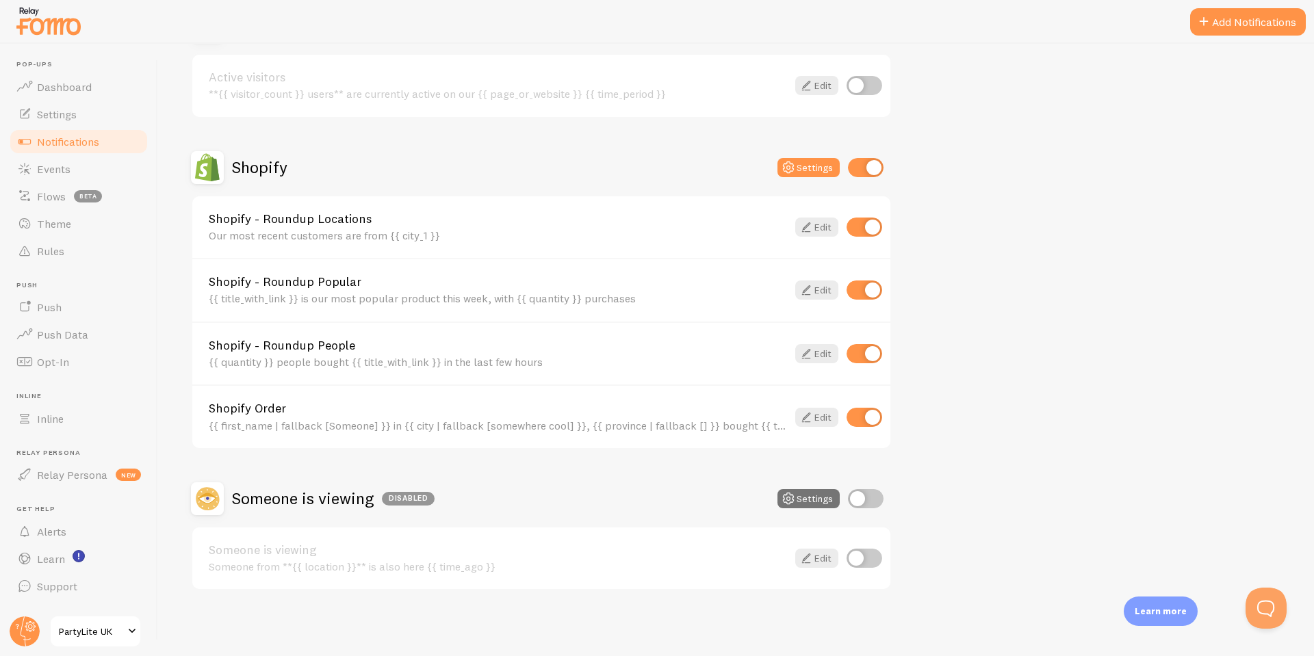
click at [877, 225] on input "checkbox" at bounding box center [865, 227] width 36 height 19
checkbox input "false"
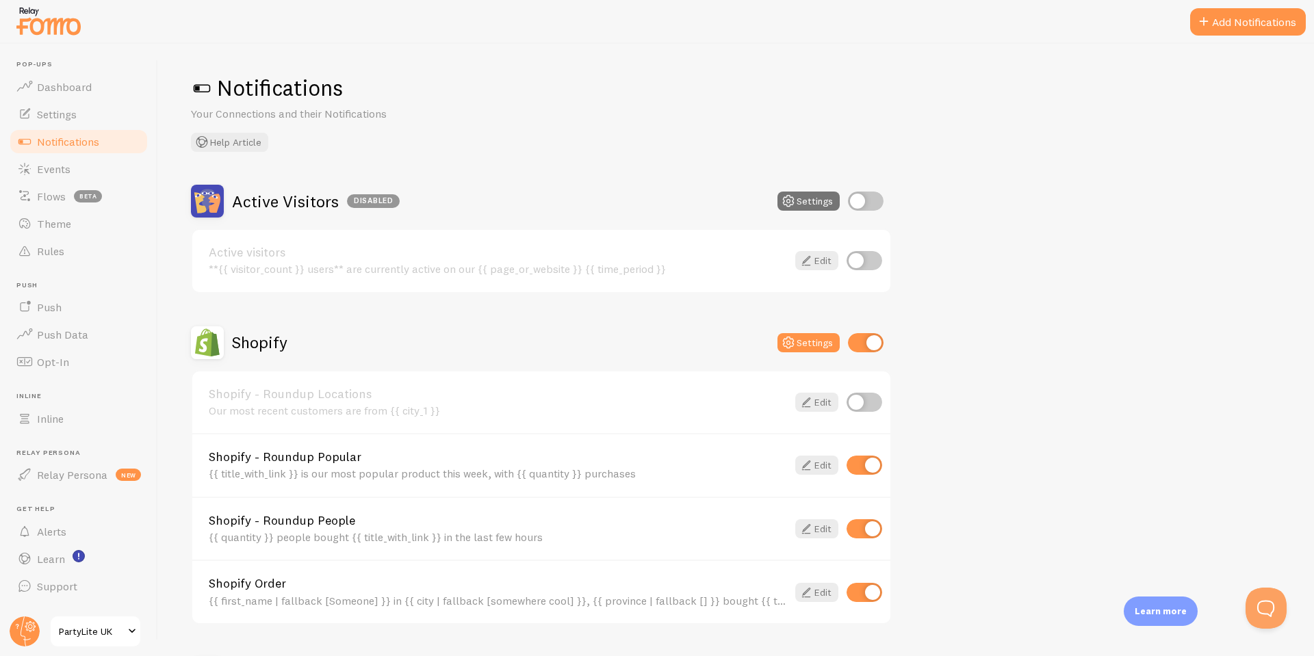
scroll to position [0, 0]
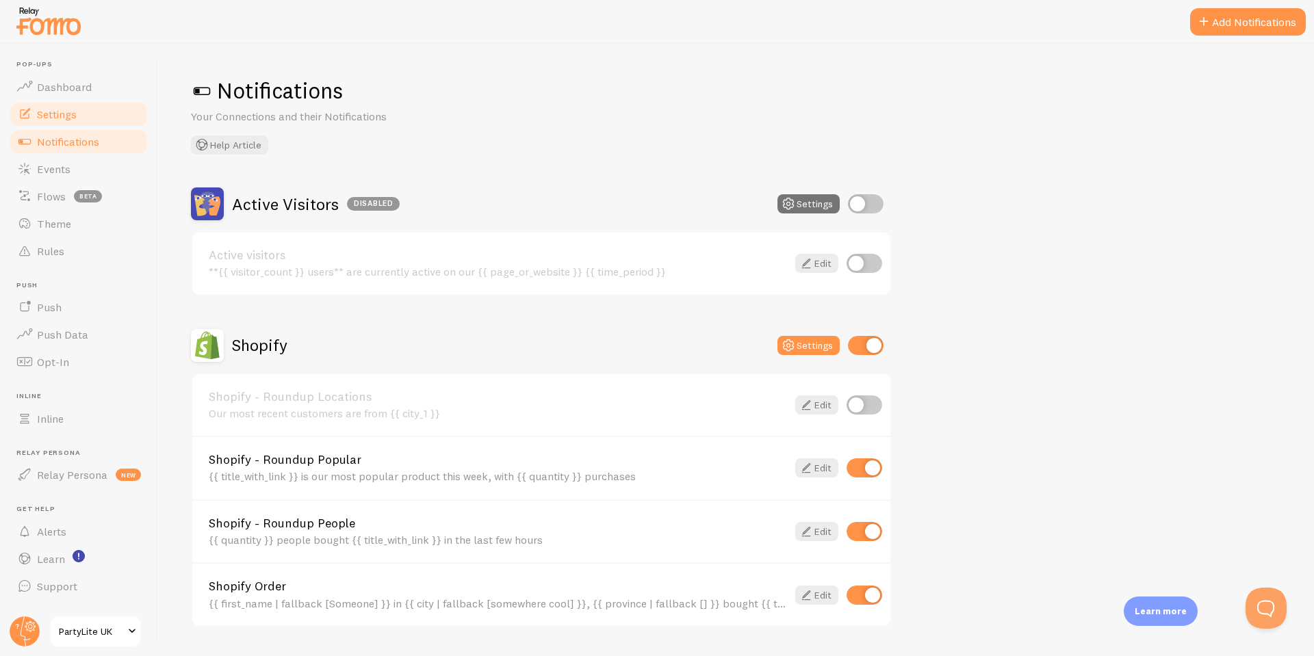
click at [62, 117] on span "Settings" at bounding box center [57, 114] width 40 height 14
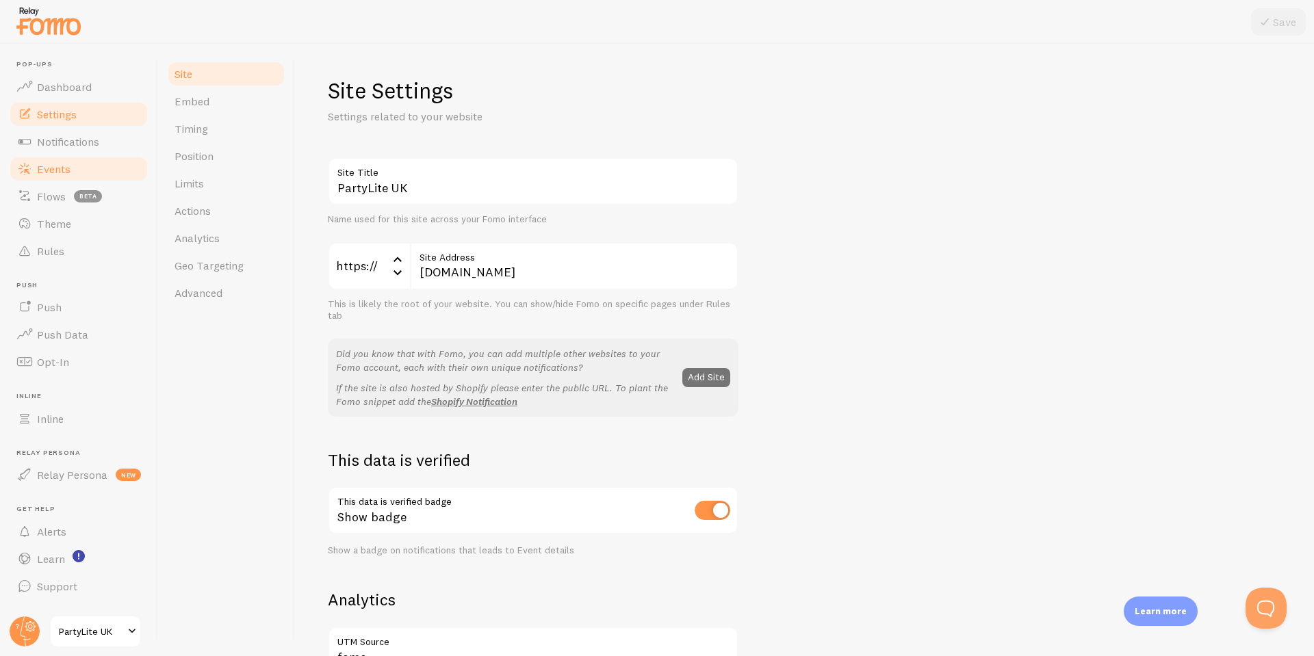
click at [56, 171] on span "Events" at bounding box center [54, 169] width 34 height 14
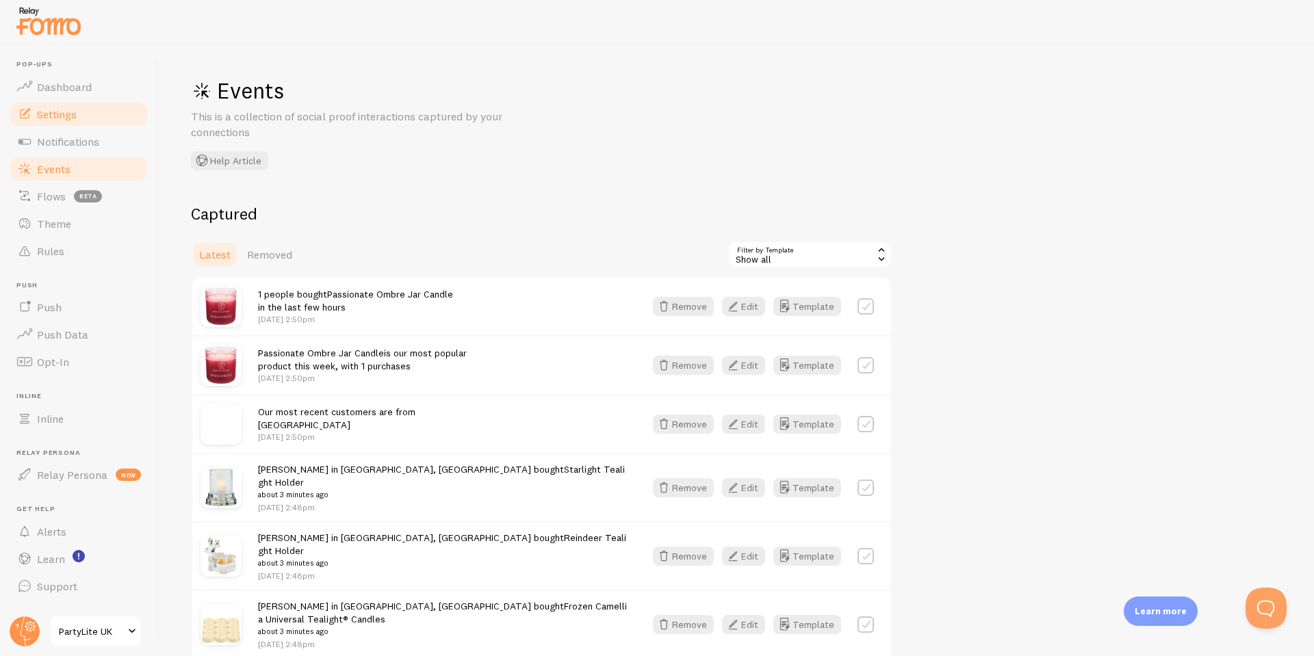
click at [66, 107] on span "Settings" at bounding box center [57, 114] width 40 height 14
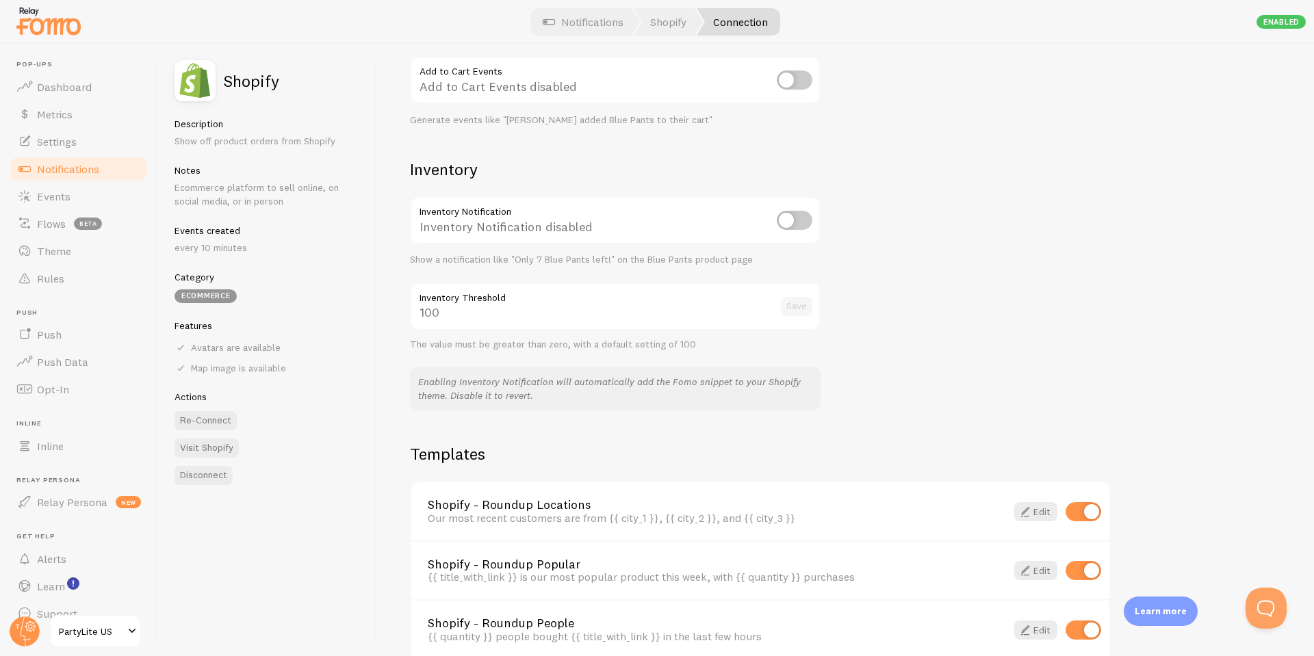
scroll to position [725, 0]
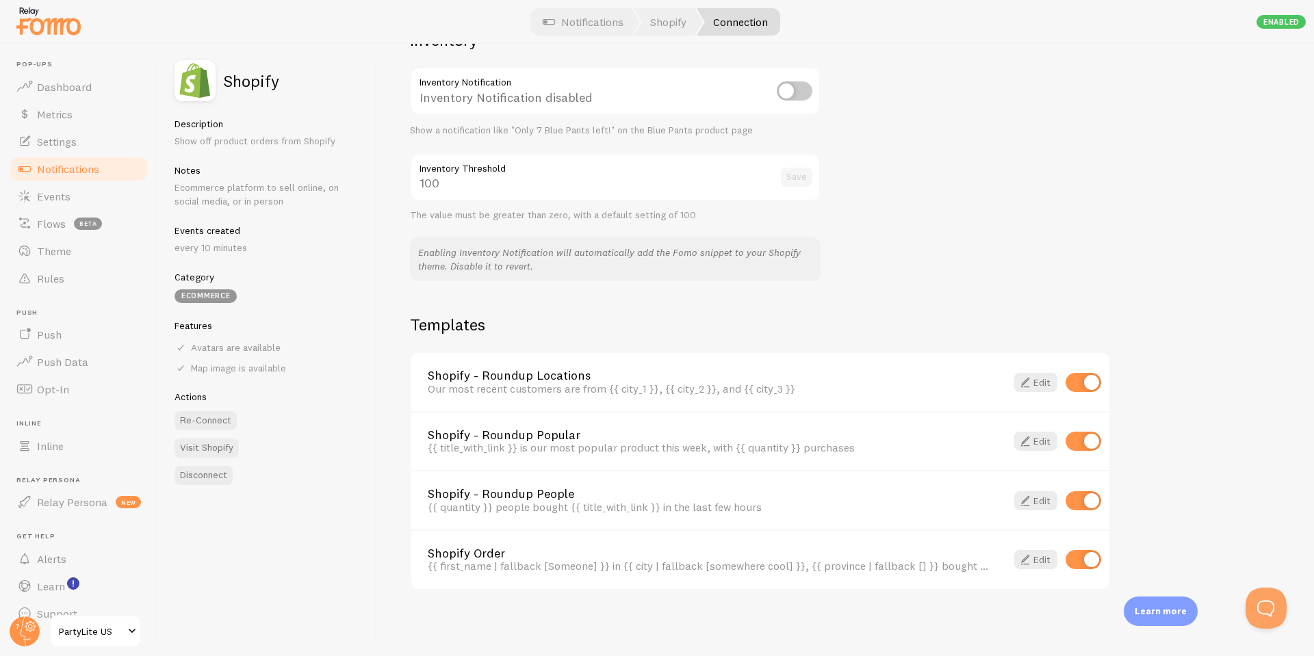
click at [61, 167] on span "Notifications" at bounding box center [68, 169] width 62 height 14
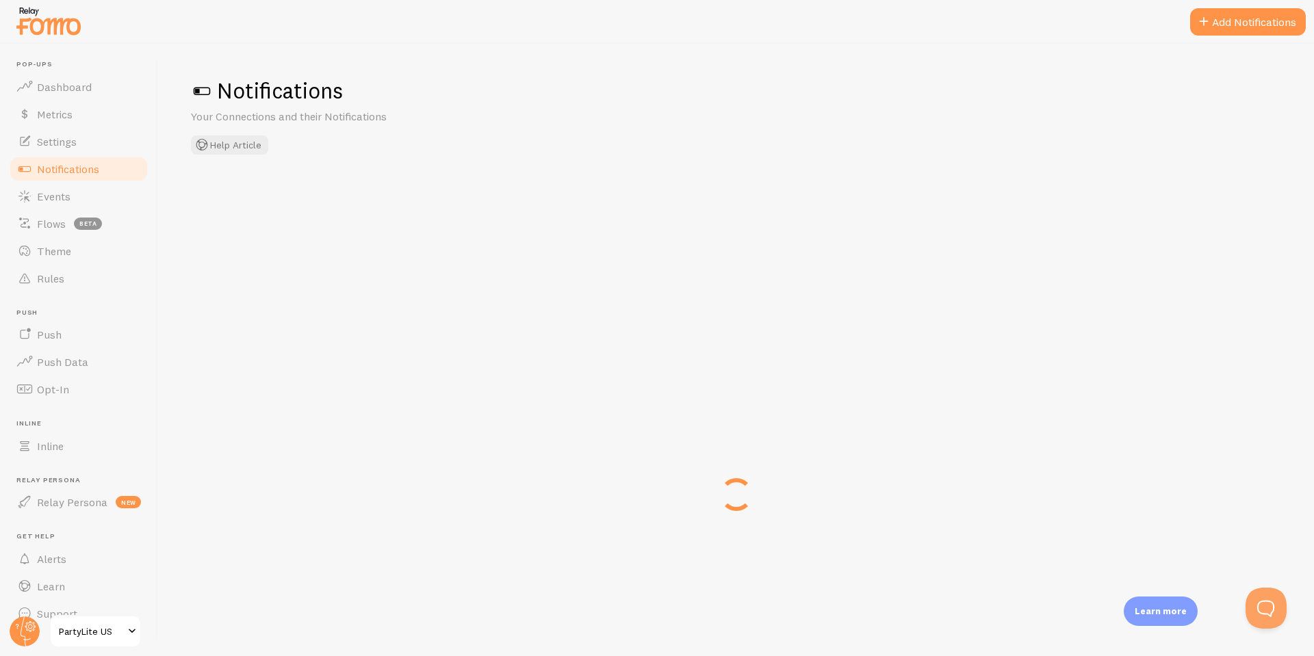
checkbox input "false"
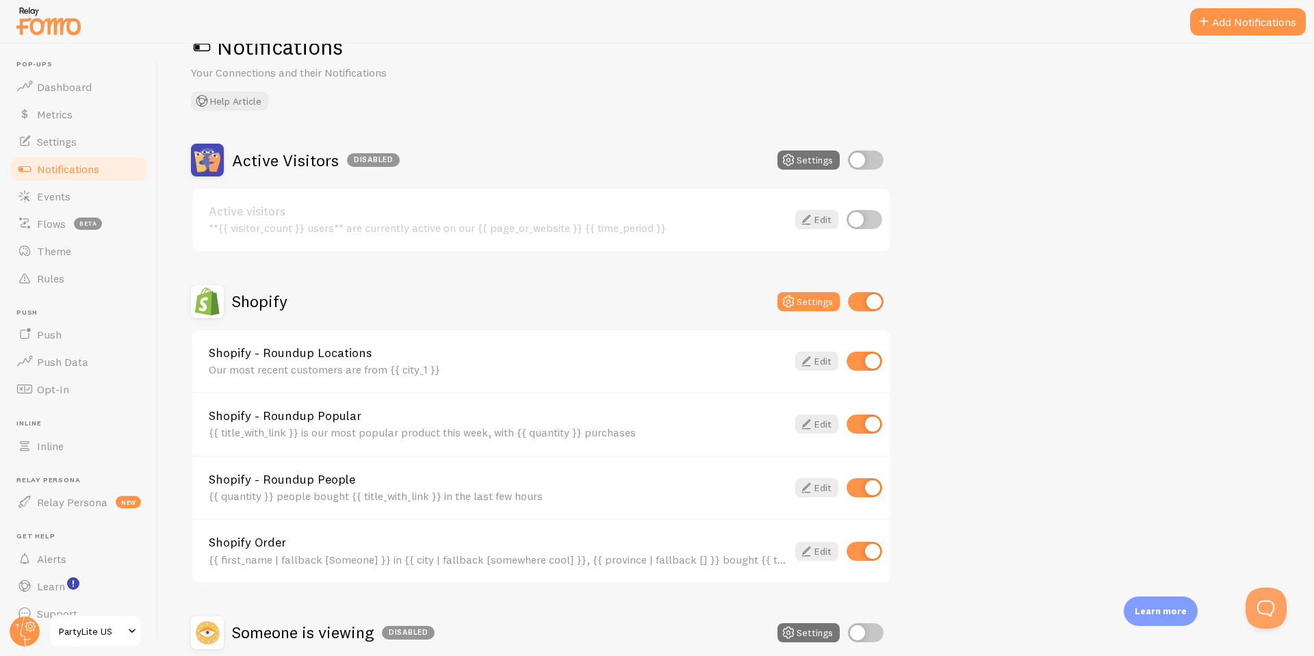
scroll to position [178, 0]
